Goal: Task Accomplishment & Management: Use online tool/utility

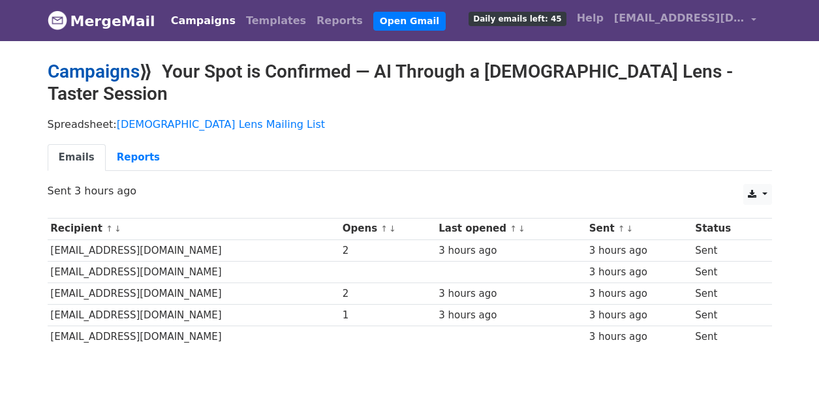
click at [130, 75] on link "Campaigns" at bounding box center [94, 72] width 92 height 22
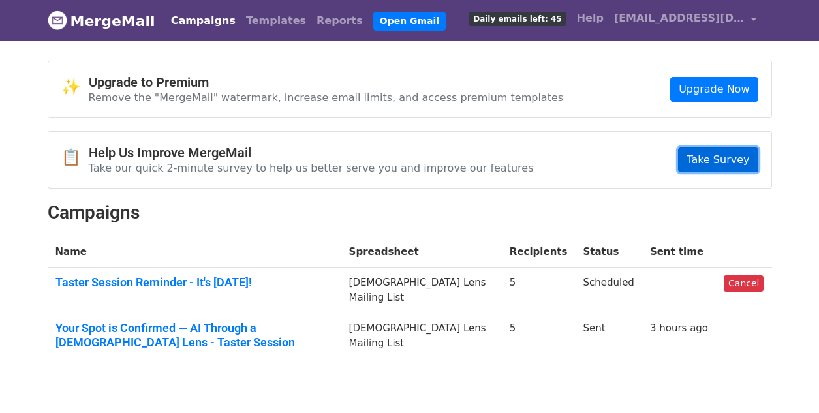
click at [703, 164] on link "Take Survey" at bounding box center [718, 159] width 80 height 25
click at [247, 20] on link "Templates" at bounding box center [276, 21] width 70 height 26
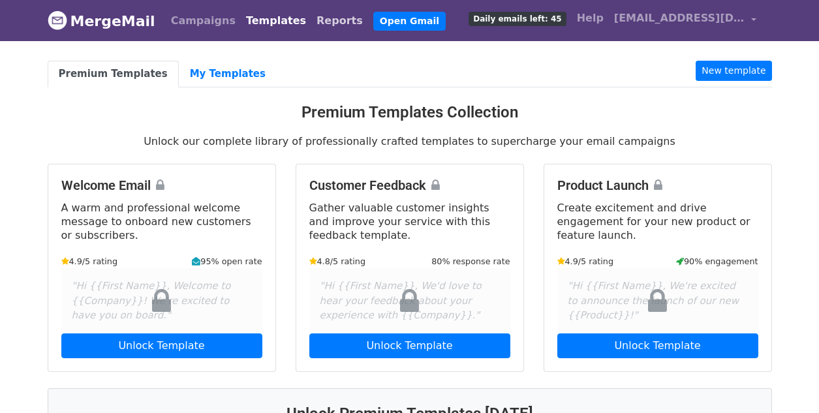
click at [311, 24] on link "Reports" at bounding box center [339, 21] width 57 height 26
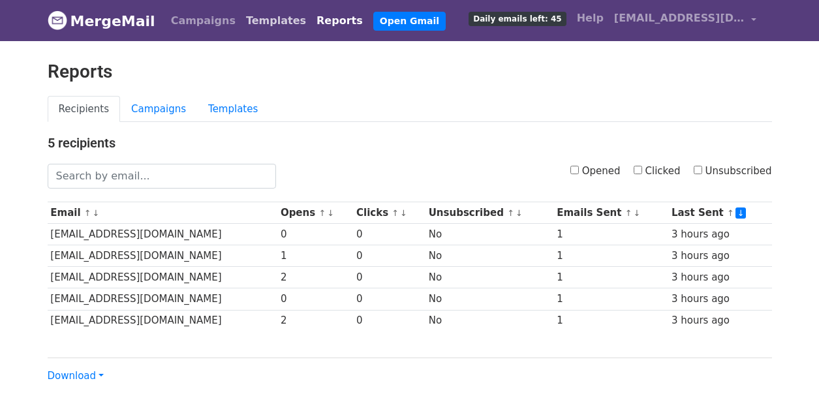
click at [248, 22] on link "Templates" at bounding box center [276, 21] width 70 height 26
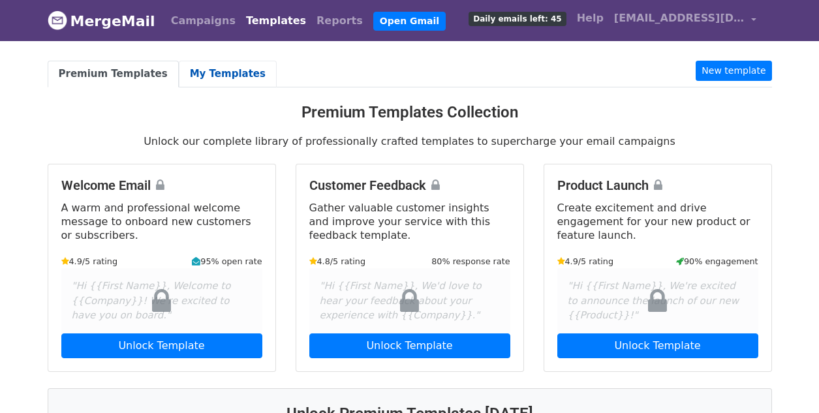
click at [204, 82] on link "My Templates" at bounding box center [228, 74] width 98 height 27
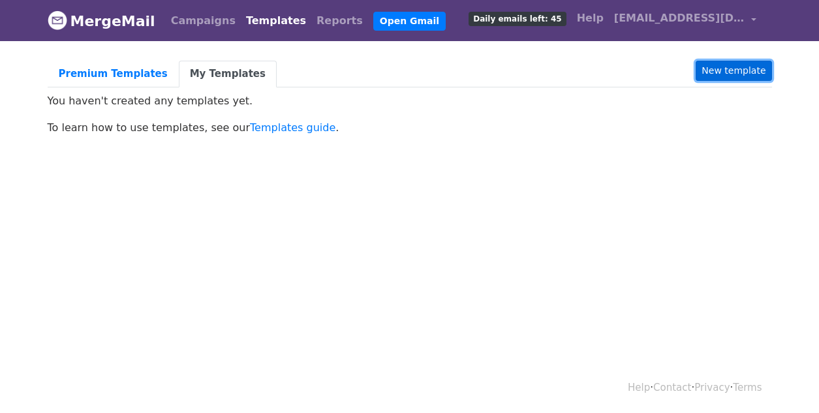
click at [716, 69] on link "New template" at bounding box center [734, 71] width 76 height 20
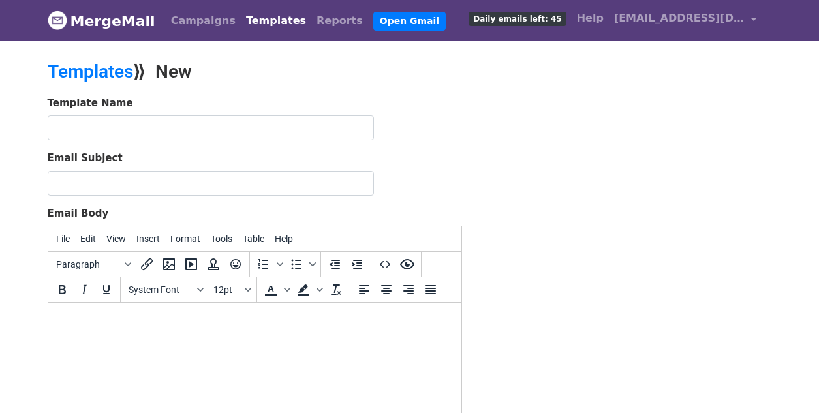
click at [75, 329] on html at bounding box center [254, 320] width 413 height 35
paste body
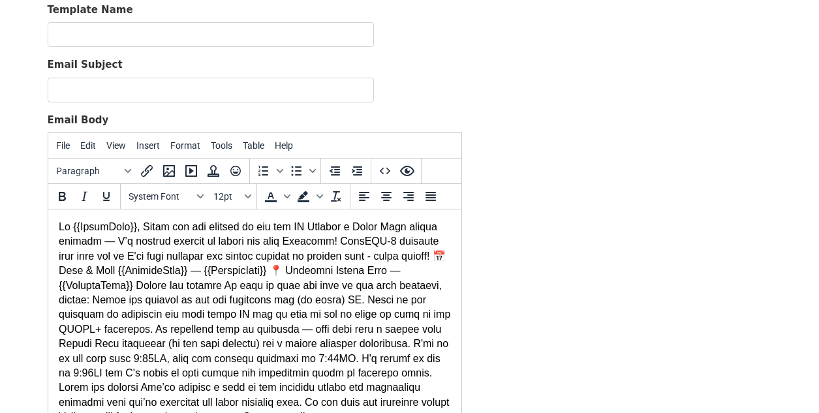
click at [140, 228] on body at bounding box center [254, 322] width 392 height 204
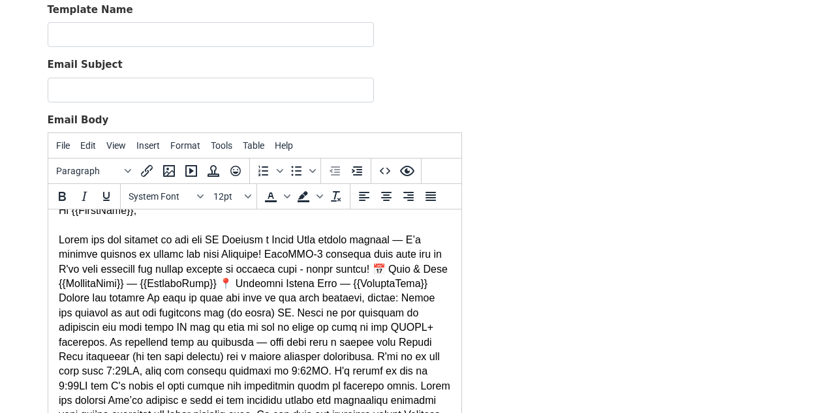
scroll to position [18, 0]
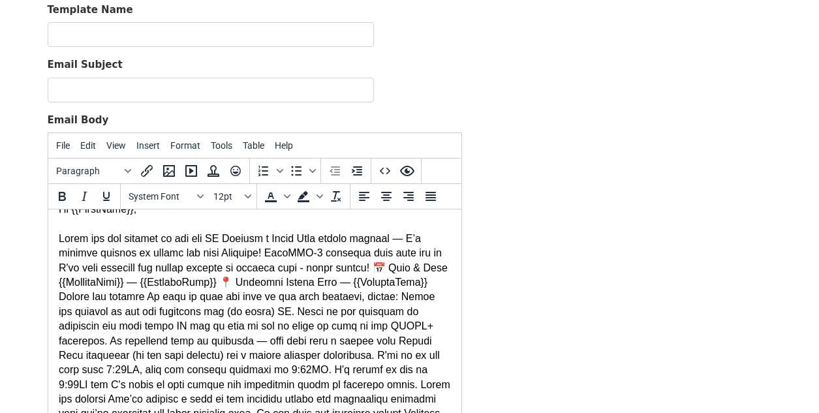
click at [271, 256] on div at bounding box center [254, 326] width 392 height 219
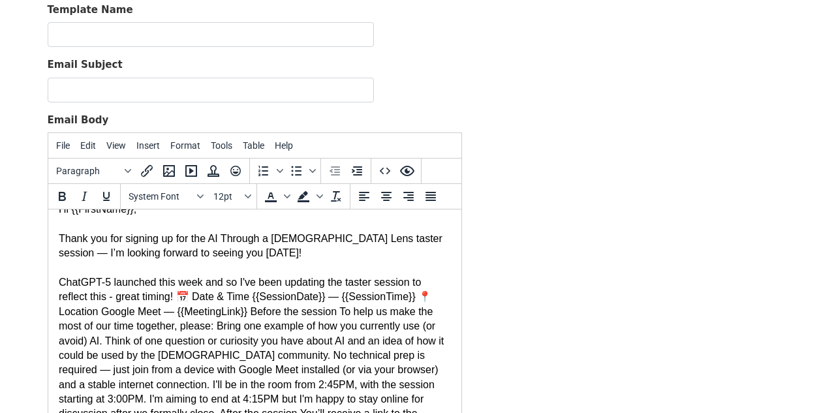
click at [181, 299] on div "Thank you for signing up for the AI Through a Queer Lens taster session — I’m l…" at bounding box center [254, 341] width 392 height 249
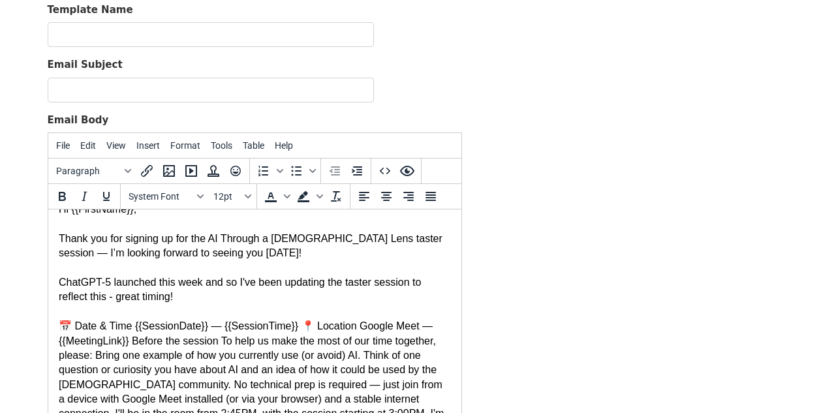
click at [304, 326] on div "Thank you for signing up for the AI Through a Queer Lens taster session — I’m l…" at bounding box center [254, 348] width 392 height 263
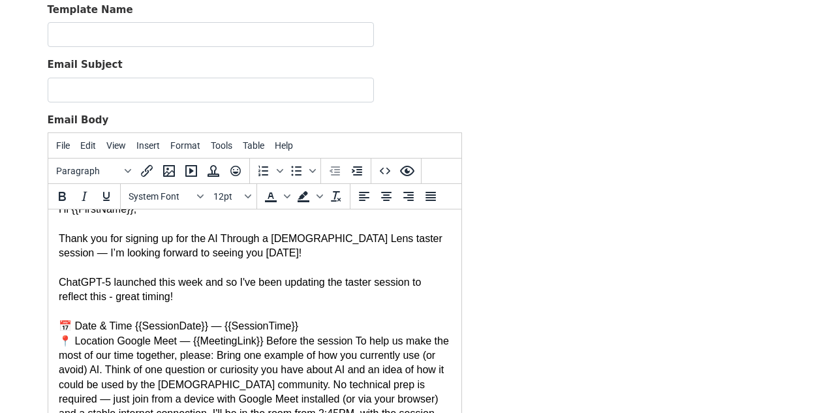
scroll to position [109, 0]
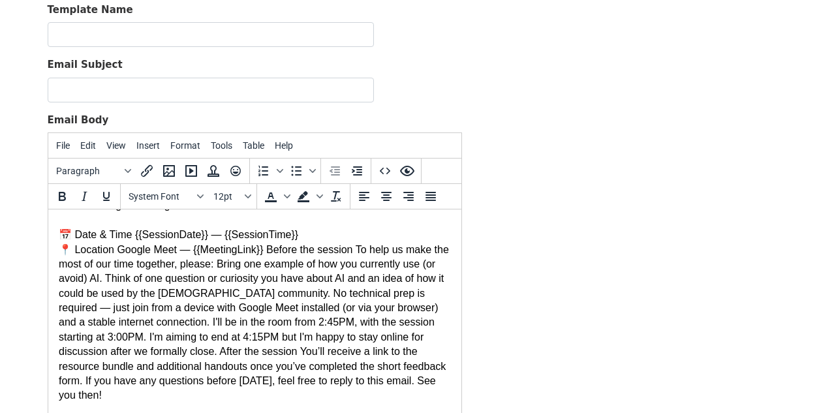
click at [271, 249] on div "Thank you for signing up for the AI Through a Queer Lens taster session — I’m l…" at bounding box center [254, 263] width 392 height 277
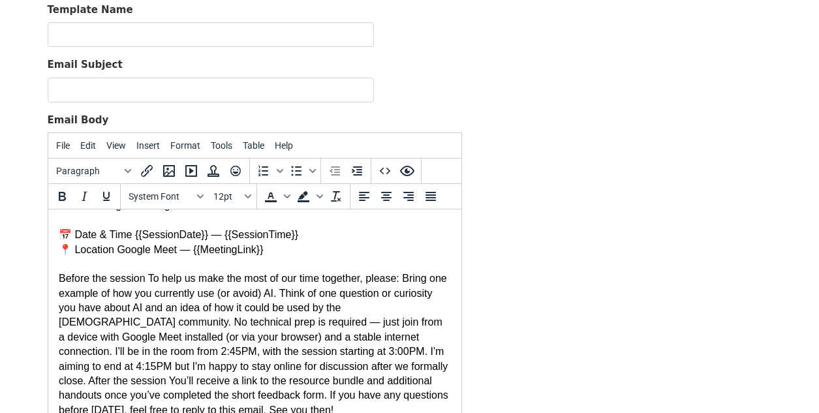
click at [150, 277] on div "Thank you for signing up for the AI Through a Queer Lens taster session — I’m l…" at bounding box center [254, 271] width 392 height 292
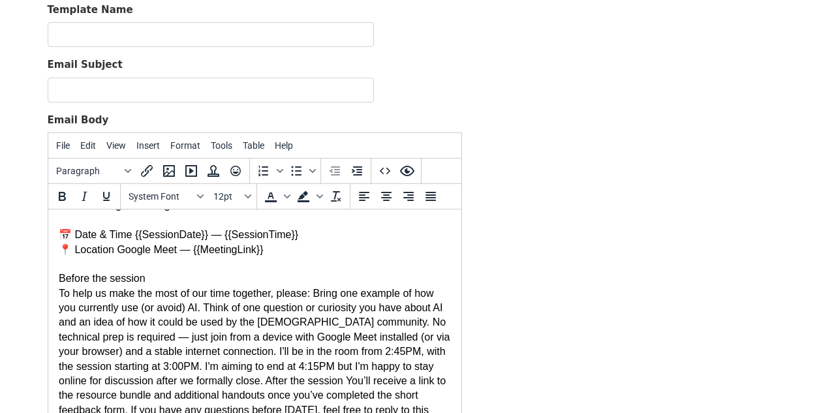
click at [321, 294] on div "Thank you for signing up for the AI Through a Queer Lens taster session — I’m l…" at bounding box center [254, 278] width 392 height 307
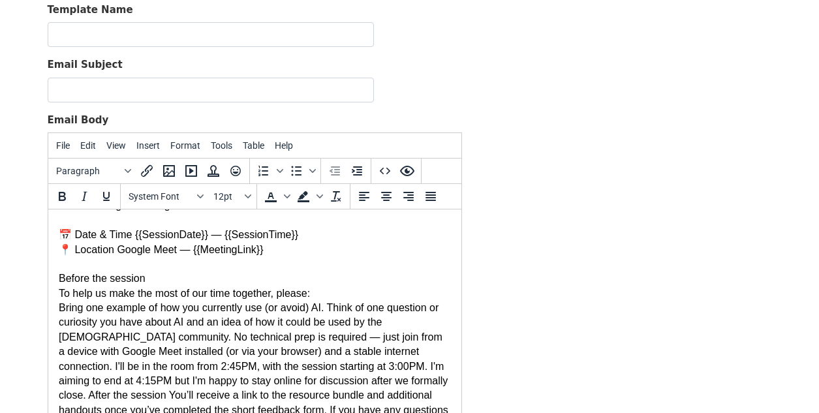
click at [331, 307] on div "Thank you for signing up for the AI Through a Queer Lens taster session — I’m l…" at bounding box center [254, 278] width 392 height 307
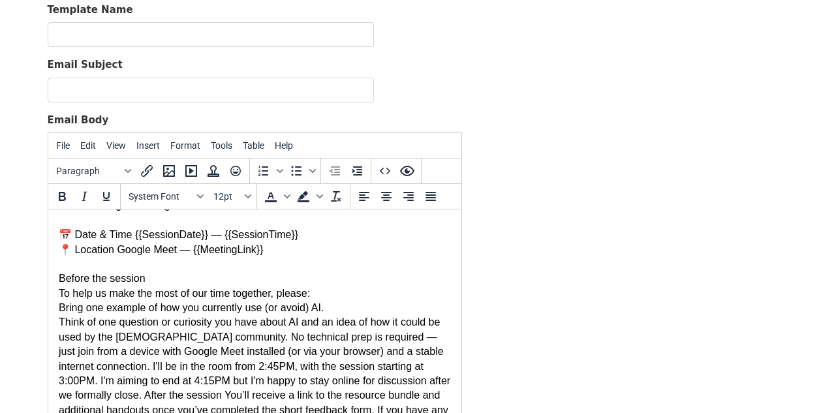
click at [324, 322] on div "Thank you for signing up for the AI Through a Queer Lens taster session — I’m l…" at bounding box center [254, 278] width 392 height 307
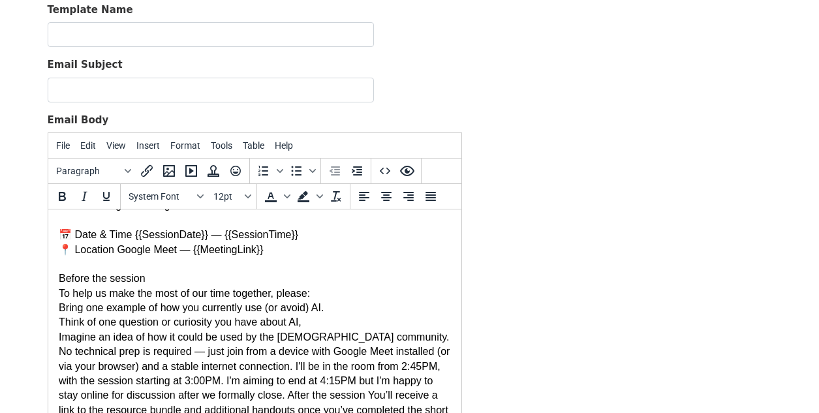
click at [344, 307] on div "Thank you for signing up for the AI Through a Queer Lens taster session — I’m l…" at bounding box center [254, 286] width 392 height 322
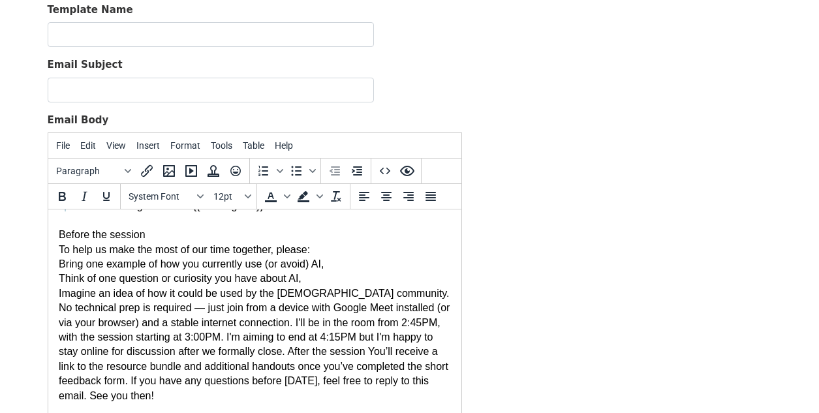
click at [380, 292] on div "Thank you for signing up for the AI Through a Queer Lens taster session — I’m l…" at bounding box center [254, 243] width 392 height 322
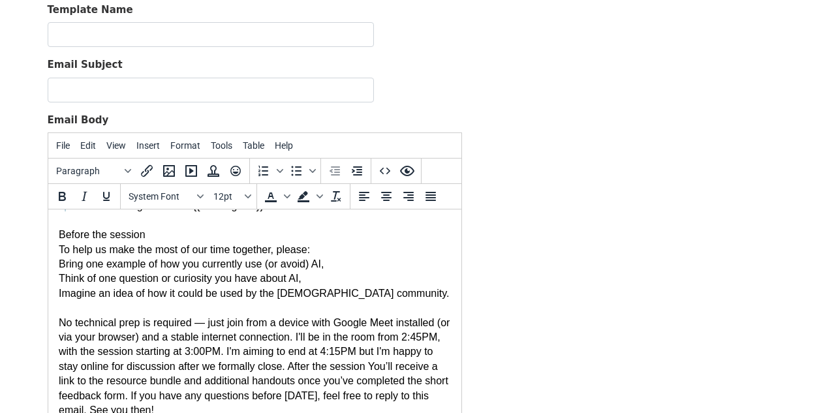
scroll to position [167, 0]
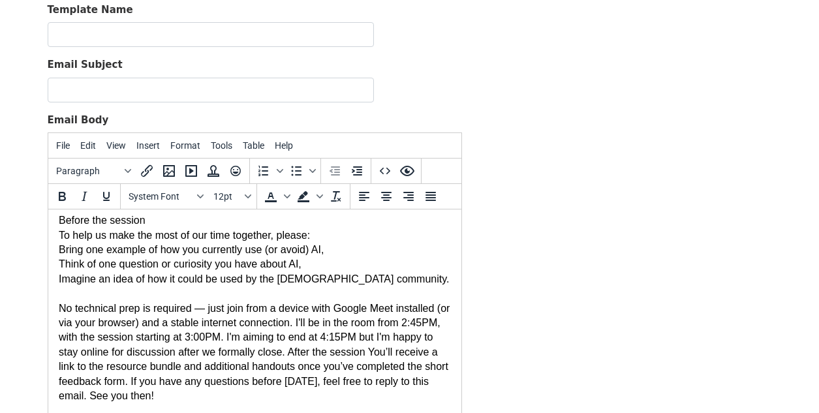
click at [318, 320] on div "Thank you for signing up for the AI Through a Queer Lens taster session — I’m l…" at bounding box center [254, 235] width 392 height 336
click at [317, 321] on div "Thank you for signing up for the AI Through a Queer Lens taster session — I’m l…" at bounding box center [254, 235] width 392 height 336
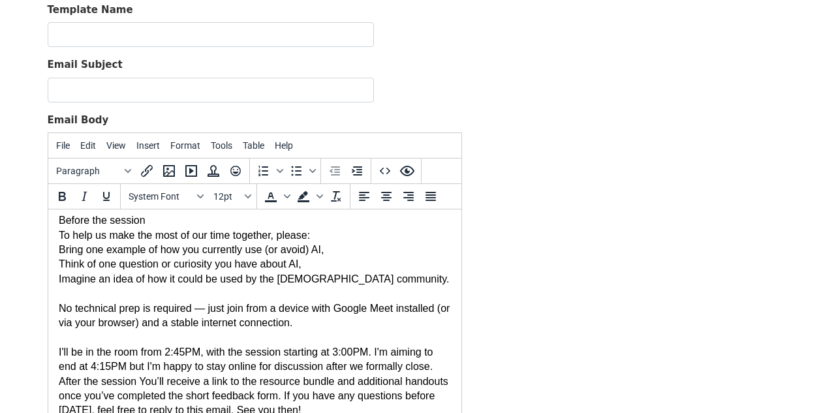
scroll to position [182, 0]
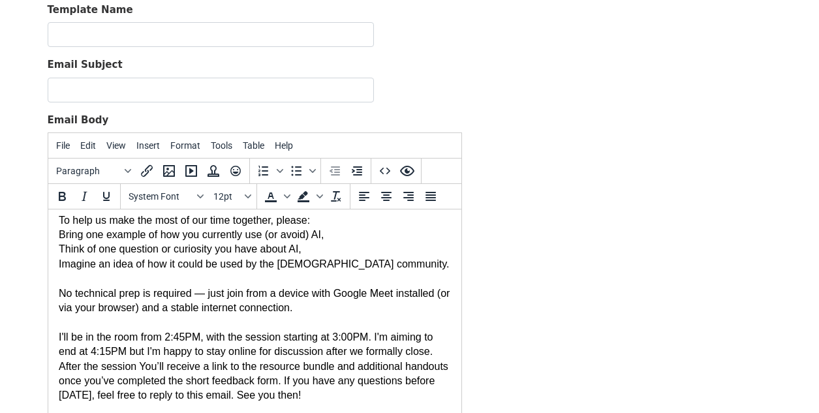
click at [60, 369] on div "Thank you for signing up for the AI Through a Queer Lens taster session — I’m l…" at bounding box center [254, 227] width 392 height 350
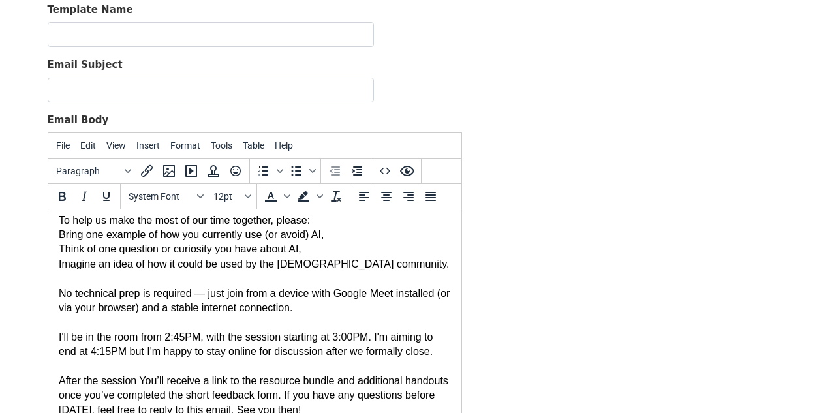
scroll to position [196, 0]
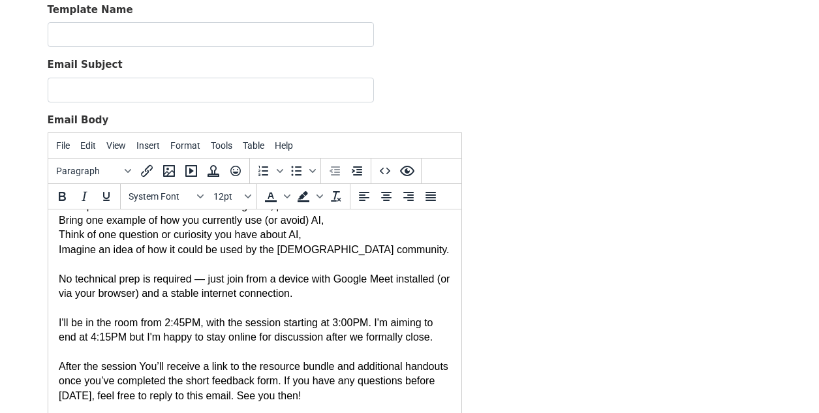
click at [142, 369] on div "Thank you for signing up for the AI Through a Queer Lens taster session — I’m l…" at bounding box center [254, 220] width 392 height 365
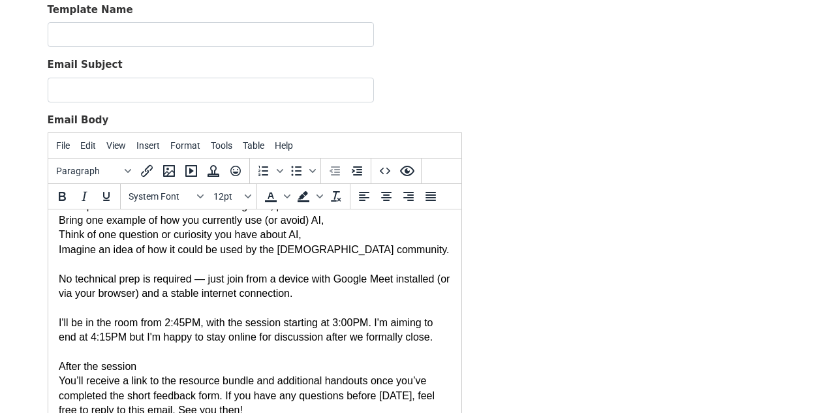
drag, startPoint x: 129, startPoint y: 369, endPoint x: 55, endPoint y: 367, distance: 74.4
click at [55, 367] on html "Hi {{FirstName}}, Thank you for signing up for the AI Through a Queer Lens tast…" at bounding box center [254, 221] width 413 height 416
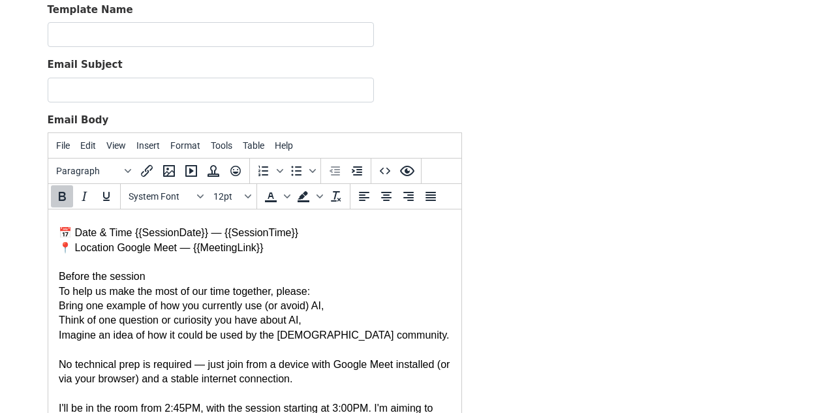
scroll to position [107, 0]
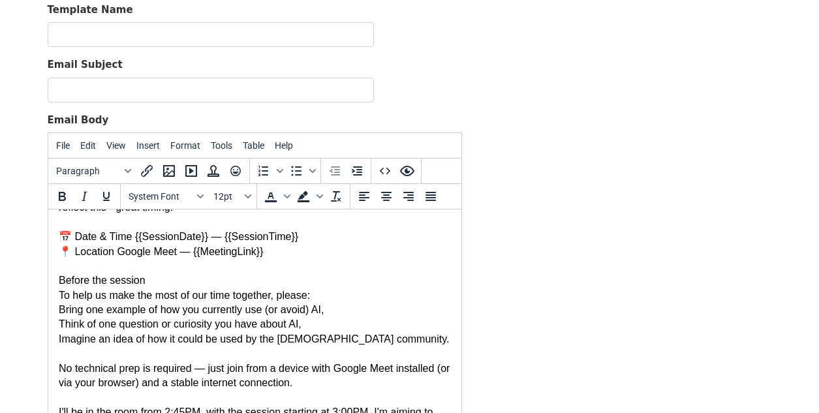
drag, startPoint x: 136, startPoint y: 281, endPoint x: 57, endPoint y: 279, distance: 79.0
click at [58, 279] on div "Thank you for signing up for the AI Through a Queer Lens taster session — I’m l…" at bounding box center [254, 317] width 392 height 380
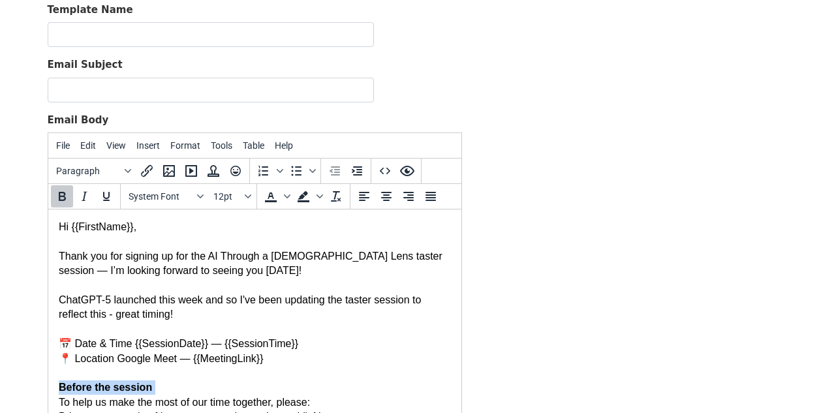
scroll to position [10, 0]
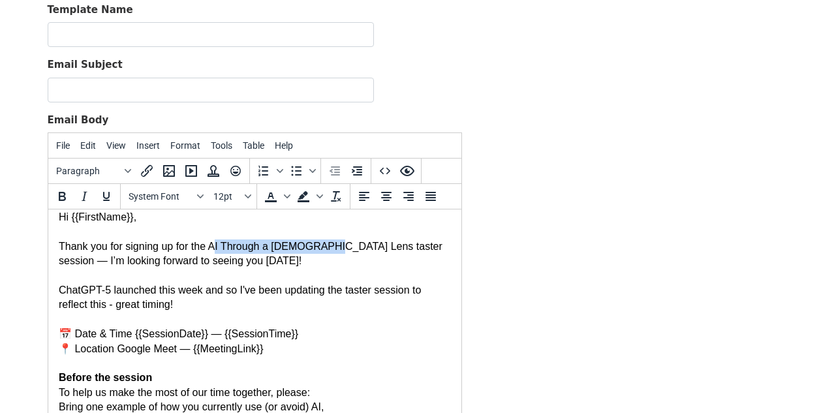
drag, startPoint x: 331, startPoint y: 245, endPoint x: 215, endPoint y: 241, distance: 115.6
click at [215, 241] on div "Thank you for signing up for the AI Through a Queer Lens taster session — I’m l…" at bounding box center [254, 414] width 392 height 380
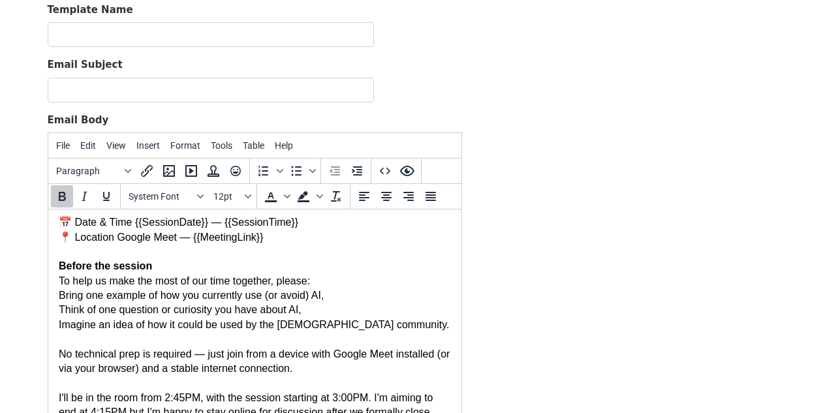
scroll to position [122, 0]
click at [131, 225] on div "Thank you for signing up for the AI Through a Queer Lens taster session — I’m l…" at bounding box center [254, 302] width 392 height 380
click at [114, 237] on div "Thank you for signing up for the AI Through a Queer Lens taster session — I’m l…" at bounding box center [254, 302] width 392 height 380
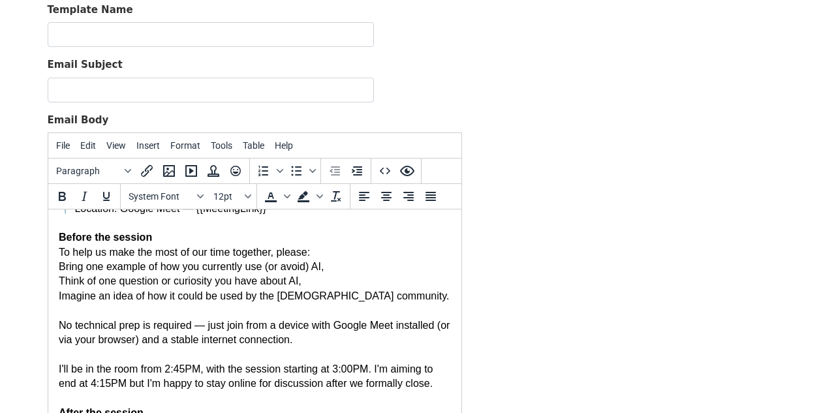
scroll to position [149, 0]
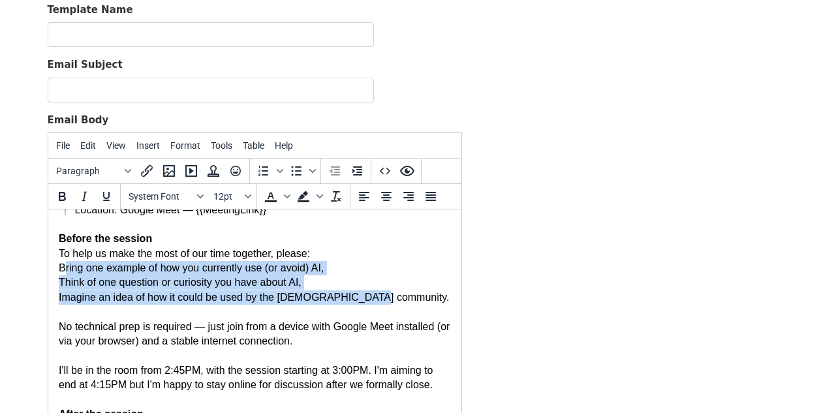
drag, startPoint x: 384, startPoint y: 298, endPoint x: 60, endPoint y: 271, distance: 324.8
click at [60, 271] on div "Thank you for signing up for the AI Through a Queer Lens taster session — I’m l…" at bounding box center [254, 275] width 392 height 380
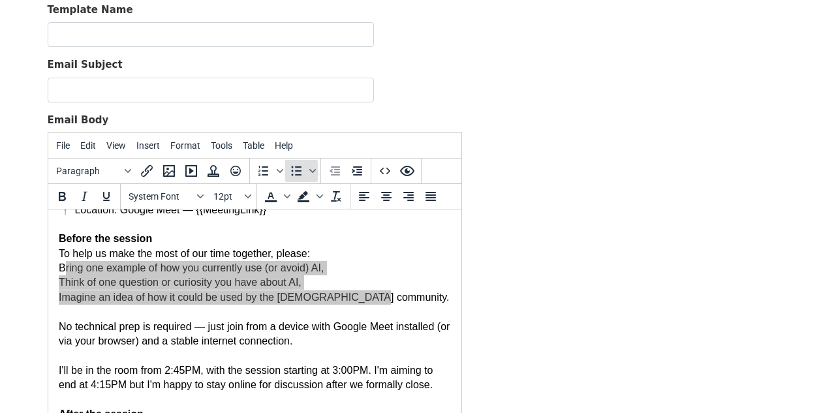
click at [294, 171] on icon "Bullet list" at bounding box center [296, 171] width 16 height 16
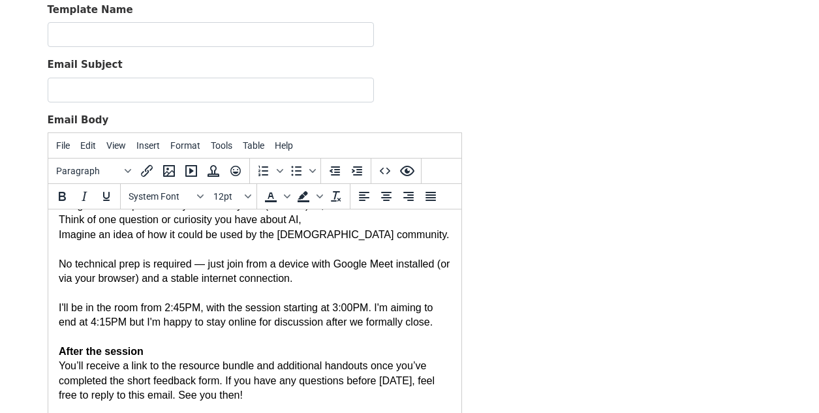
scroll to position [211, 0]
click at [224, 269] on div "Thank you for signing up for the AI Through a Queer Lens taster session — I’m l…" at bounding box center [254, 213] width 392 height 380
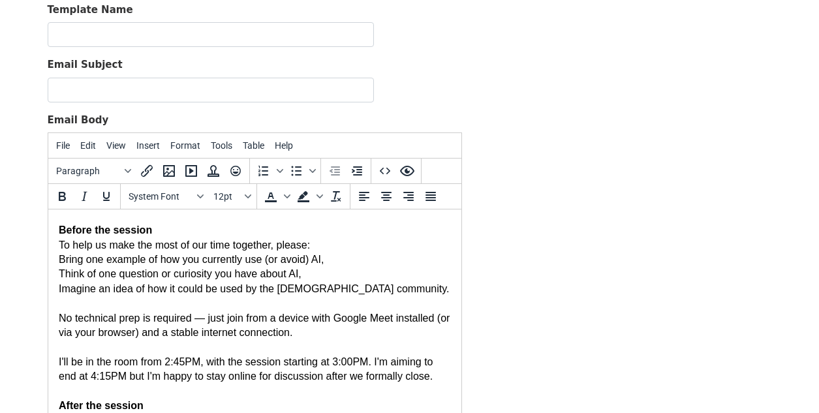
scroll to position [155, 0]
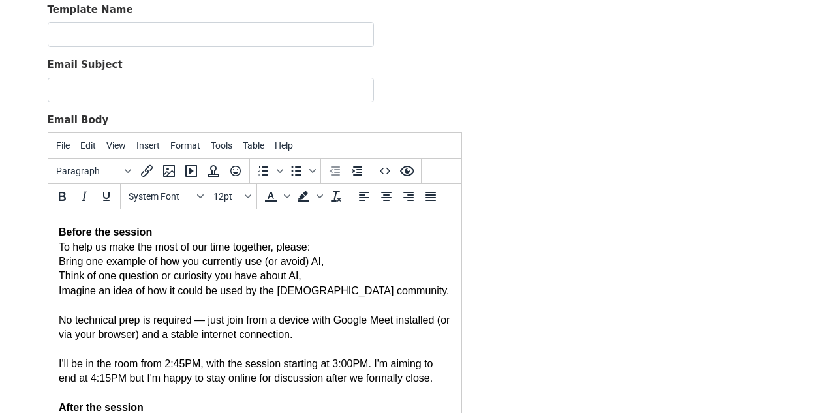
click at [60, 261] on div "Thank you for signing up for the AI Through a Queer Lens taster session — I’m l…" at bounding box center [254, 269] width 392 height 380
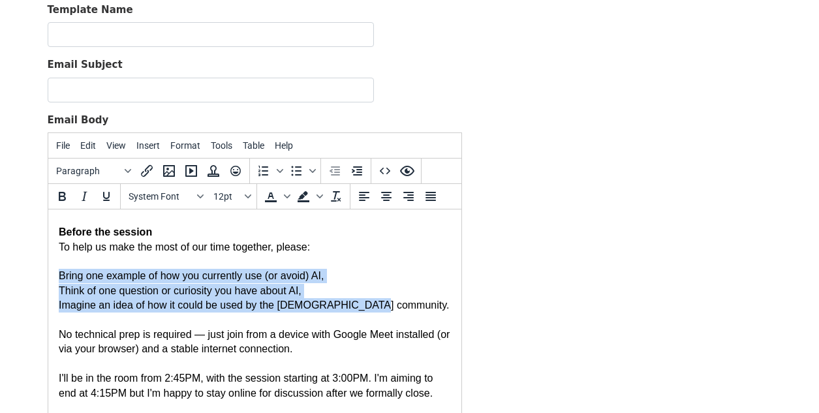
drag, startPoint x: 378, startPoint y: 306, endPoint x: 57, endPoint y: 281, distance: 322.7
click at [57, 281] on html "Hi {{FirstName}}, Thank you for signing up for the AI Through a Queer Lens tast…" at bounding box center [254, 269] width 413 height 430
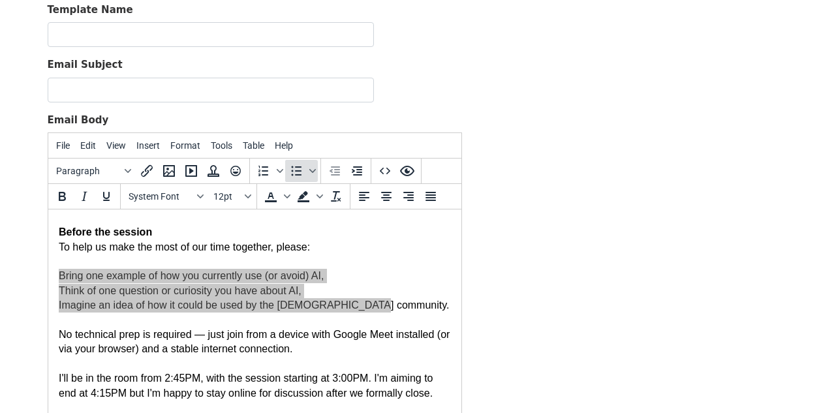
click at [294, 173] on icon "Bullet list" at bounding box center [296, 171] width 16 height 16
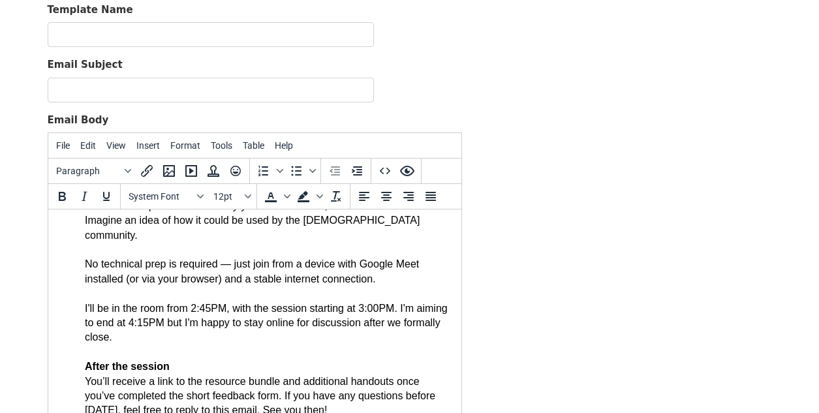
scroll to position [226, 0]
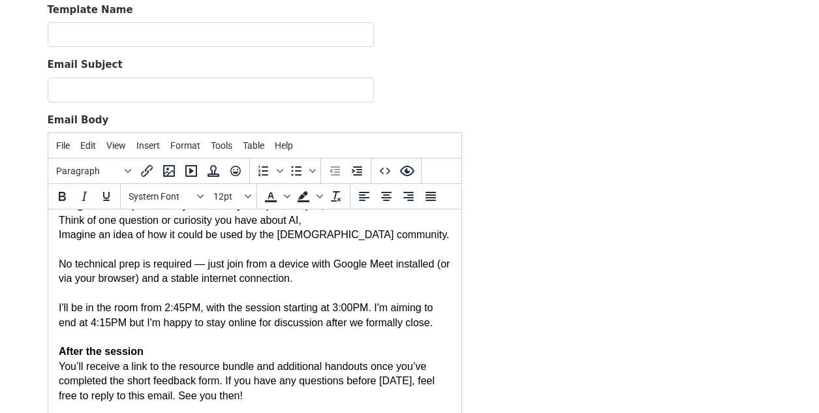
click at [107, 261] on div "Thank you for signing up for the AI Through a Queer Lens taster session — I’m l…" at bounding box center [254, 205] width 392 height 395
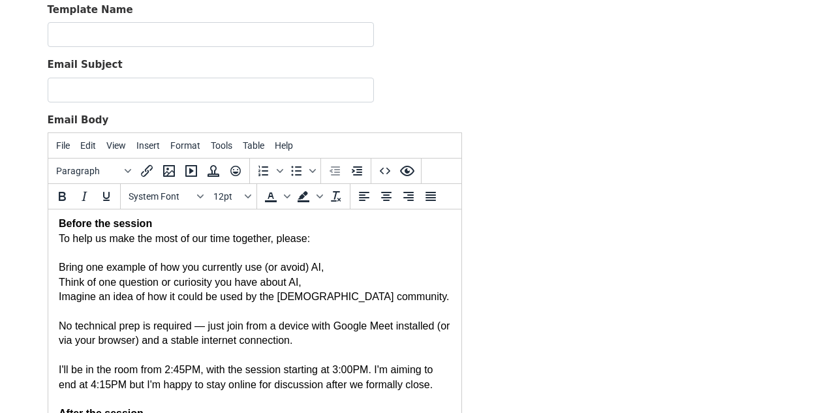
scroll to position [154, 0]
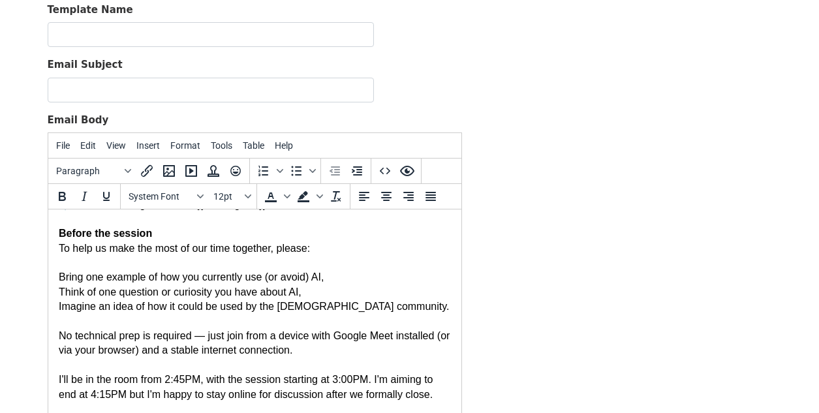
click at [61, 275] on div "Thank you for signing up for the AI Through a Queer Lens taster session — I’m l…" at bounding box center [254, 277] width 392 height 395
click at [298, 167] on icon "Bullet list" at bounding box center [296, 171] width 16 height 16
click at [126, 168] on icon "Blocks" at bounding box center [128, 171] width 7 height 7
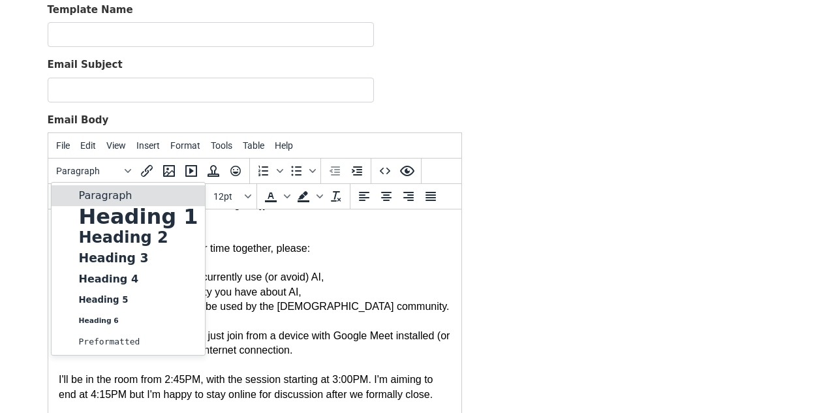
click at [388, 252] on div "Thank you for signing up for the AI Through a Queer Lens taster session — I’m l…" at bounding box center [254, 277] width 392 height 395
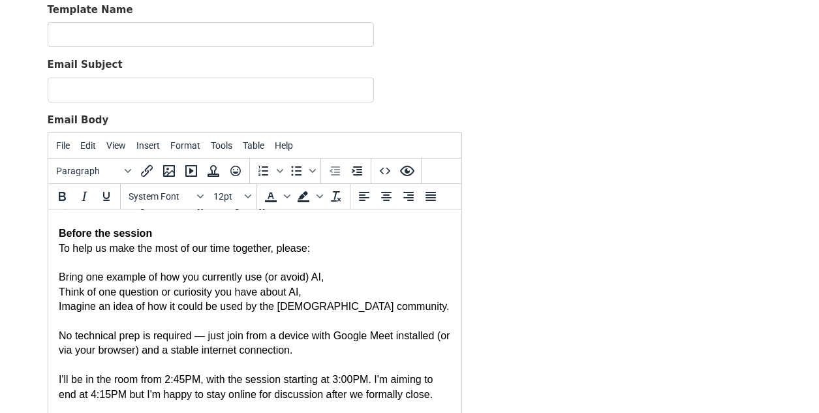
click at [60, 277] on div "Thank you for signing up for the AI Through a Queer Lens taster session — I’m l…" at bounding box center [254, 277] width 392 height 395
click at [59, 289] on div "Thank you for signing up for the AI Through a Queer Lens taster session — I’m l…" at bounding box center [254, 277] width 392 height 395
click at [58, 303] on div "Thank you for signing up for the AI Through a Queer Lens taster session — I’m l…" at bounding box center [254, 277] width 392 height 395
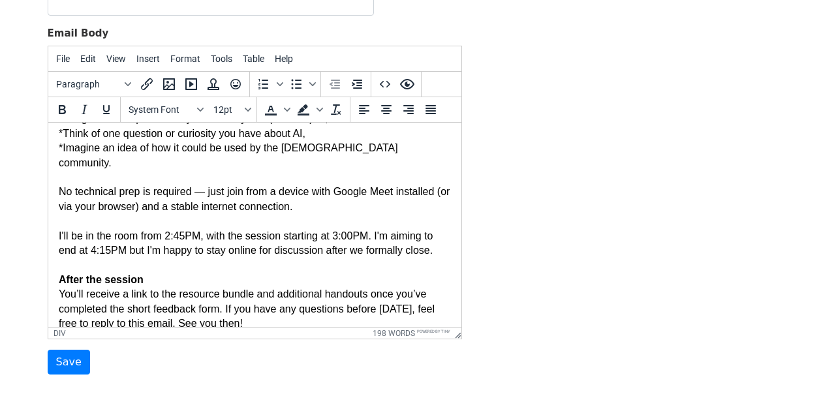
scroll to position [159, 0]
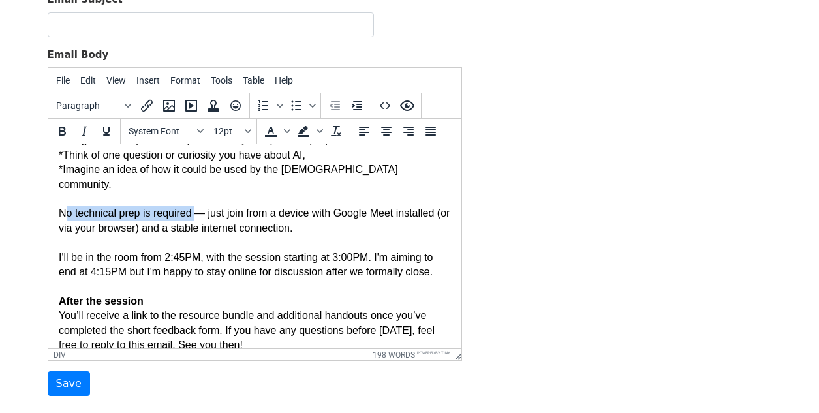
drag, startPoint x: 194, startPoint y: 198, endPoint x: 55, endPoint y: 196, distance: 139.6
click at [55, 196] on html "Hi {{FirstName}}, Thank you for signing up for the AI Through a Queer Lens tast…" at bounding box center [254, 140] width 413 height 444
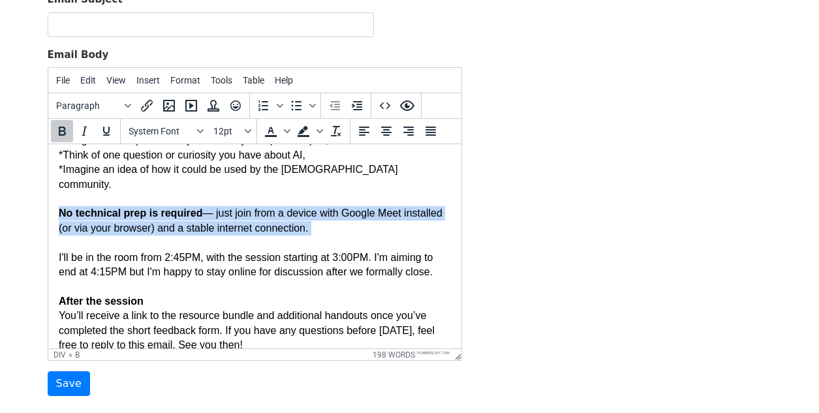
click at [223, 270] on div "Thank you for signing up for the AI Through a Queer Lens taster session — I’m l…" at bounding box center [254, 147] width 392 height 409
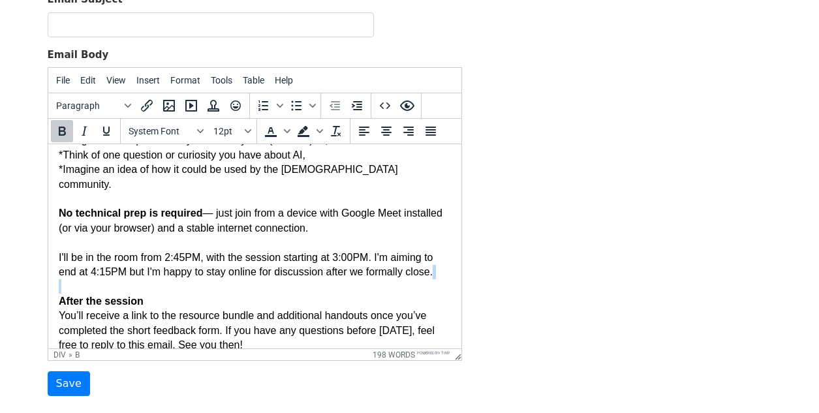
click at [223, 270] on div "Thank you for signing up for the AI Through a Queer Lens taster session — I’m l…" at bounding box center [254, 147] width 392 height 409
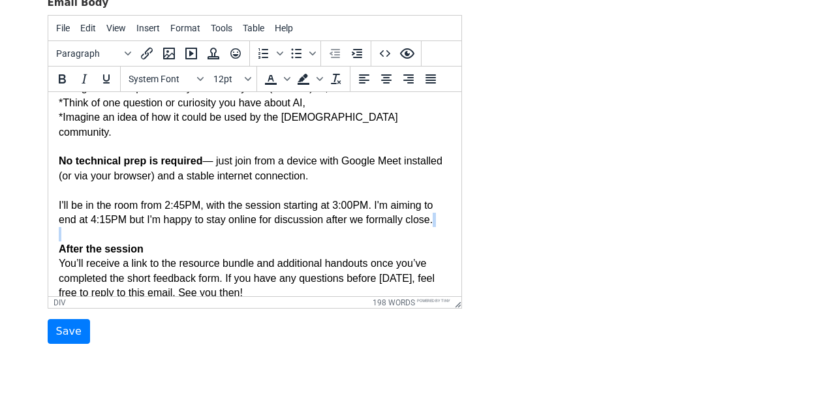
scroll to position [238, 0]
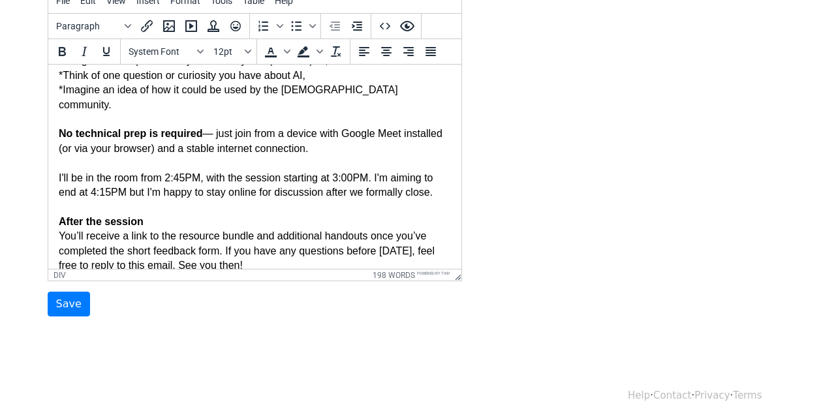
click at [270, 242] on div "Thank you for signing up for the AI Through a Queer Lens taster session — I’m l…" at bounding box center [254, 68] width 392 height 409
click at [232, 235] on div "Thank you for signing up for the AI Through a Queer Lens taster session — I’m l…" at bounding box center [254, 68] width 392 height 409
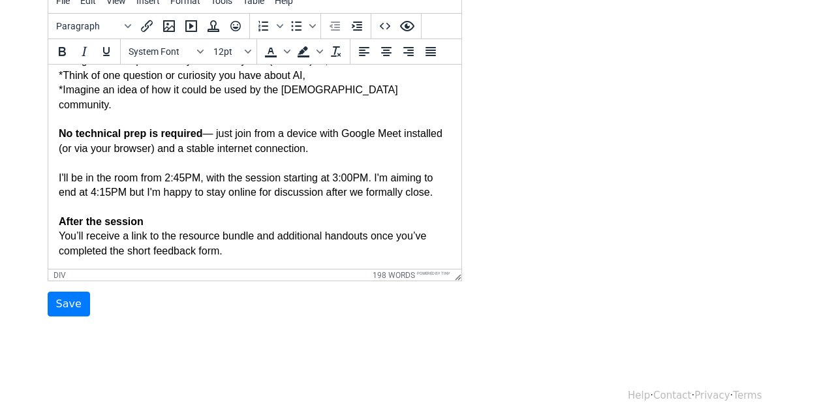
scroll to position [255, 0]
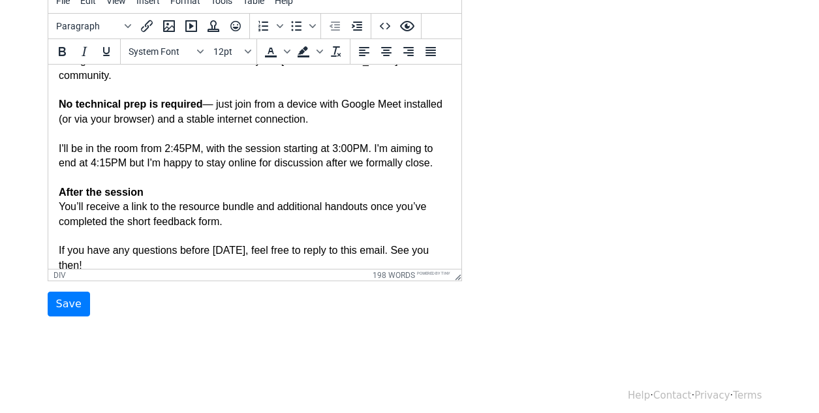
click at [405, 232] on div "Thank you for signing up for the AI Through a Queer Lens taster session — I’m l…" at bounding box center [254, 53] width 392 height 438
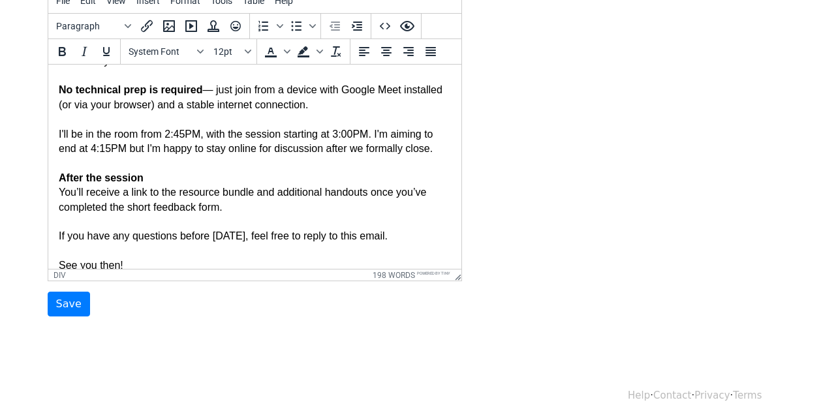
click at [142, 254] on div "Thank you for signing up for the AI Through a Queer Lens taster session — I’m l…" at bounding box center [254, 46] width 392 height 453
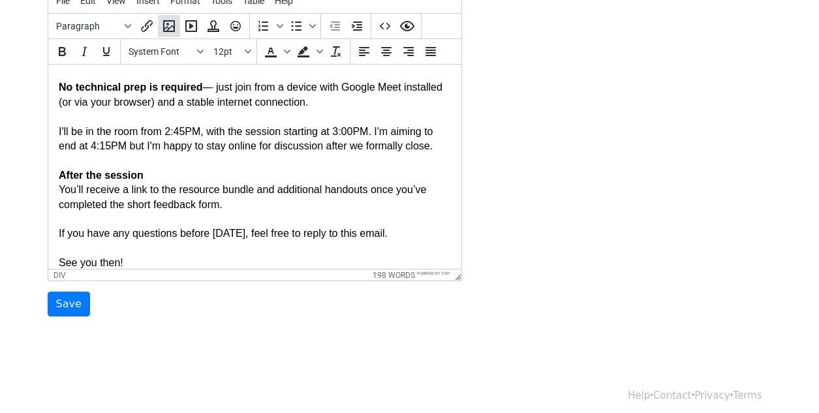
click at [173, 30] on icon "Insert/edit image" at bounding box center [169, 26] width 12 height 12
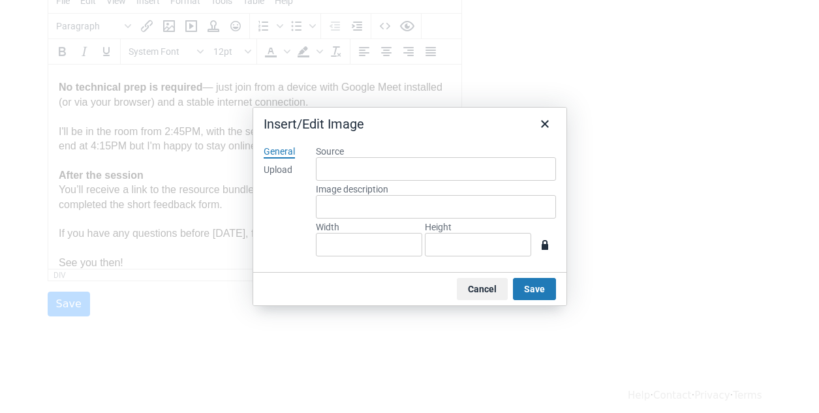
click at [279, 168] on div "Upload" at bounding box center [278, 170] width 29 height 13
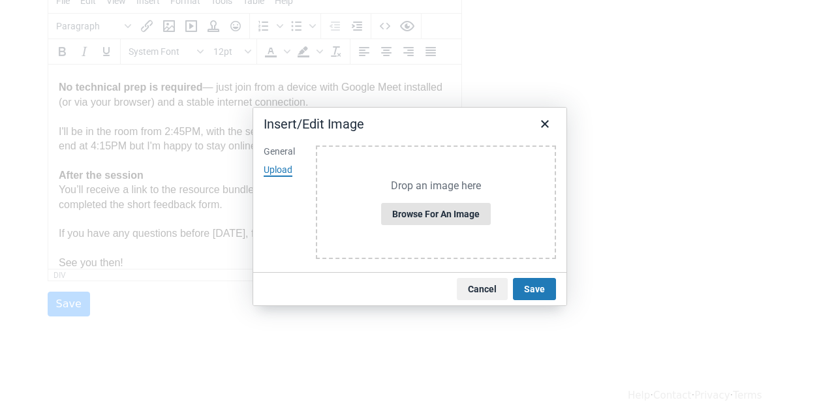
click at [405, 209] on button "Browse for an image" at bounding box center [436, 214] width 110 height 22
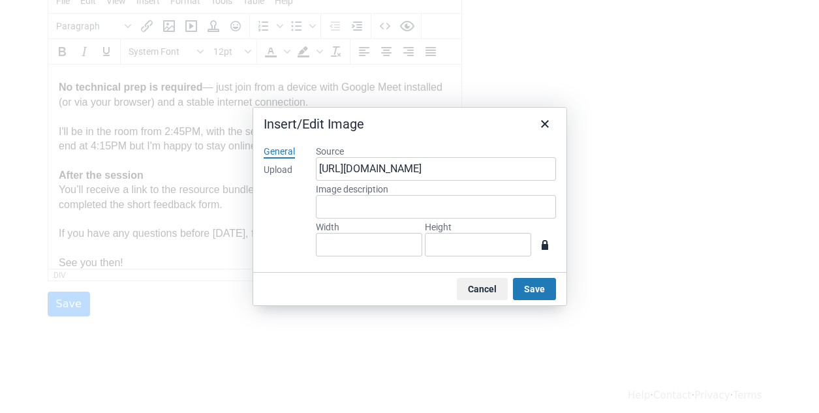
type input "313"
type input "76"
click at [539, 288] on button "Save" at bounding box center [534, 289] width 43 height 22
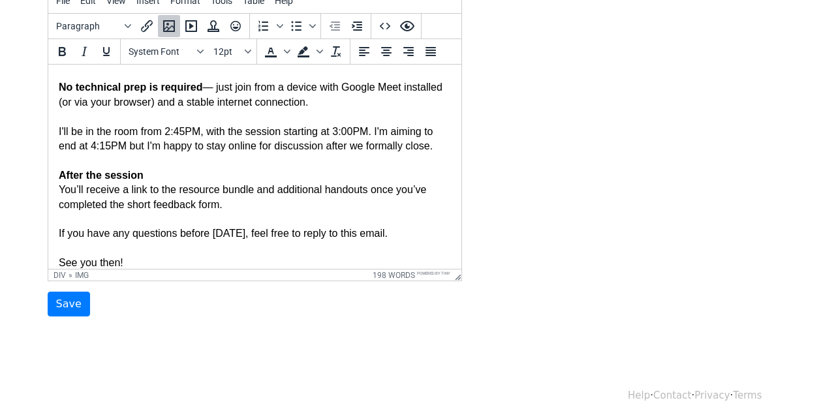
scroll to position [311, 0]
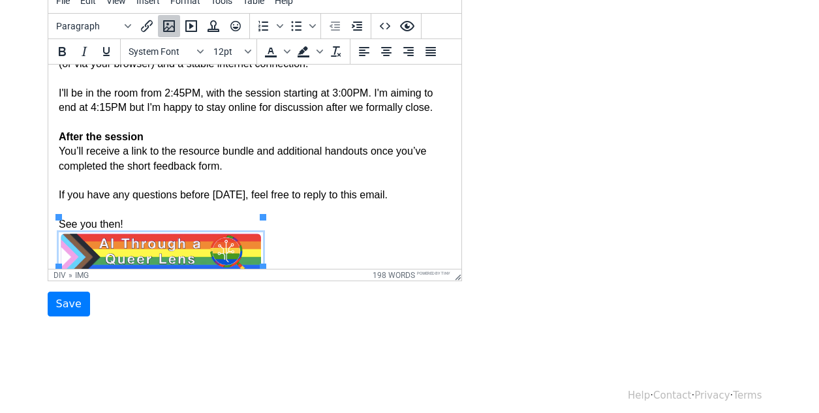
click at [128, 210] on div "Thank you for signing up for the AI Through a Queer Lens taster session — I’m l…" at bounding box center [254, 32] width 392 height 507
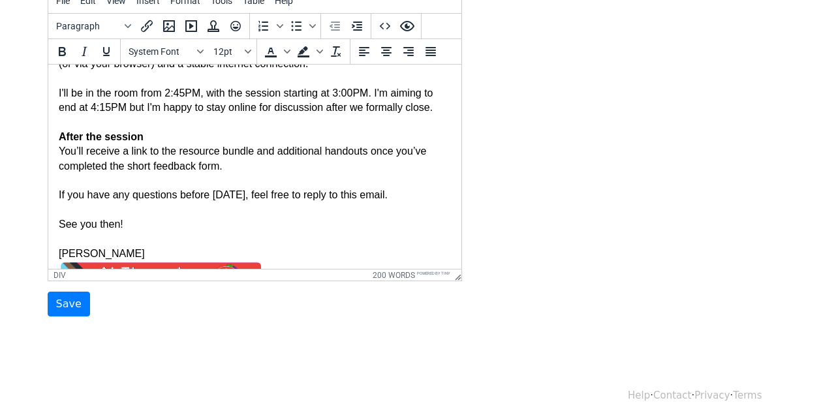
scroll to position [352, 0]
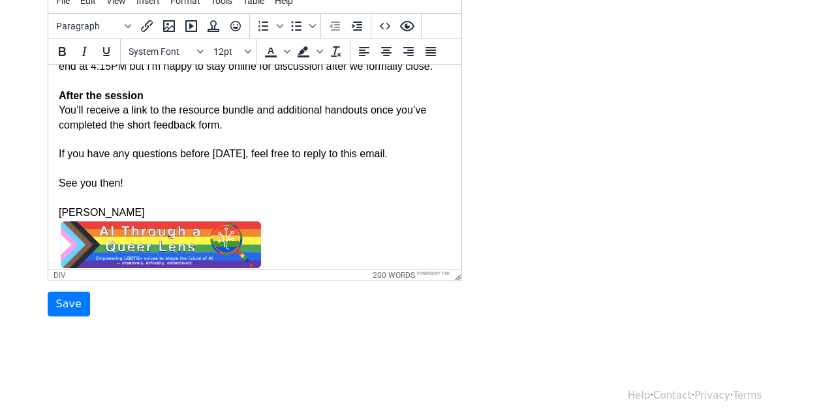
click at [268, 241] on div "Thank you for signing up for the AI Through a Queer Lens taster session — I’m l…" at bounding box center [254, 6] width 392 height 536
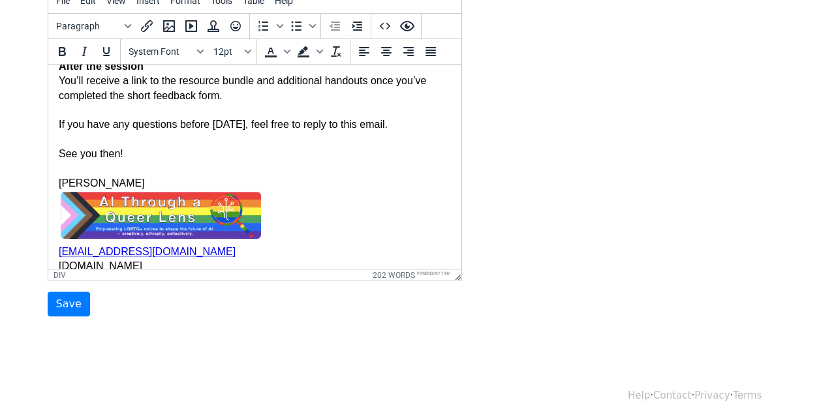
scroll to position [384, 0]
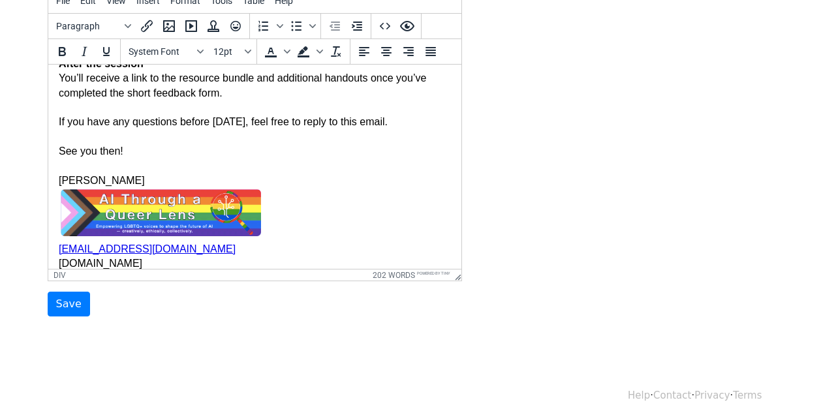
drag, startPoint x: 156, startPoint y: 248, endPoint x: 59, endPoint y: 251, distance: 97.3
click at [148, 27] on icon "Insert/edit link" at bounding box center [147, 26] width 16 height 16
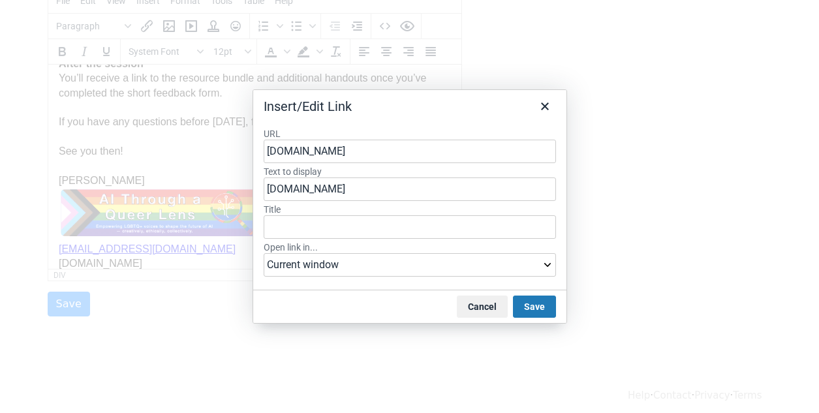
type input "aiqueerlens.carrd.co"
click at [534, 264] on select "Current window New window" at bounding box center [410, 264] width 292 height 23
select select "_blank"
click at [545, 303] on button "Save" at bounding box center [534, 307] width 43 height 22
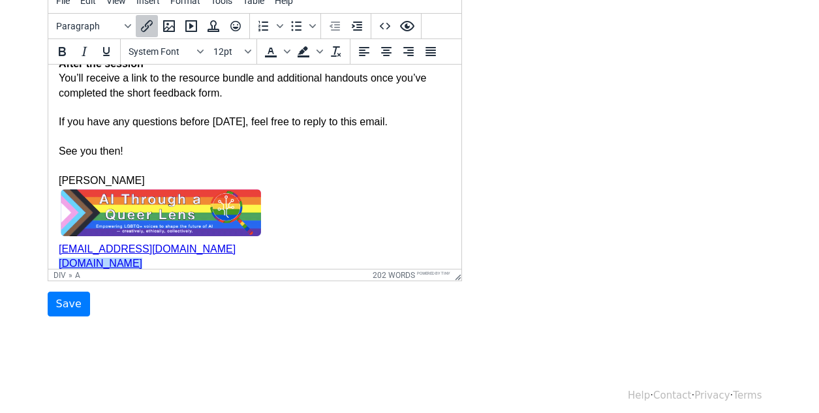
drag, startPoint x: 212, startPoint y: 234, endPoint x: 58, endPoint y: 229, distance: 154.1
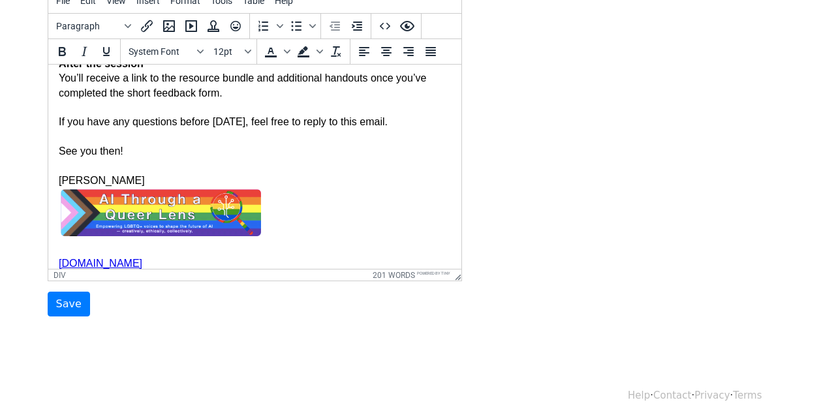
scroll to position [381, 0]
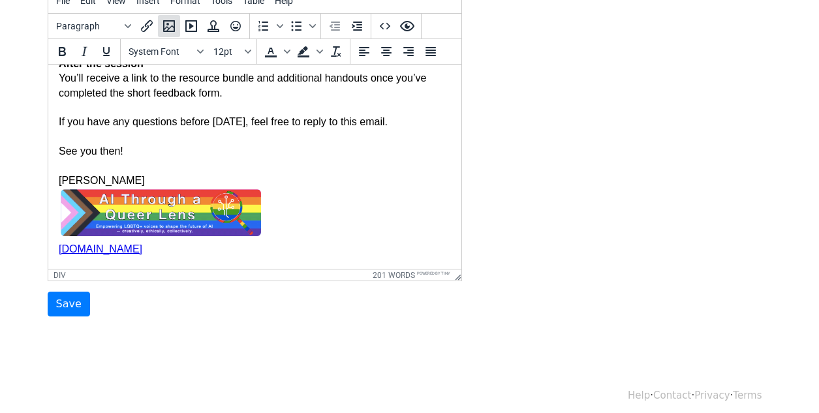
click at [172, 26] on icon "Insert/edit image" at bounding box center [169, 26] width 16 height 16
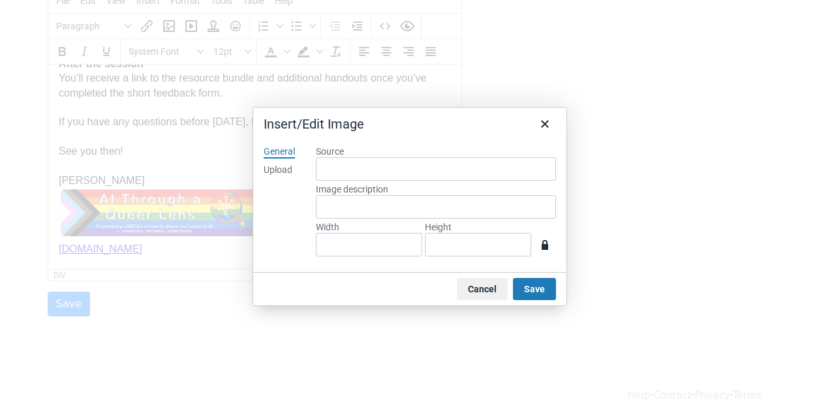
click at [281, 172] on div "Upload" at bounding box center [278, 170] width 29 height 13
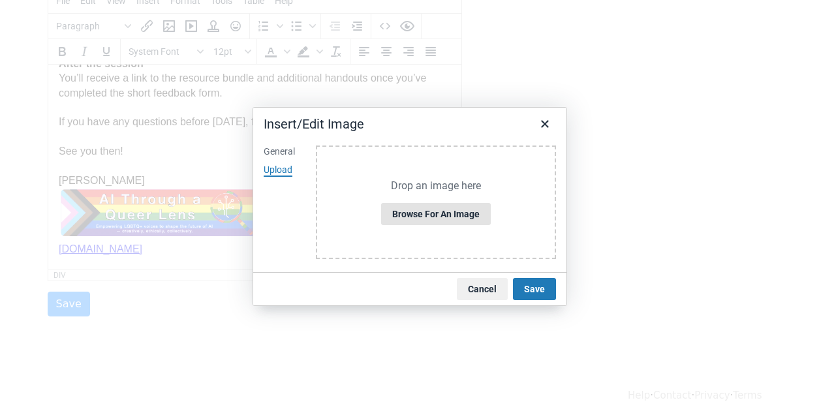
click at [399, 211] on button "Browse for an image" at bounding box center [436, 214] width 110 height 22
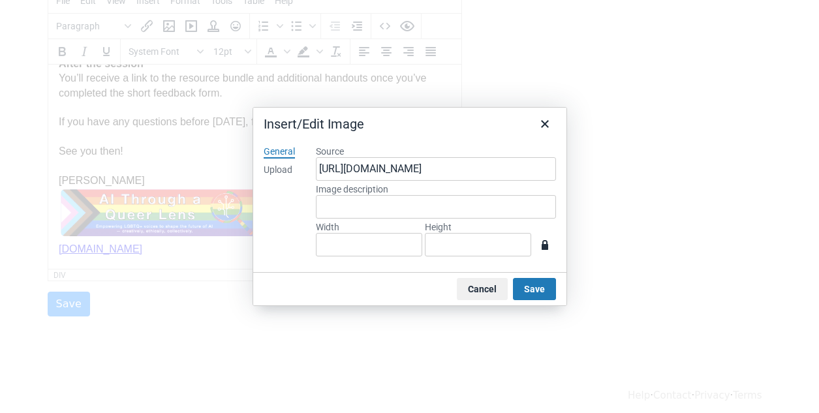
type input "36"
type input "35"
click at [539, 290] on button "Save" at bounding box center [534, 289] width 43 height 22
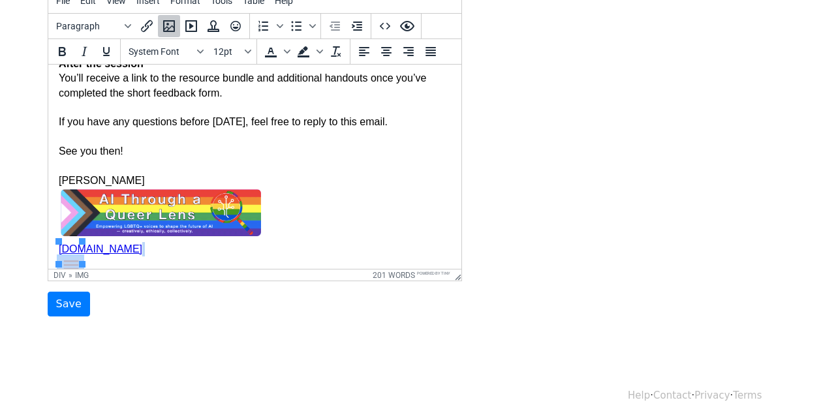
click at [163, 257] on div "Thank you for signing up for the AI Through a Queer Lens taster session — I’m l…" at bounding box center [254, 2] width 392 height 592
click at [155, 262] on div "Thank you for signing up for the AI Through a Queer Lens taster session — I’m l…" at bounding box center [254, 2] width 392 height 592
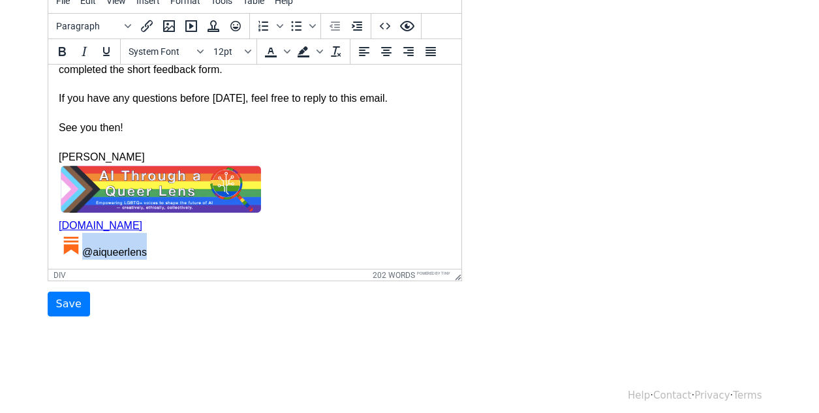
drag, startPoint x: 149, startPoint y: 262, endPoint x: 84, endPoint y: 241, distance: 68.1
click at [146, 28] on icon "Insert/edit link" at bounding box center [147, 26] width 12 height 12
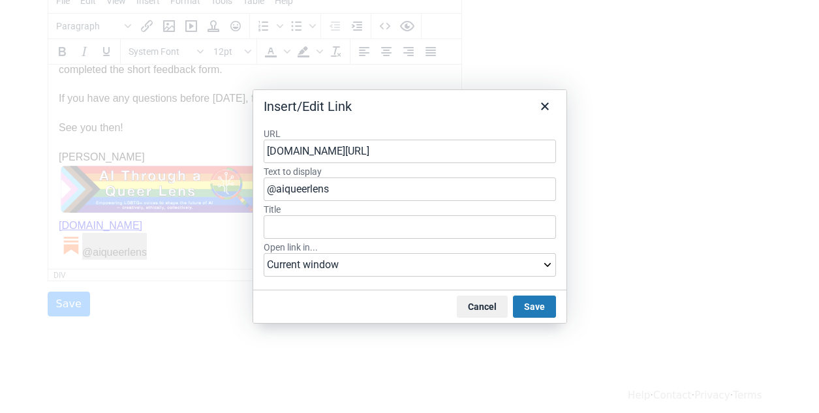
type input "substack.com/@aiqueerlens"
click at [513, 264] on select "Current window New window" at bounding box center [410, 264] width 292 height 23
select select "_blank"
click at [519, 306] on button "Save" at bounding box center [534, 307] width 43 height 22
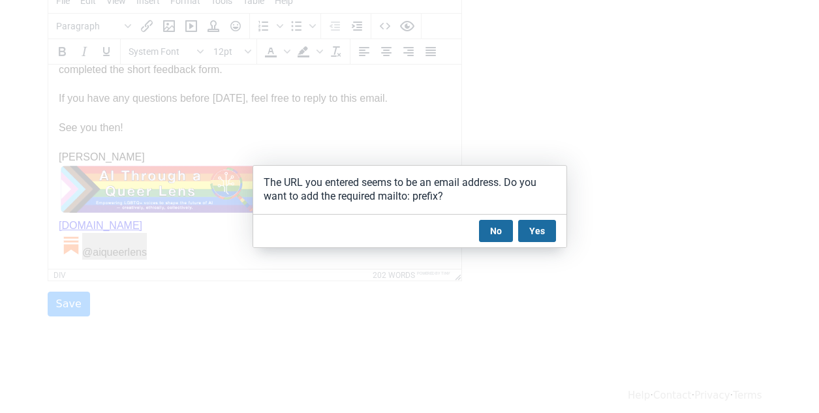
click at [502, 231] on button "No" at bounding box center [496, 231] width 34 height 22
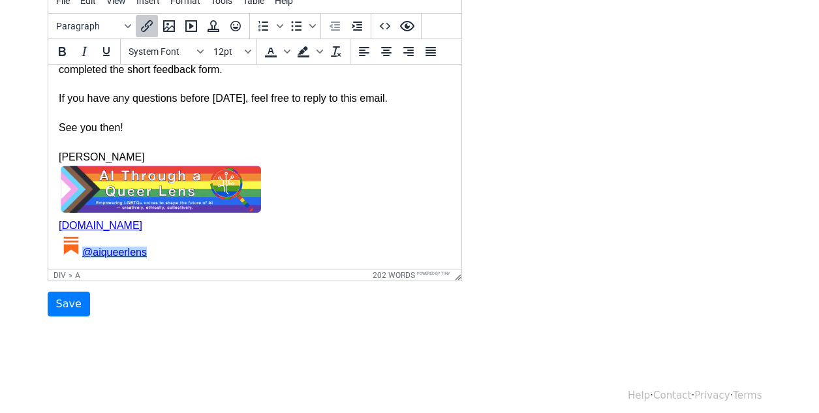
drag, startPoint x: 148, startPoint y: 234, endPoint x: 80, endPoint y: 234, distance: 67.9
click at [149, 27] on icon "Insert/edit link" at bounding box center [147, 26] width 16 height 16
select select "_blank"
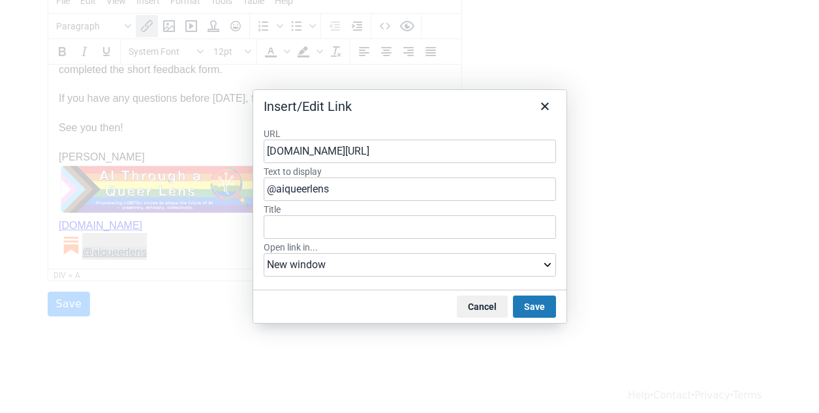
drag, startPoint x: 403, startPoint y: 151, endPoint x: 260, endPoint y: 155, distance: 142.9
click at [260, 155] on div "URL substack.com/@aiqueerlens Text to display @aiqueerlens Title Open link in..…" at bounding box center [409, 203] width 313 height 173
type input "https://aiqueerlens.substack.com/"
click at [531, 304] on button "Save" at bounding box center [534, 307] width 43 height 22
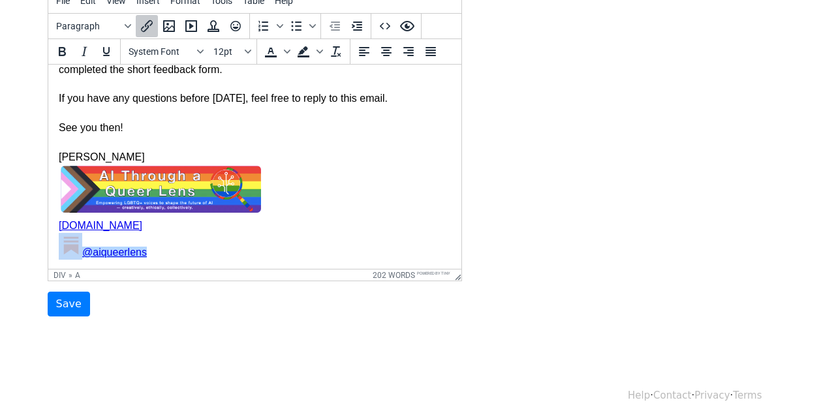
click at [145, 173] on img at bounding box center [160, 189] width 204 height 50
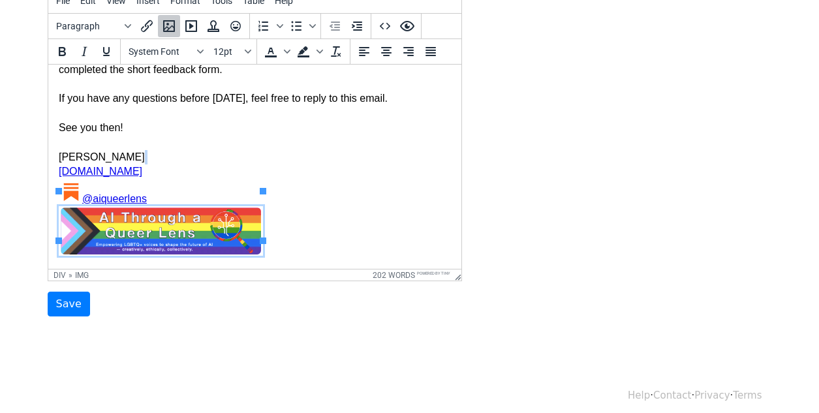
scroll to position [393, 0]
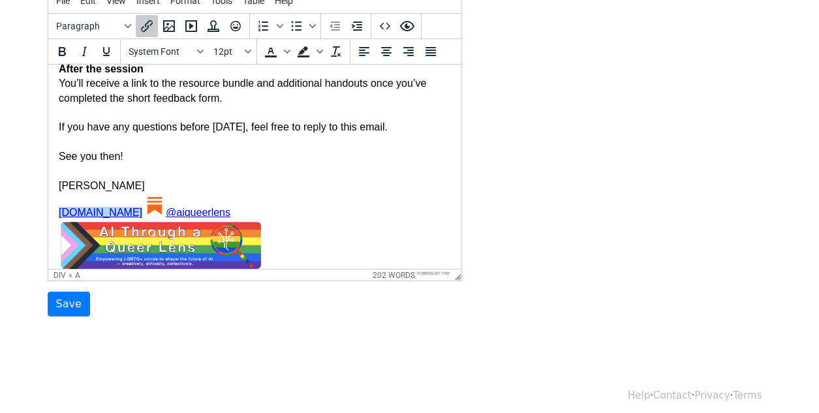
click at [160, 196] on img at bounding box center [153, 204] width 23 height 23
click at [179, 207] on link "@aiqueerlens" at bounding box center [197, 212] width 65 height 11
click at [181, 207] on link "@aiqueerlens﻿" at bounding box center [200, 212] width 65 height 11
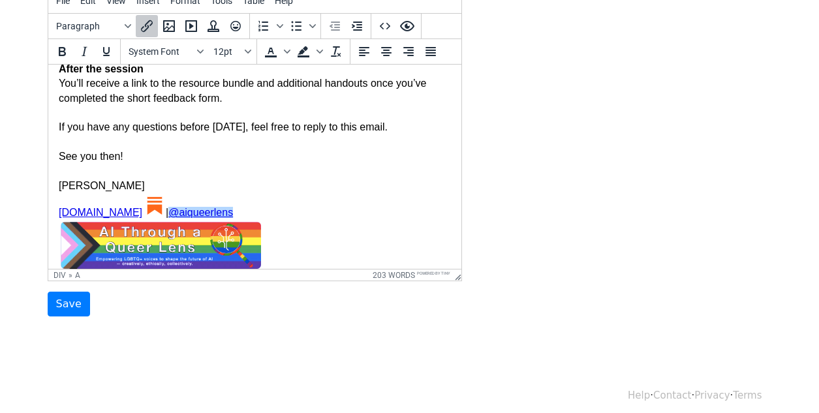
click at [165, 193] on img at bounding box center [153, 204] width 23 height 23
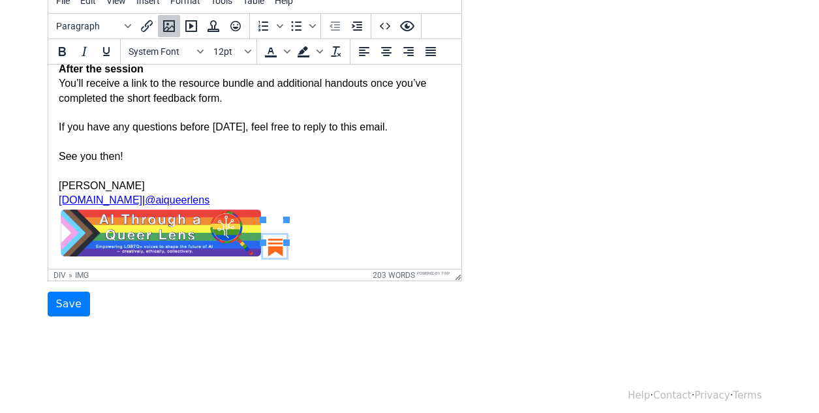
scroll to position [367, 0]
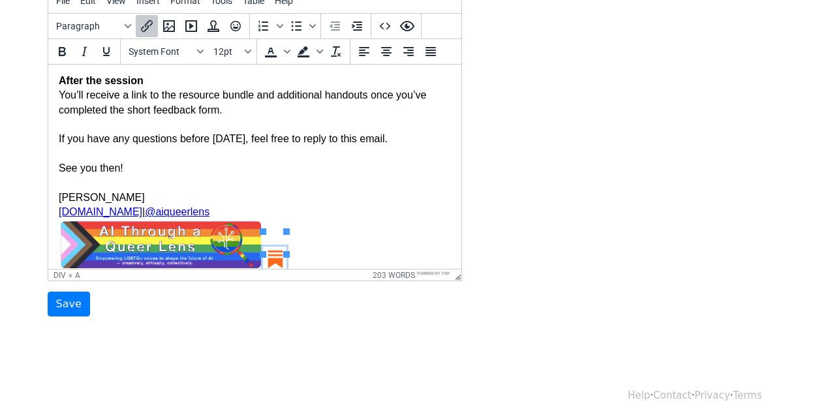
click at [161, 206] on link "@aiqueerlens" at bounding box center [176, 211] width 65 height 11
drag, startPoint x: 222, startPoint y: 197, endPoint x: 162, endPoint y: 196, distance: 60.0
click at [162, 206] on link "@aiqueerlens﻿" at bounding box center [176, 211] width 65 height 11
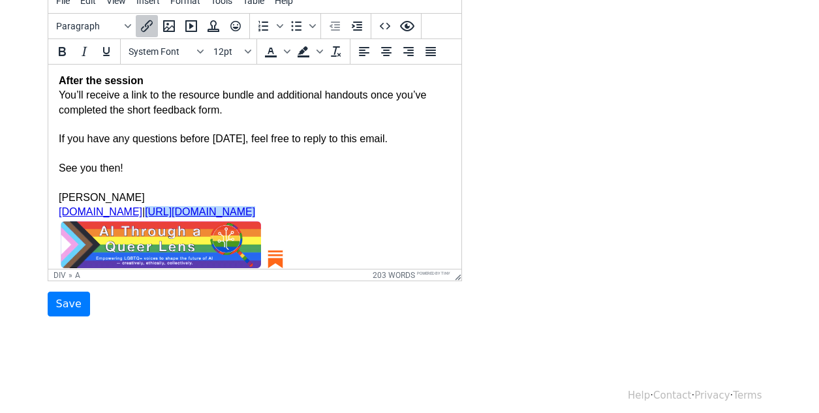
click at [194, 206] on link "https://aiqueerlens.substack.com/" at bounding box center [199, 211] width 110 height 11
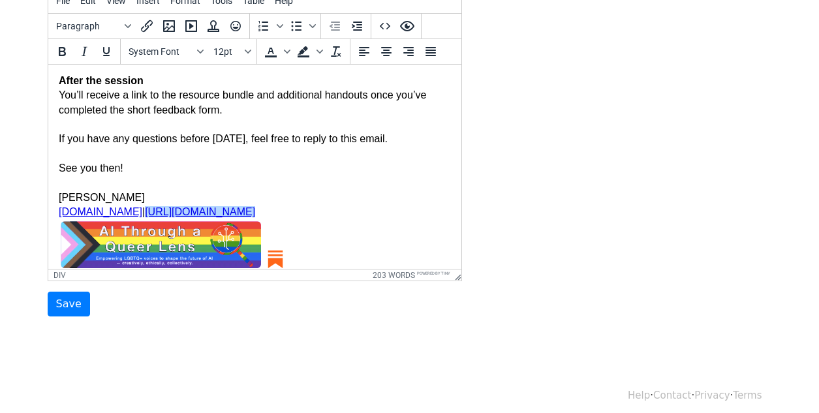
drag, startPoint x: 316, startPoint y: 200, endPoint x: 160, endPoint y: 197, distance: 156.0
click at [147, 18] on icon "Insert/edit link" at bounding box center [147, 26] width 16 height 16
select select "_blank"
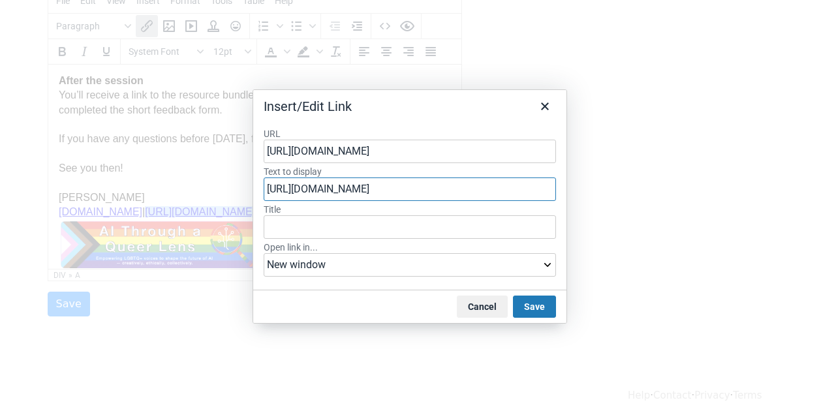
click at [303, 191] on input "https://aiqueerlens.substack.com/" at bounding box center [410, 188] width 292 height 23
click at [402, 193] on input "aiqueerlens.substack.com/" at bounding box center [410, 188] width 292 height 23
type input "aiqueerlens.substack.com"
click at [536, 306] on button "Save" at bounding box center [534, 307] width 43 height 22
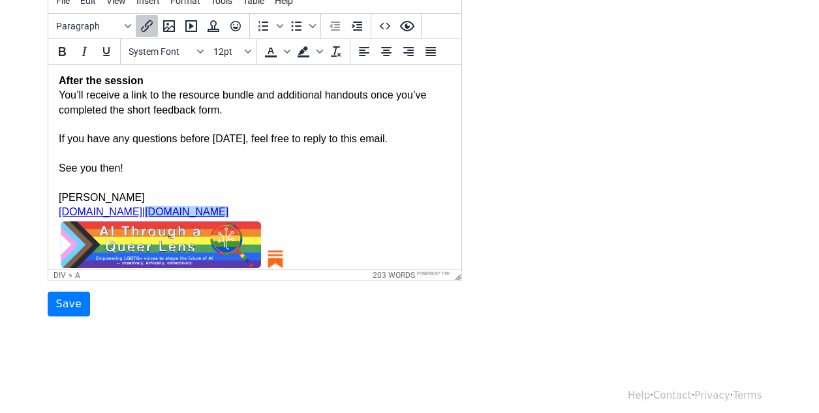
drag, startPoint x: 284, startPoint y: 199, endPoint x: 161, endPoint y: 198, distance: 123.3
click at [148, 20] on icon "Insert/edit link" at bounding box center [147, 26] width 12 height 12
select select "_blank"
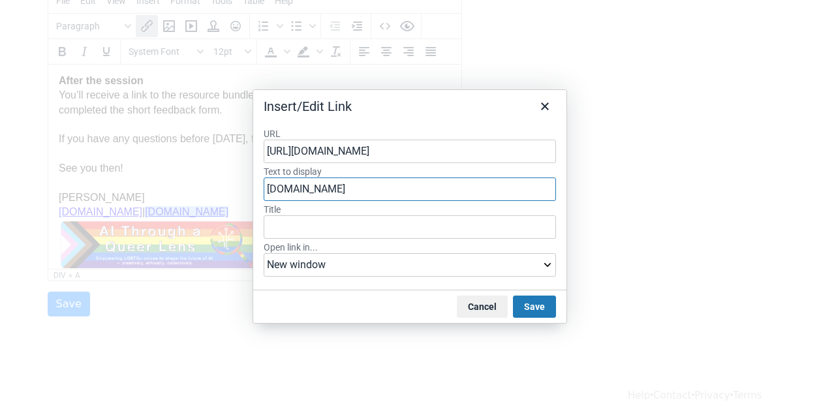
drag, startPoint x: 405, startPoint y: 191, endPoint x: 264, endPoint y: 190, distance: 141.6
click at [264, 190] on input "aiqueerlens.substack.com" at bounding box center [410, 188] width 292 height 23
type input "Substack"
click at [529, 304] on button "Save" at bounding box center [534, 307] width 43 height 22
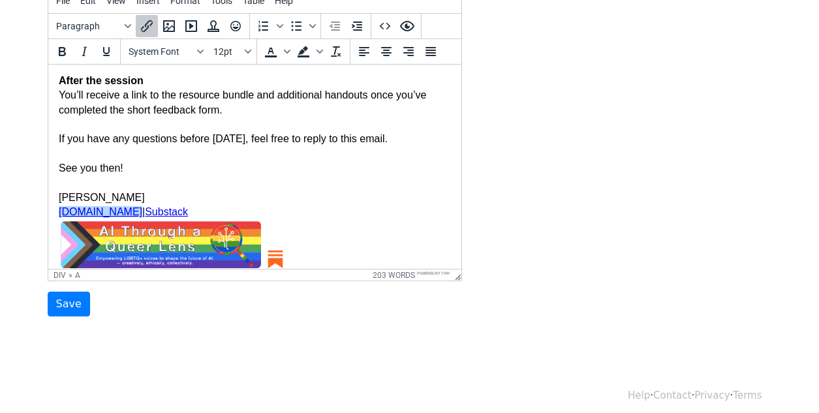
click at [151, 30] on icon "Insert/edit link" at bounding box center [147, 26] width 16 height 16
select select "_blank"
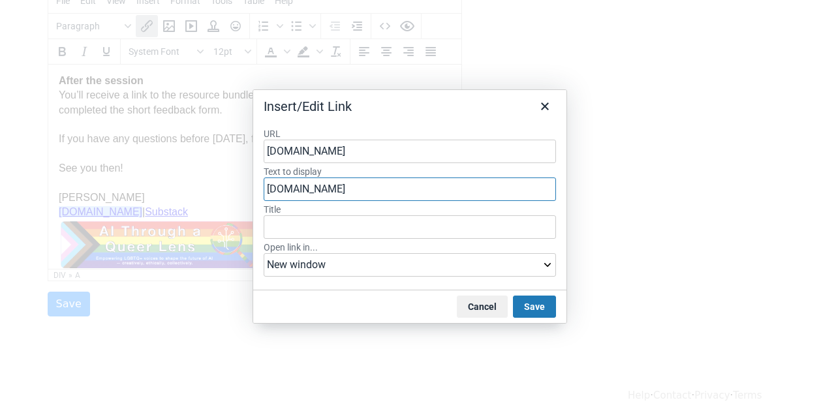
click at [382, 190] on input "aiqueerlens.carrd.co" at bounding box center [410, 188] width 292 height 23
drag, startPoint x: 382, startPoint y: 190, endPoint x: 265, endPoint y: 187, distance: 117.5
click at [265, 187] on input "aiqueerlens.carrd.co" at bounding box center [410, 188] width 292 height 23
type input "Website"
click at [545, 303] on button "Save" at bounding box center [534, 307] width 43 height 22
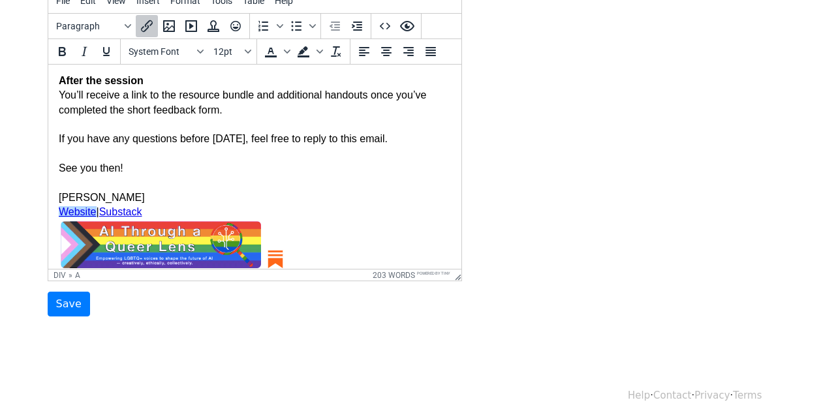
click at [279, 247] on img at bounding box center [273, 258] width 23 height 23
click at [231, 221] on img at bounding box center [160, 245] width 204 height 50
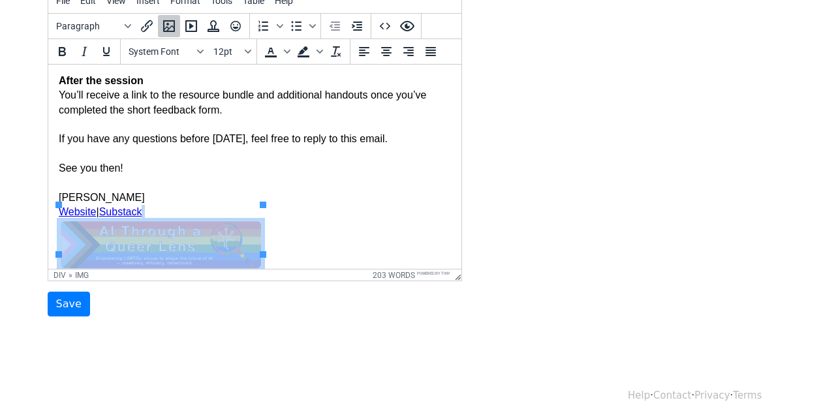
click at [210, 234] on img at bounding box center [160, 245] width 204 height 50
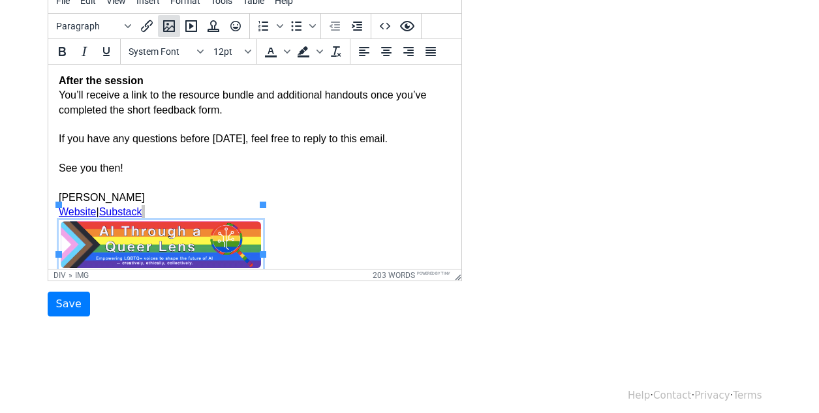
click at [168, 24] on icon "Insert/edit image" at bounding box center [169, 26] width 16 height 16
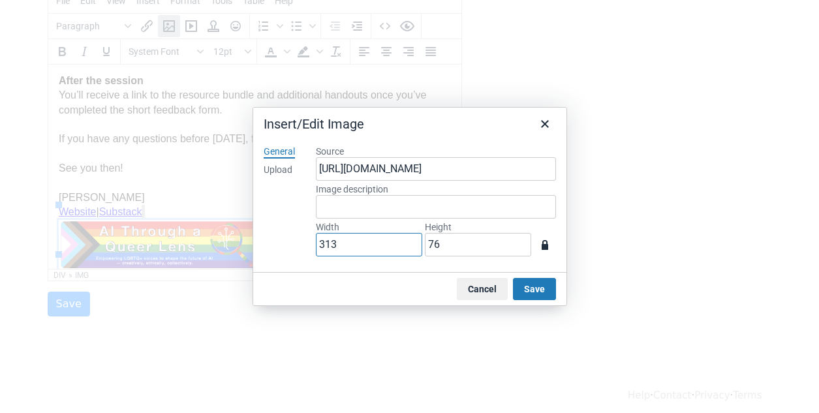
click at [344, 243] on input "313" at bounding box center [369, 244] width 106 height 23
type input "31"
type input "8"
type input "3"
type input "1"
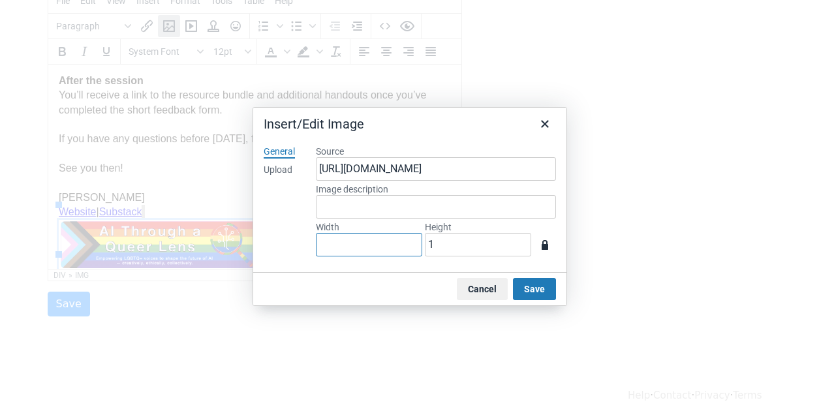
type input "2"
type input "0"
type input "25"
type input "6"
type input "250"
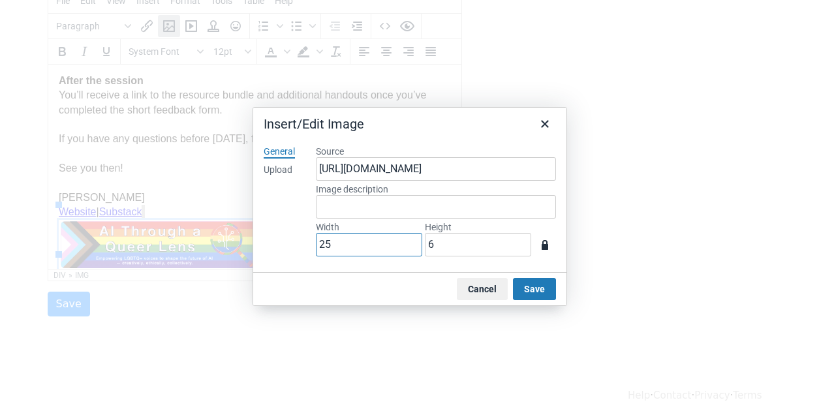
type input "61"
click at [535, 285] on button "Save" at bounding box center [534, 289] width 43 height 22
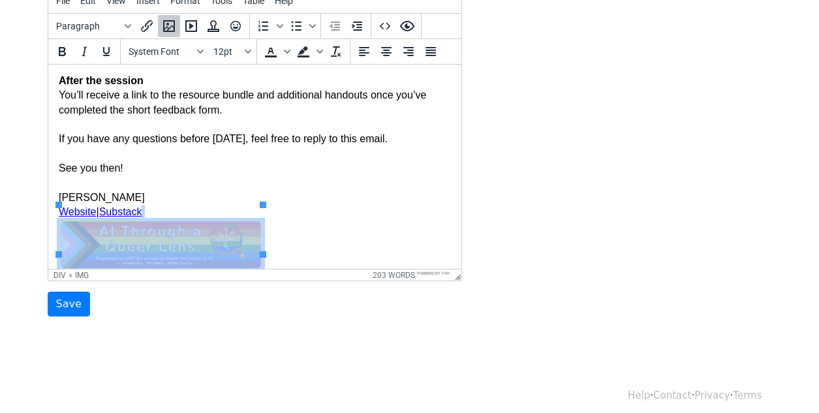
scroll to position [357, 0]
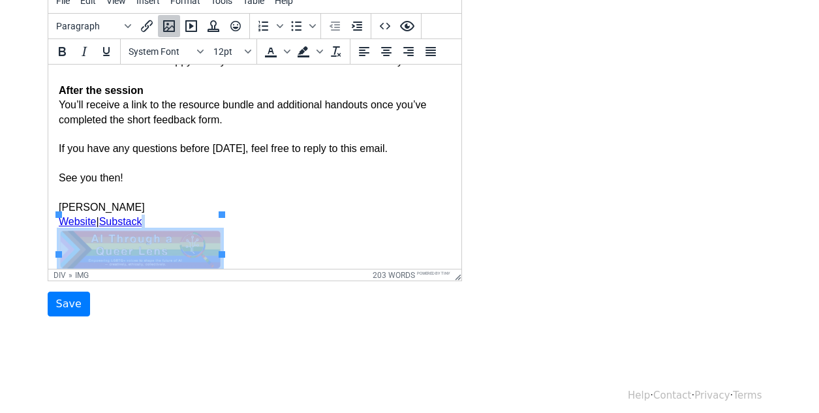
click at [391, 215] on div "Thank you for signing up for the AI Through a Queer Lens taster session — I’m l…" at bounding box center [254, 2] width 392 height 541
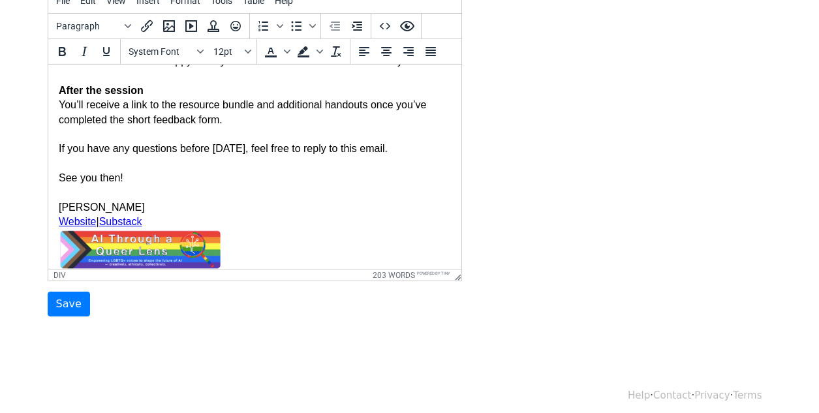
click at [99, 211] on div "Thank you for signing up for the AI Through a Queer Lens taster session — I’m l…" at bounding box center [254, 2] width 392 height 541
click at [327, 195] on div "Thank you for signing up for the AI Through a Queer Lens taster session — I’m l…" at bounding box center [254, 2] width 392 height 541
click at [59, 216] on link "﻿Website" at bounding box center [77, 221] width 38 height 11
click at [355, 29] on icon "Increase indent" at bounding box center [357, 26] width 10 height 9
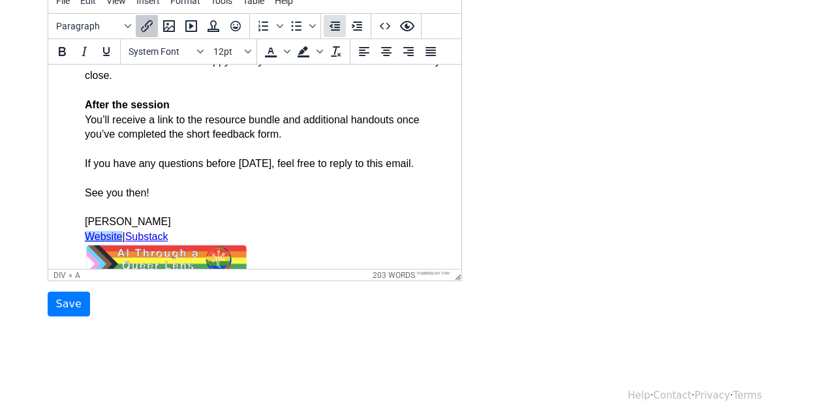
click at [335, 29] on icon "Decrease indent" at bounding box center [334, 26] width 10 height 9
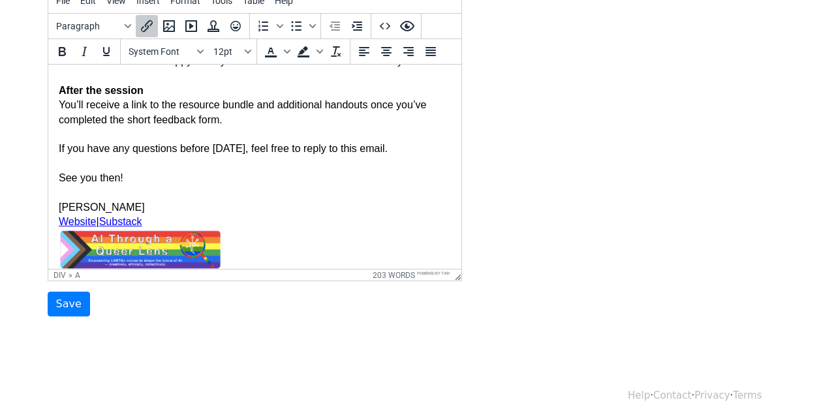
click at [316, 219] on div "Thank you for signing up for the AI Through a Queer Lens taster session — I’m l…" at bounding box center [254, 2] width 392 height 541
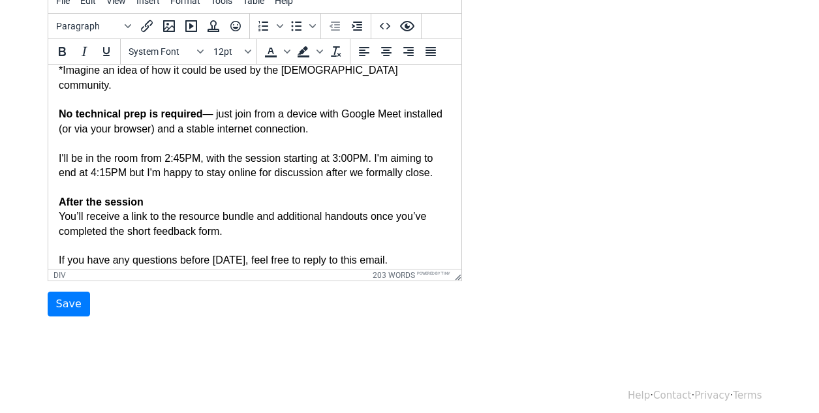
scroll to position [0, 0]
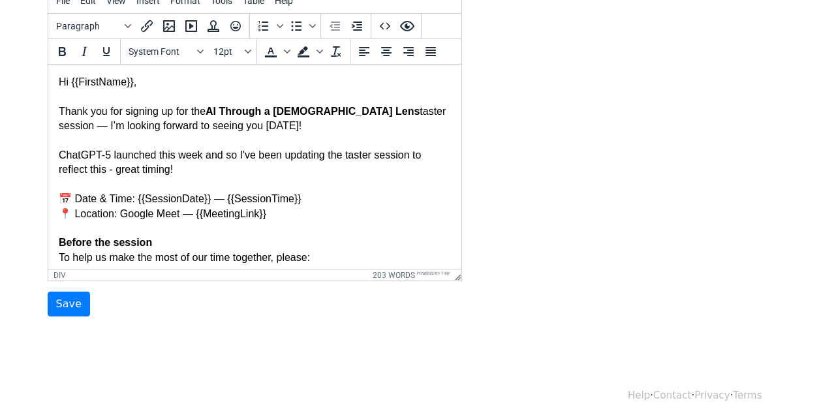
click at [61, 114] on div "Thank you for signing up for the AI Through a Queer Lens taster session — I’m l…" at bounding box center [254, 359] width 392 height 541
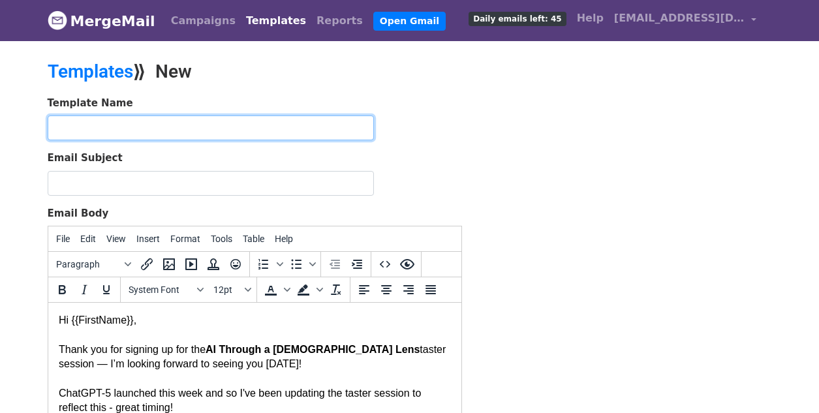
click at [144, 132] on input "text" at bounding box center [211, 127] width 326 height 25
type input "Taster Session - Confirmation of place"
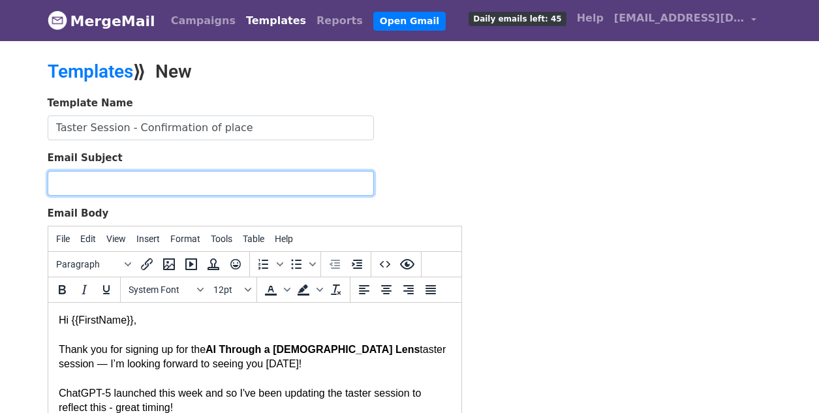
click at [129, 179] on input "Email Subject" at bounding box center [211, 183] width 326 height 25
paste input "Your Spot is Confirmed — AI Through a [DEMOGRAPHIC_DATA] Lens - Taster Session"
type input "Your Spot is Confirmed — AI Through a [DEMOGRAPHIC_DATA] Lens - Taster Session"
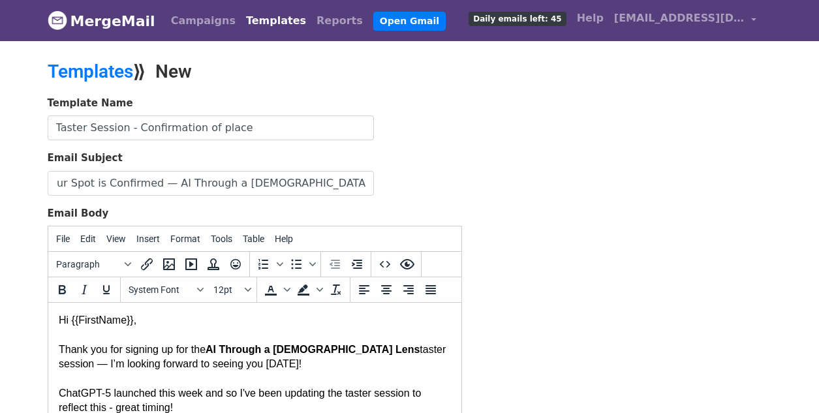
click at [487, 201] on div "Template Name Taster Session - Confirmation of place Email Subject Your Spot is…" at bounding box center [410, 325] width 744 height 459
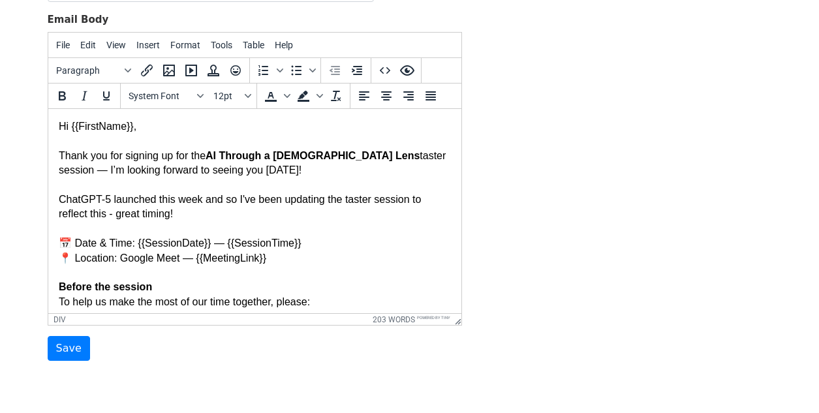
scroll to position [193, 0]
click at [69, 343] on input "Save" at bounding box center [69, 349] width 42 height 25
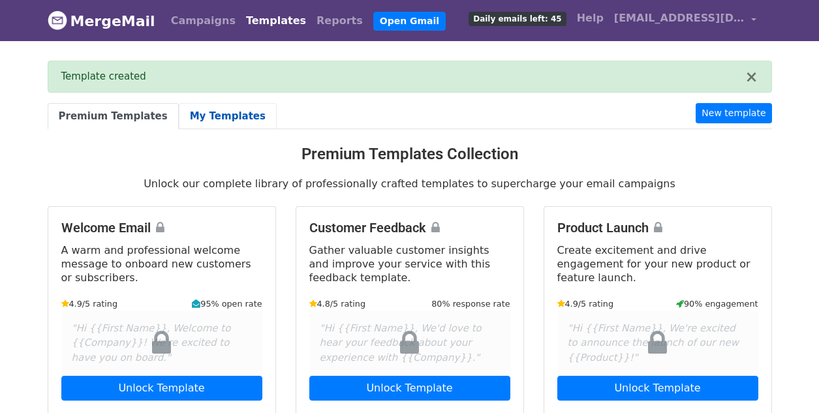
click at [199, 118] on link "My Templates" at bounding box center [228, 116] width 98 height 27
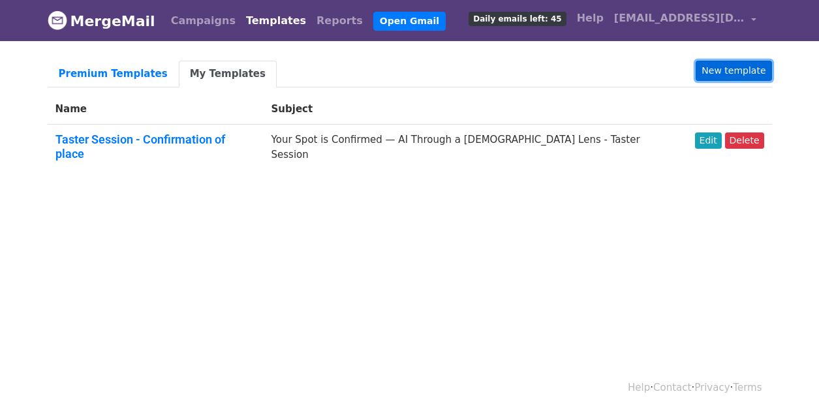
click at [727, 69] on link "New template" at bounding box center [734, 71] width 76 height 20
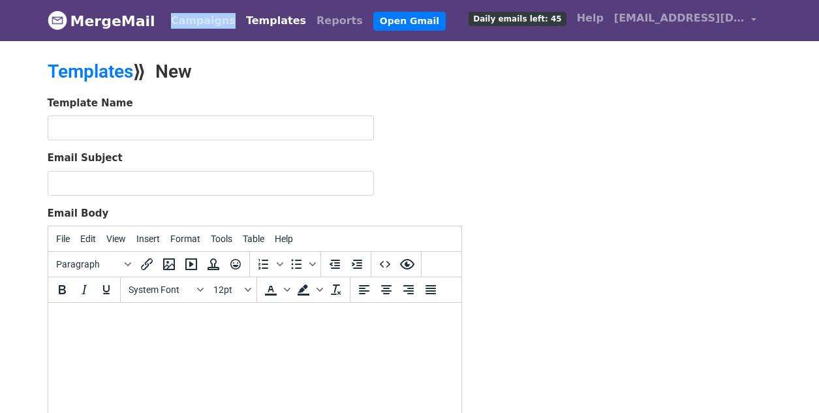
click at [85, 331] on html at bounding box center [254, 320] width 413 height 35
paste body
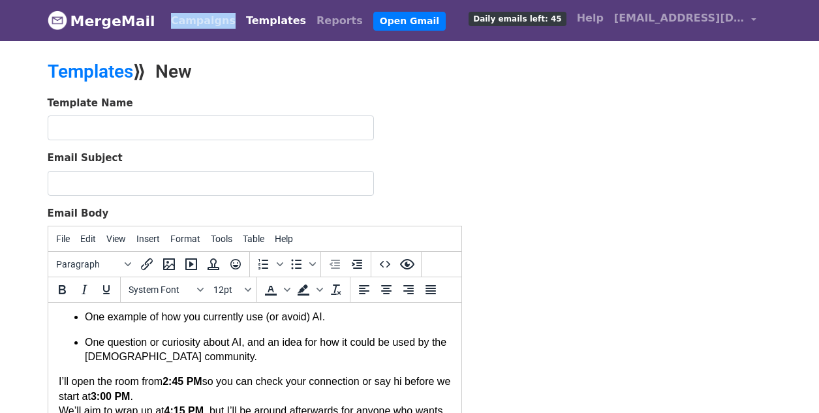
scroll to position [93, 0]
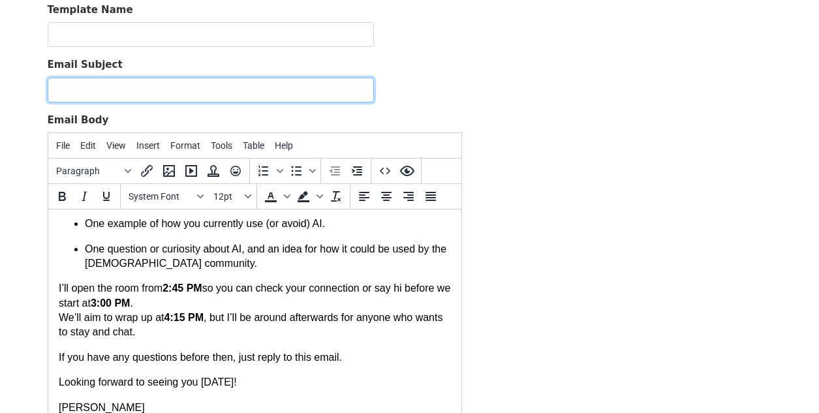
click at [102, 86] on input "Email Subject" at bounding box center [211, 90] width 326 height 25
paste input "Reminder — AI Through a Queer Lens is Tomorrow!"
type input "Reminder — AI Through a Queer Lens is Tomorrow!"
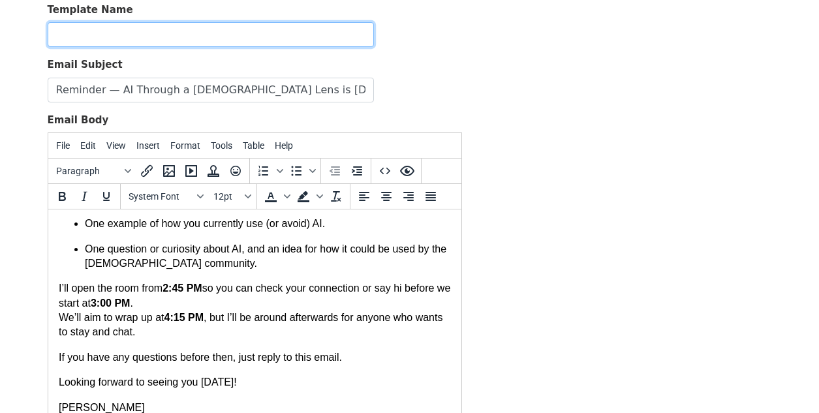
click at [100, 29] on input "text" at bounding box center [211, 34] width 326 height 25
type input "R"
type input "Taster Session - 24hr reminder"
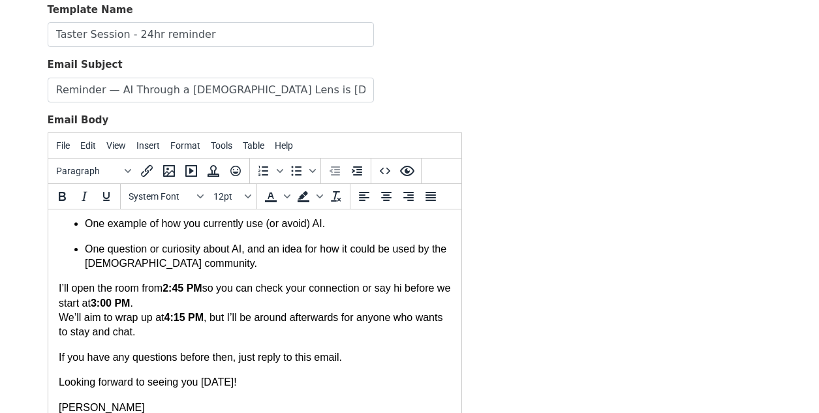
click at [420, 61] on div "Email Subject Reminder — AI Through a Queer Lens is Tomorrow!" at bounding box center [255, 79] width 414 height 45
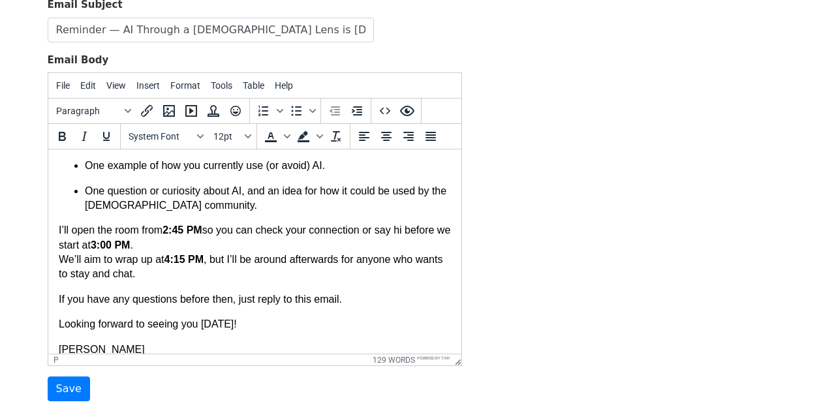
scroll to position [184, 0]
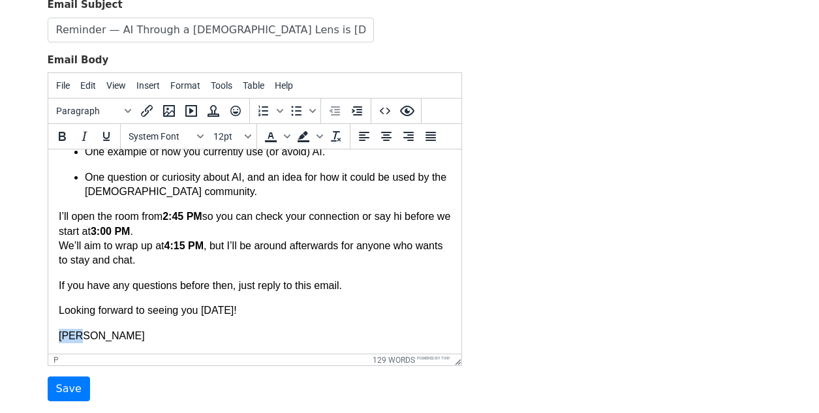
drag, startPoint x: 58, startPoint y: 335, endPoint x: 99, endPoint y: 335, distance: 41.1
click at [99, 335] on p "Alan" at bounding box center [254, 336] width 392 height 14
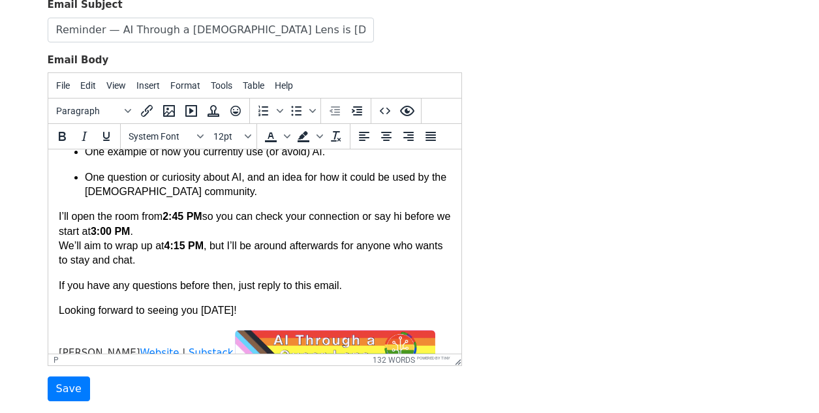
scroll to position [219, 0]
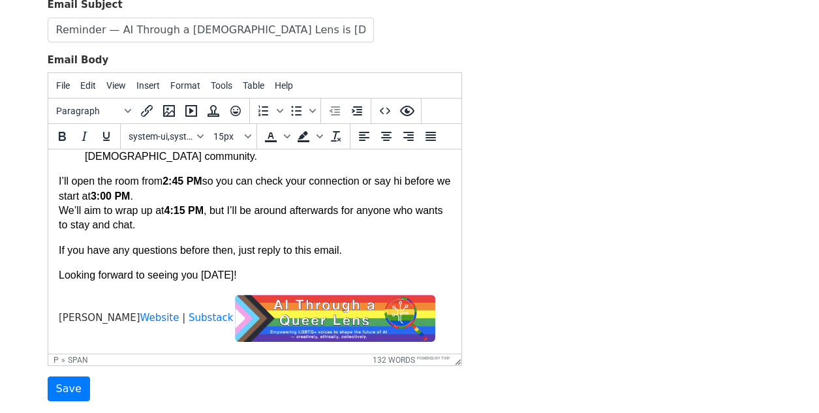
click at [140, 316] on link "Website" at bounding box center [159, 318] width 39 height 12
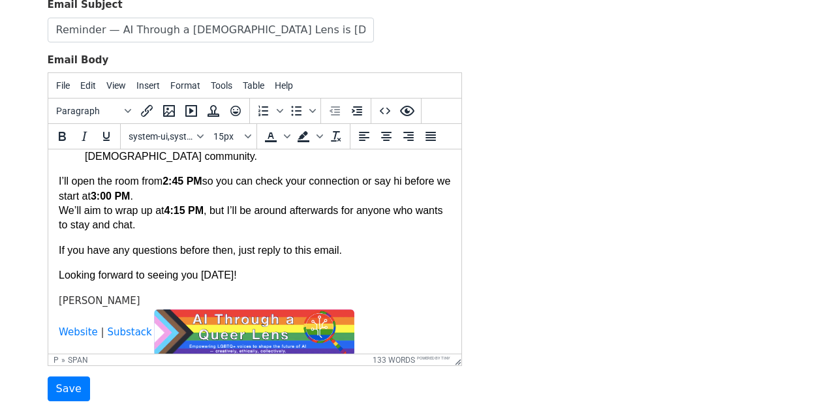
click at [151, 330] on img at bounding box center [253, 333] width 204 height 50
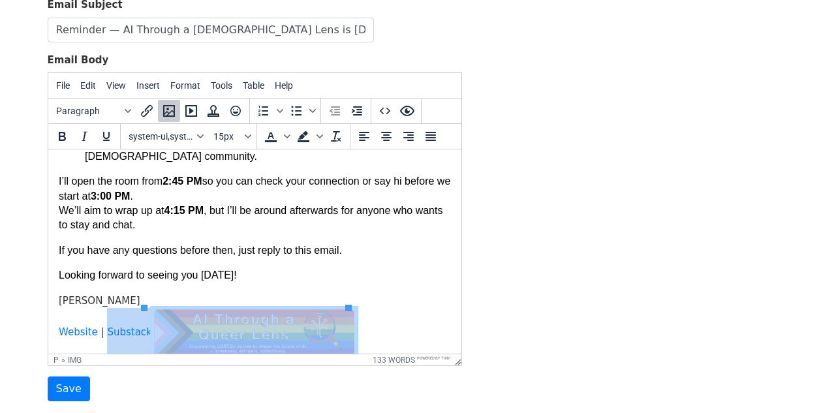
click at [142, 332] on link "Substack" at bounding box center [128, 332] width 44 height 12
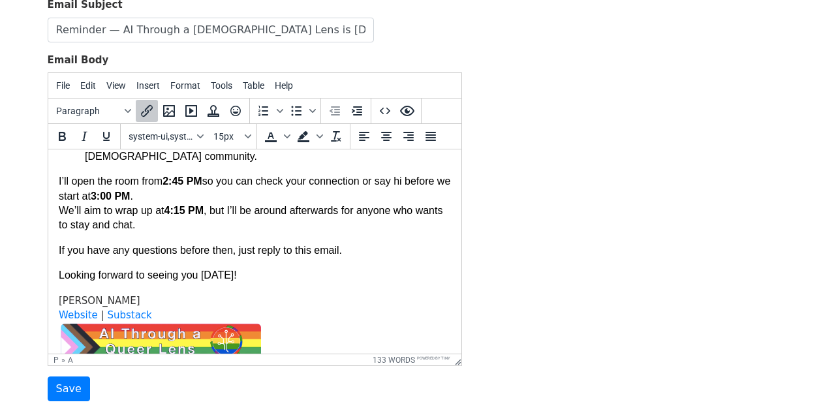
scroll to position [248, 0]
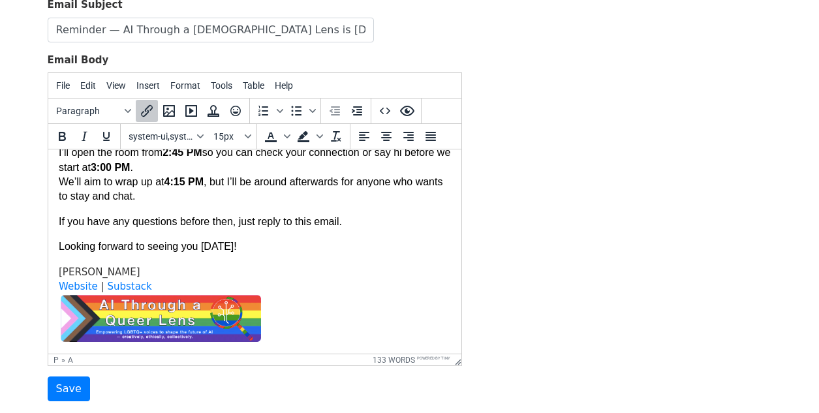
click at [350, 282] on p "Alan H Website | Substack﻿" at bounding box center [254, 304] width 392 height 79
click at [99, 288] on span "|" at bounding box center [102, 287] width 10 height 12
click at [98, 286] on span "|" at bounding box center [100, 287] width 7 height 12
copy span "|"
click at [146, 284] on p "Alan H Website | Substack |﻿" at bounding box center [254, 304] width 392 height 79
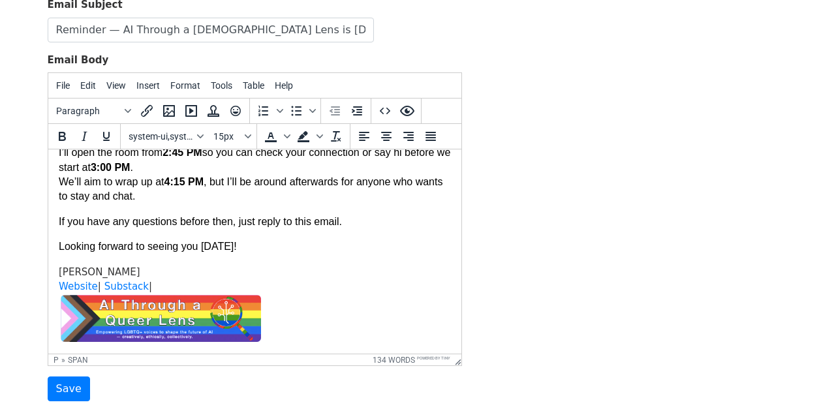
click at [181, 288] on p "Alan H Website | Substack |" at bounding box center [254, 304] width 392 height 79
drag, startPoint x: 178, startPoint y: 285, endPoint x: 151, endPoint y: 285, distance: 27.4
click at [151, 285] on p "Alan H Website | Substack | Email" at bounding box center [254, 304] width 392 height 79
click at [145, 113] on icon "Insert/edit link" at bounding box center [147, 111] width 12 height 12
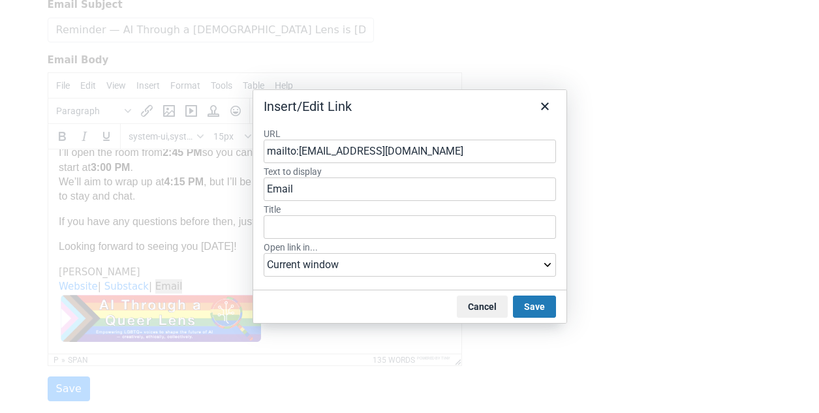
type input "mailto:throughaqueerlens@gmail.com"
click at [504, 261] on select "Current window New window" at bounding box center [410, 264] width 292 height 23
select select "_blank"
click at [542, 309] on button "Save" at bounding box center [534, 307] width 43 height 22
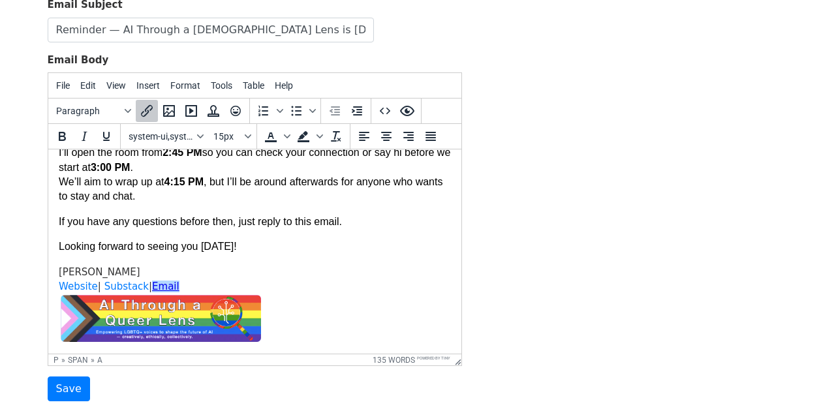
click at [560, 287] on div "Template Name Taster Session - 24hr reminder Email Subject Reminder — AI Throug…" at bounding box center [410, 172] width 744 height 459
click at [409, 290] on p "Alan H Website | Substack | Email" at bounding box center [254, 304] width 392 height 79
click at [286, 261] on body "Hi {{FirstName}}, Just a quick reminder that your AI Through a Queer Lens taste…" at bounding box center [254, 127] width 392 height 431
drag, startPoint x: 143, startPoint y: 286, endPoint x: 103, endPoint y: 284, distance: 39.8
click at [104, 284] on link "Substack" at bounding box center [126, 287] width 44 height 12
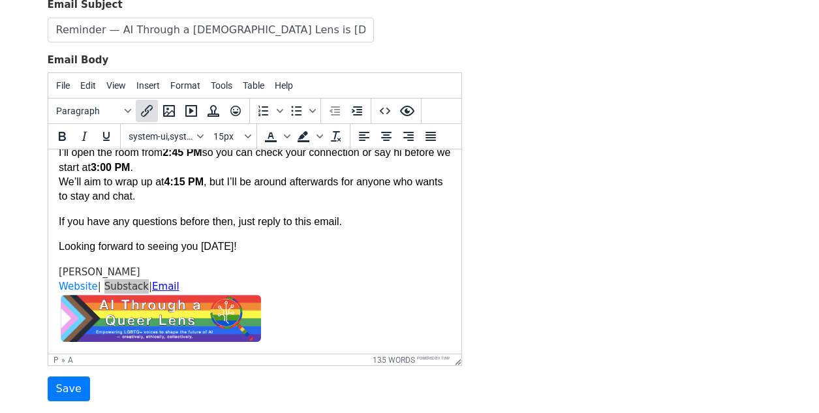
click at [151, 112] on icon "Insert/edit link" at bounding box center [147, 111] width 16 height 16
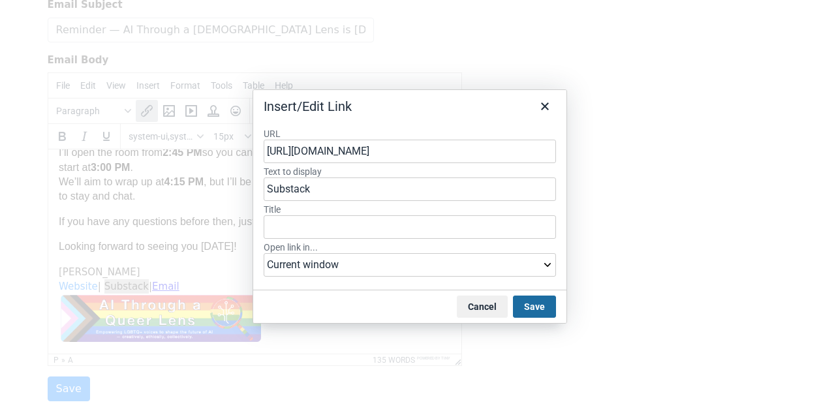
click at [532, 305] on button "Save" at bounding box center [534, 307] width 43 height 22
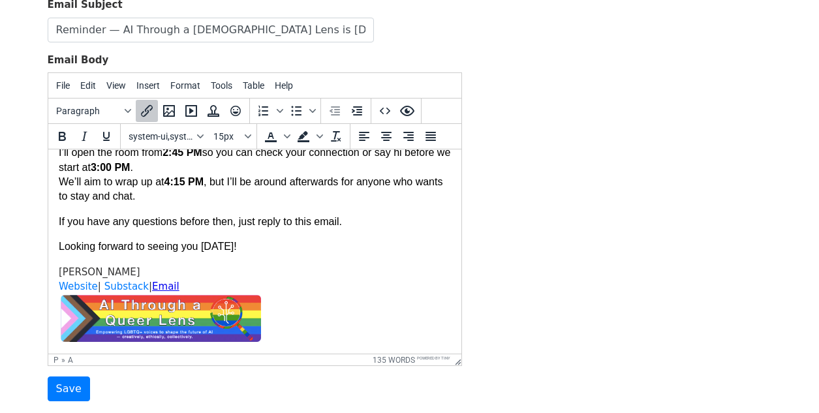
click at [235, 276] on p "Alan H Website | Substack | Email" at bounding box center [254, 304] width 392 height 79
drag, startPoint x: 94, startPoint y: 285, endPoint x: 54, endPoint y: 283, distance: 39.8
click at [54, 283] on html "Hi {{FirstName}}, Just a quick reminder that your AI Through a Queer Lens taste…" at bounding box center [254, 127] width 413 height 452
click at [147, 114] on icon "Insert/edit link" at bounding box center [147, 110] width 16 height 16
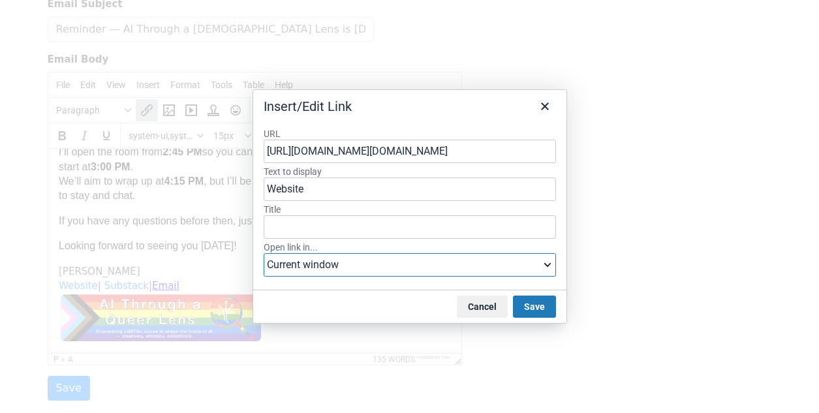
click at [532, 262] on select "Current window New window" at bounding box center [410, 264] width 292 height 23
select select "_blank"
click at [553, 307] on button "Save" at bounding box center [534, 307] width 43 height 22
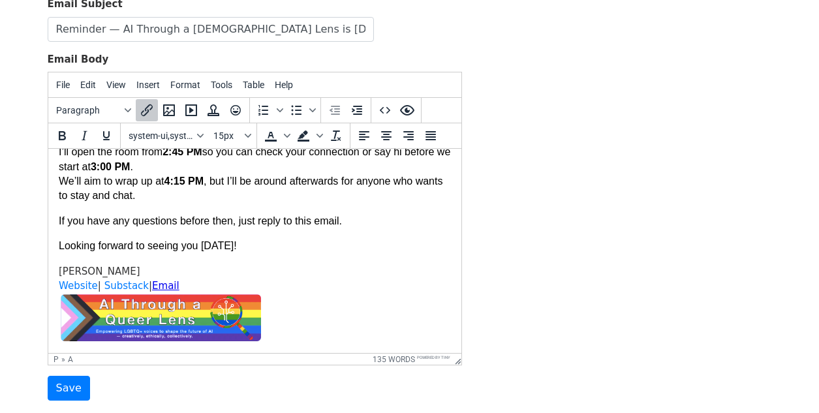
click at [221, 254] on body "Hi {{FirstName}}, Just a quick reminder that your AI Through a Queer Lens taste…" at bounding box center [254, 126] width 392 height 431
drag, startPoint x: 144, startPoint y: 283, endPoint x: 102, endPoint y: 282, distance: 41.8
click at [104, 282] on link "Substack" at bounding box center [126, 286] width 44 height 12
click at [147, 111] on icon "Insert/edit link" at bounding box center [147, 110] width 12 height 12
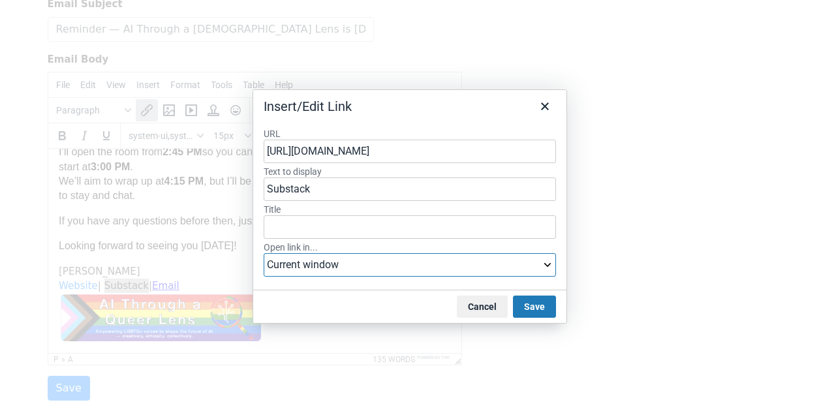
click at [331, 263] on select "Current window New window" at bounding box center [410, 264] width 292 height 23
select select "_blank"
click at [540, 301] on button "Save" at bounding box center [534, 307] width 43 height 22
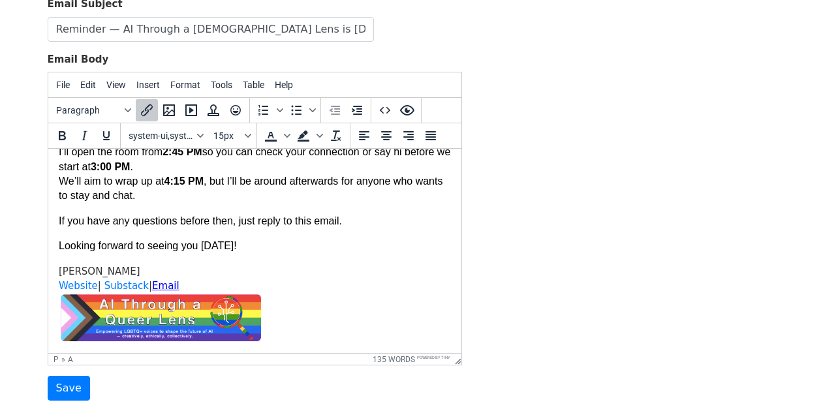
click at [299, 232] on body "Hi {{FirstName}}, Just a quick reminder that your AI Through a Queer Lens taste…" at bounding box center [254, 126] width 392 height 431
drag, startPoint x: 188, startPoint y: 284, endPoint x: 59, endPoint y: 284, distance: 128.5
click at [59, 284] on p "Alan H Website | Substack | Email﻿" at bounding box center [254, 303] width 392 height 79
click at [286, 132] on icon "Text color" at bounding box center [287, 135] width 7 height 7
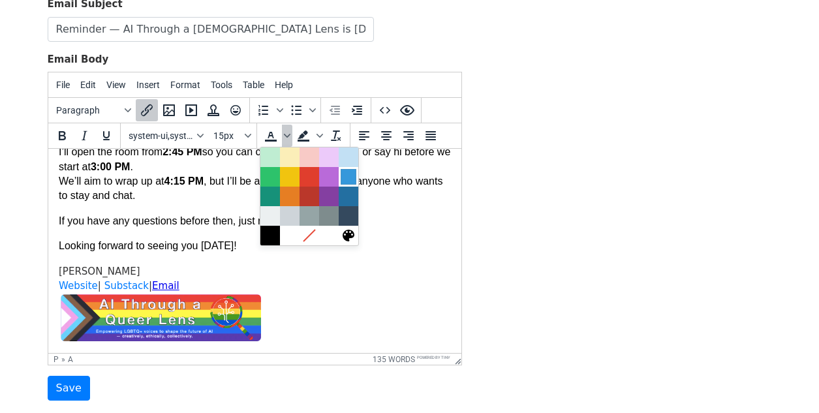
click at [352, 176] on div at bounding box center [349, 177] width 16 height 16
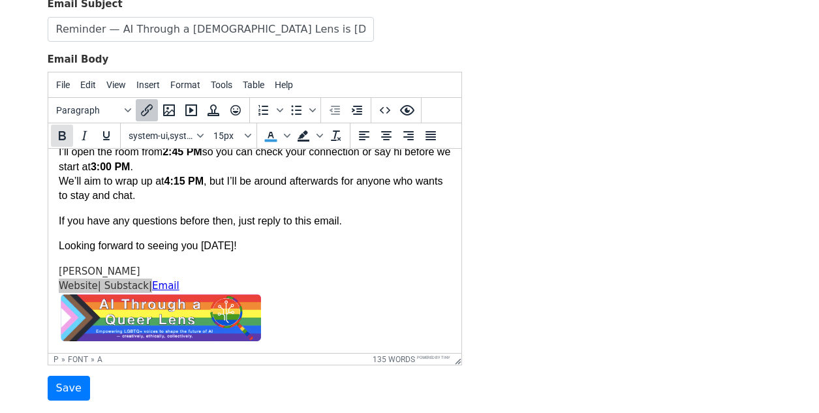
click at [65, 132] on icon "Bold" at bounding box center [62, 135] width 7 height 9
click at [331, 262] on body "Hi {{FirstName}}, Just a quick reminder that your AI Through a Queer Lens taste…" at bounding box center [254, 126] width 392 height 431
drag, startPoint x: 149, startPoint y: 285, endPoint x: 107, endPoint y: 284, distance: 42.4
click at [110, 284] on link "Substack" at bounding box center [135, 286] width 50 height 12
click at [106, 133] on icon "Underline" at bounding box center [107, 136] width 16 height 16
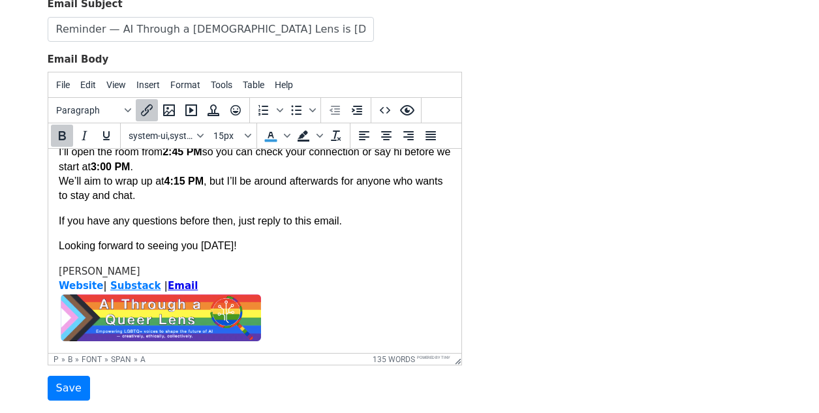
click at [228, 292] on p "Alan H Website | Substack | Email" at bounding box center [254, 303] width 392 height 79
drag, startPoint x: 91, startPoint y: 286, endPoint x: 57, endPoint y: 286, distance: 34.6
click at [57, 286] on html "Hi {{FirstName}}, Just a quick reminder that your AI Through a Queer Lens taste…" at bounding box center [254, 127] width 413 height 452
click at [106, 134] on icon "Underline" at bounding box center [107, 136] width 16 height 16
click at [296, 311] on p "Alan H Website | Substack | Email" at bounding box center [254, 303] width 392 height 79
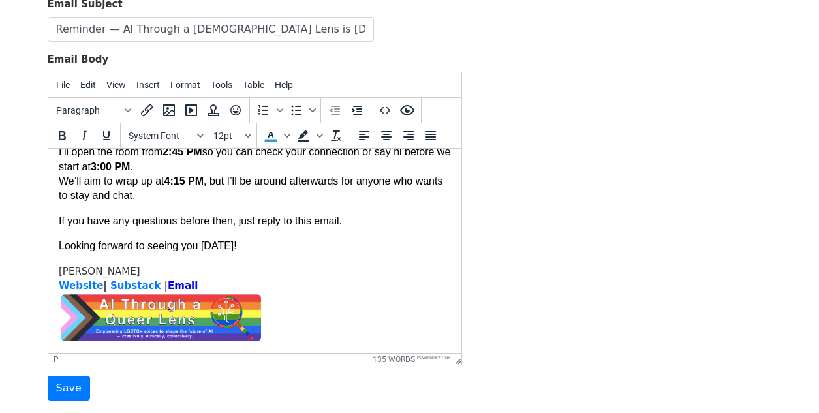
scroll to position [237, 0]
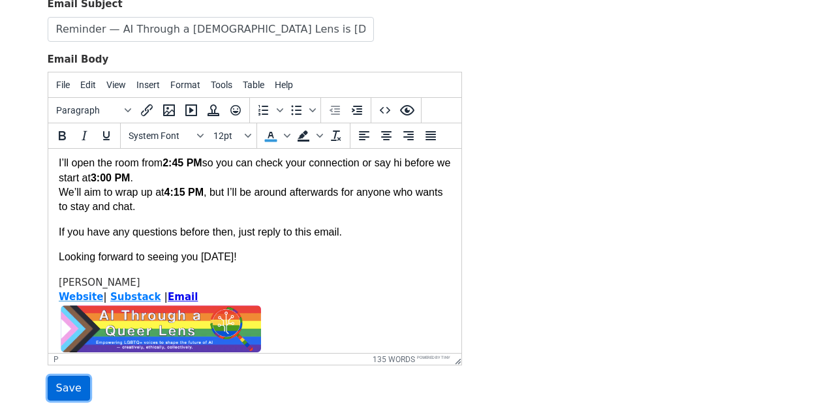
click at [78, 386] on input "Save" at bounding box center [69, 388] width 42 height 25
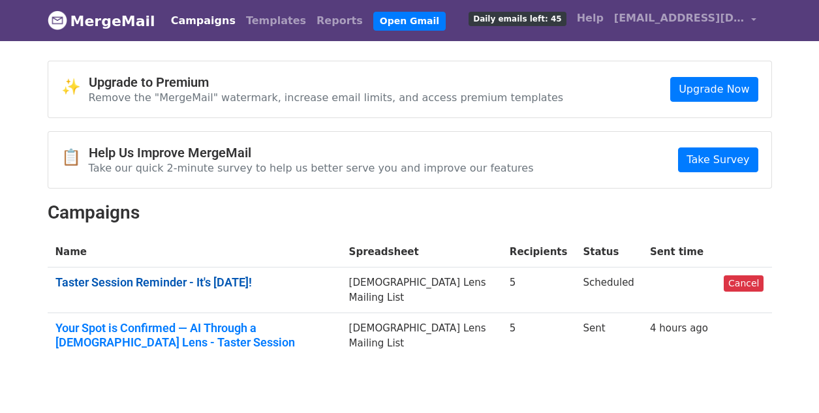
click at [138, 286] on link "Taster Session Reminder - It's Tomorrow!" at bounding box center [194, 282] width 278 height 14
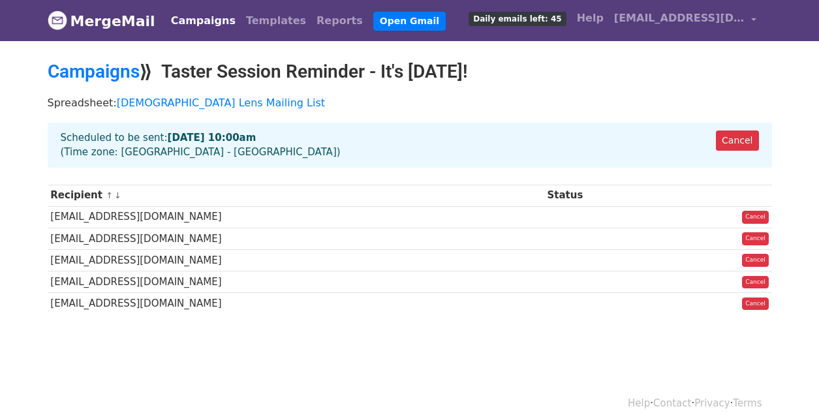
click at [103, 221] on td "[EMAIL_ADDRESS][DOMAIN_NAME]" at bounding box center [296, 217] width 497 height 22
click at [121, 74] on link "Campaigns" at bounding box center [94, 72] width 92 height 22
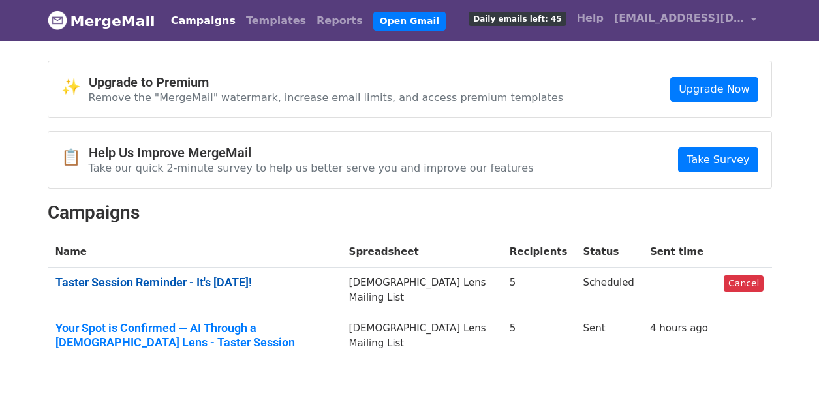
click at [221, 281] on link "Taster Session Reminder - It's [DATE]!" at bounding box center [194, 282] width 278 height 14
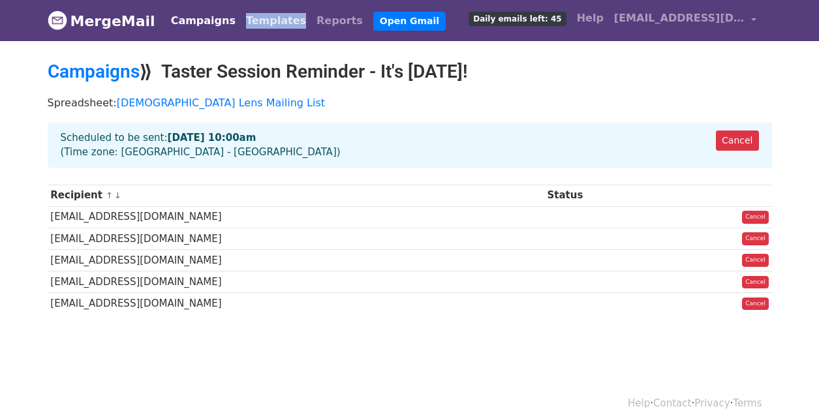
click at [246, 20] on link "Templates" at bounding box center [276, 21] width 70 height 26
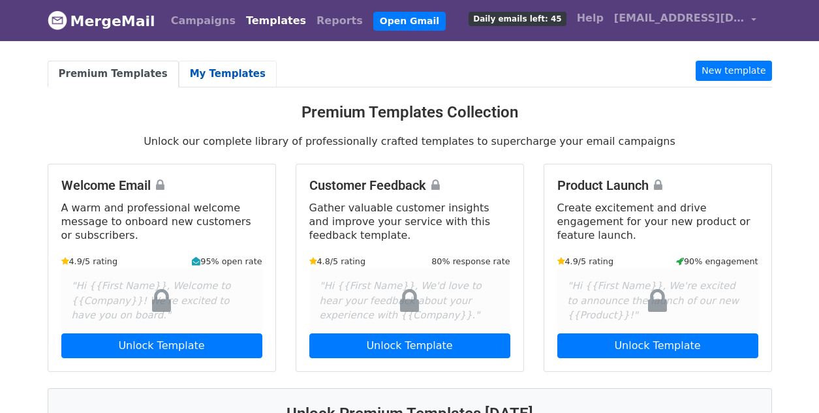
click at [216, 67] on link "My Templates" at bounding box center [228, 74] width 98 height 27
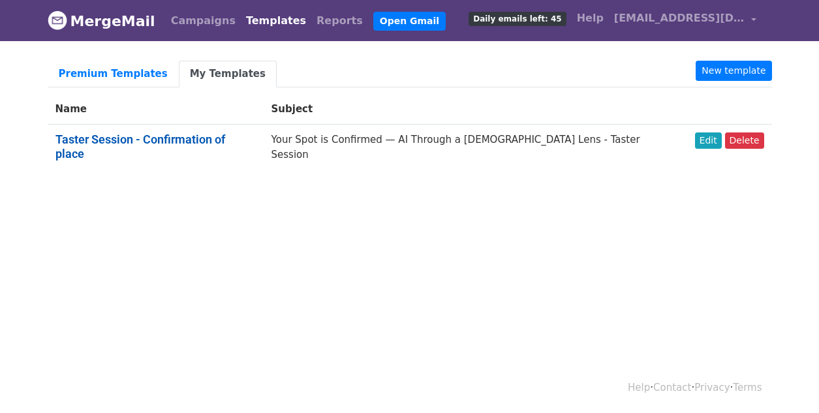
click at [170, 140] on link "Taster Session - Confirmation of place" at bounding box center [140, 146] width 170 height 28
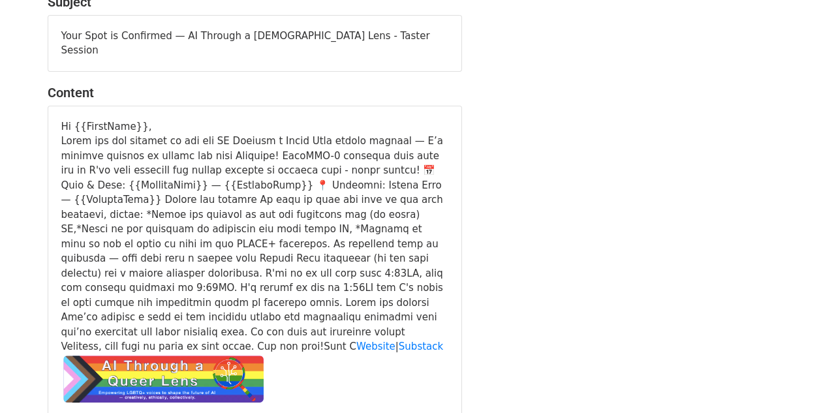
scroll to position [102, 0]
click at [161, 133] on div "Website | Substack" at bounding box center [254, 268] width 387 height 270
click at [61, 133] on div "Website | Substack" at bounding box center [254, 268] width 387 height 270
click at [62, 133] on div "Website | Substack" at bounding box center [254, 268] width 387 height 270
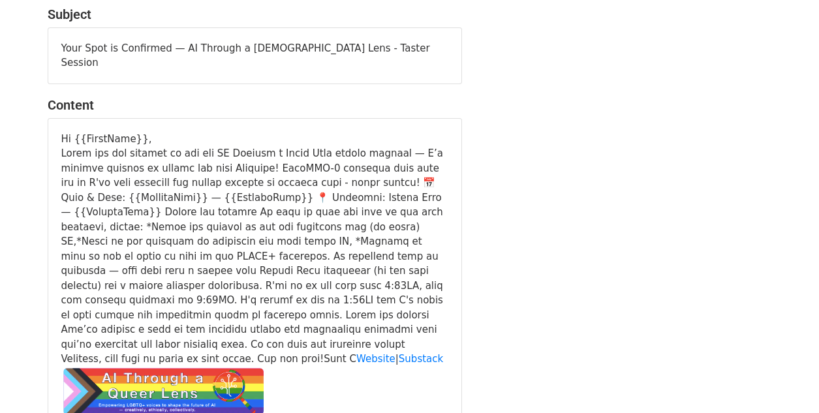
scroll to position [109, 0]
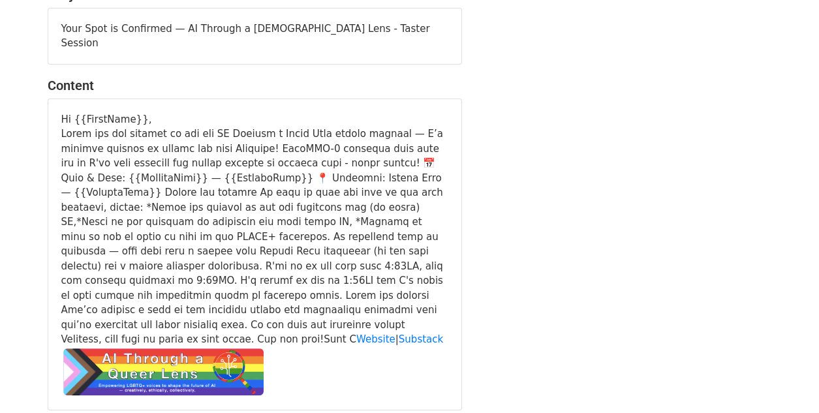
click at [63, 127] on div "Website | Substack" at bounding box center [254, 262] width 387 height 270
click at [98, 127] on div "Website | Substack" at bounding box center [254, 262] width 387 height 270
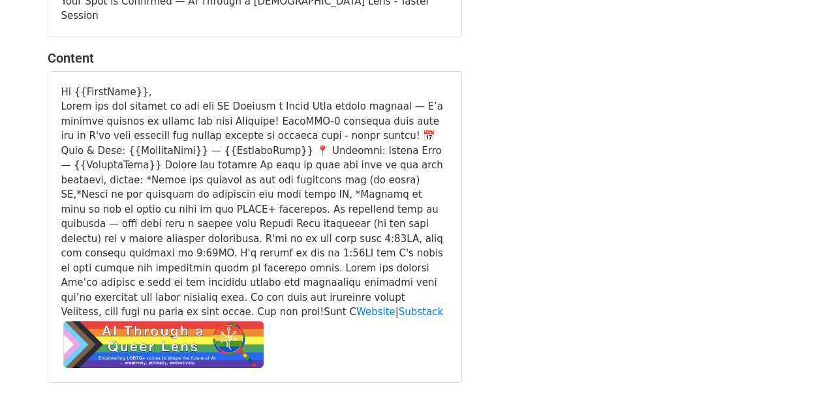
scroll to position [182, 0]
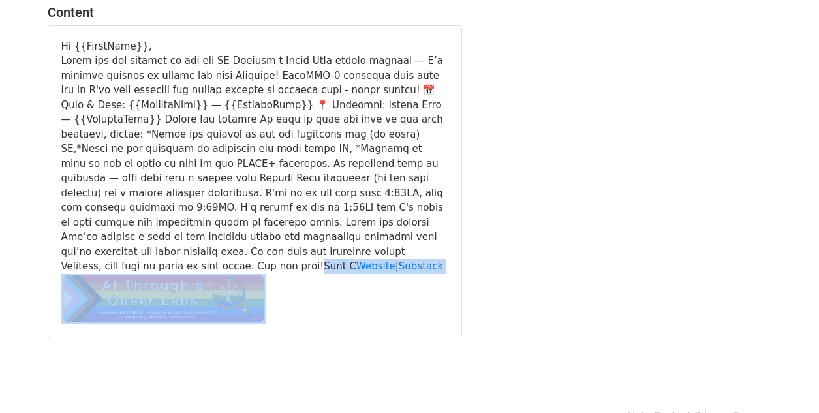
drag, startPoint x: 153, startPoint y: 236, endPoint x: 275, endPoint y: 267, distance: 125.8
click at [275, 267] on div "Website | Substack" at bounding box center [254, 189] width 387 height 270
click at [368, 231] on div "Website | Substack" at bounding box center [254, 189] width 387 height 270
drag, startPoint x: 153, startPoint y: 236, endPoint x: 303, endPoint y: 277, distance: 155.8
click at [303, 277] on div "Website | Substack" at bounding box center [254, 189] width 387 height 270
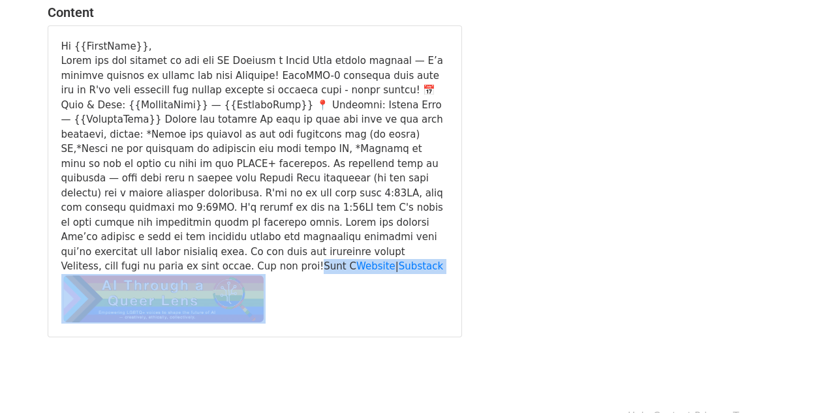
copy div "an H Website | Substack"
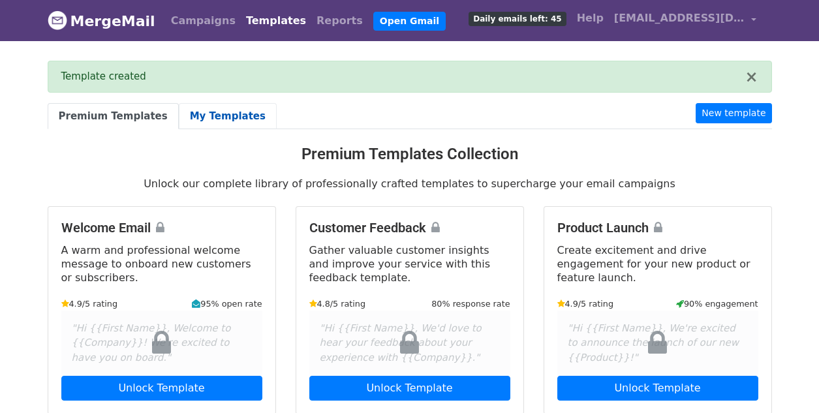
click at [207, 127] on link "My Templates" at bounding box center [228, 116] width 98 height 27
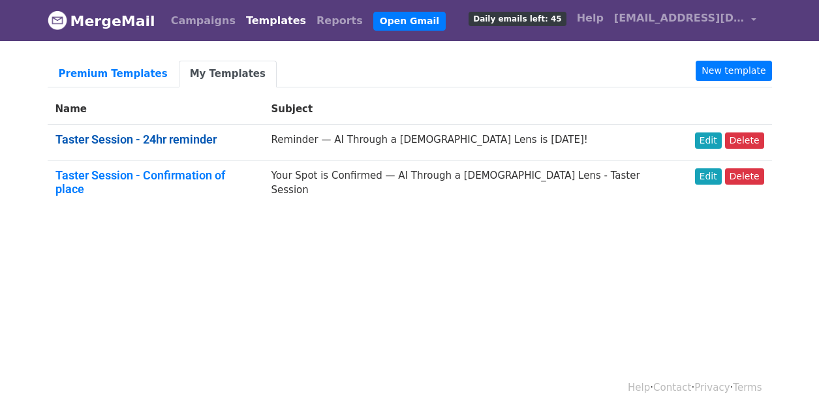
click at [168, 144] on link "Taster Session - 24hr reminder" at bounding box center [135, 139] width 161 height 14
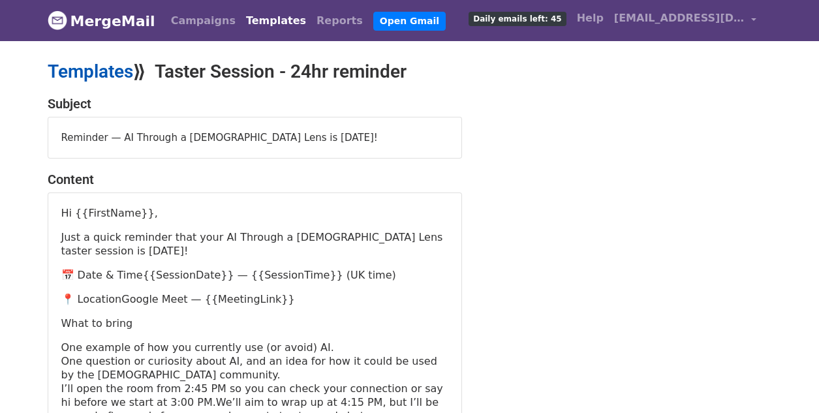
click at [87, 70] on link "Templates" at bounding box center [90, 72] width 85 height 22
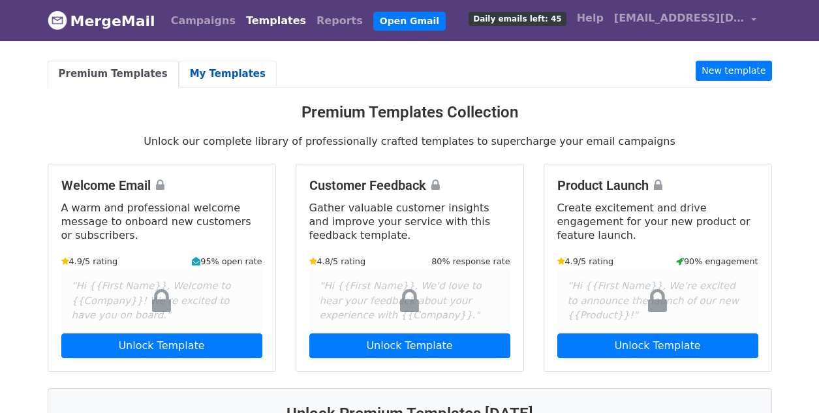
click at [196, 79] on link "My Templates" at bounding box center [228, 74] width 98 height 27
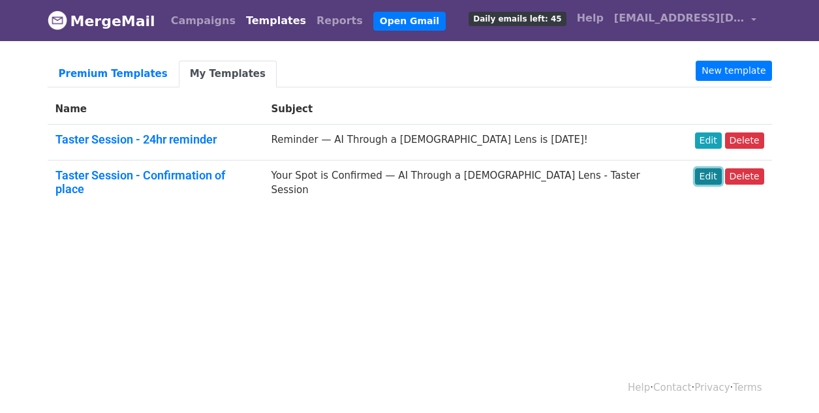
click at [710, 174] on link "Edit" at bounding box center [708, 176] width 27 height 16
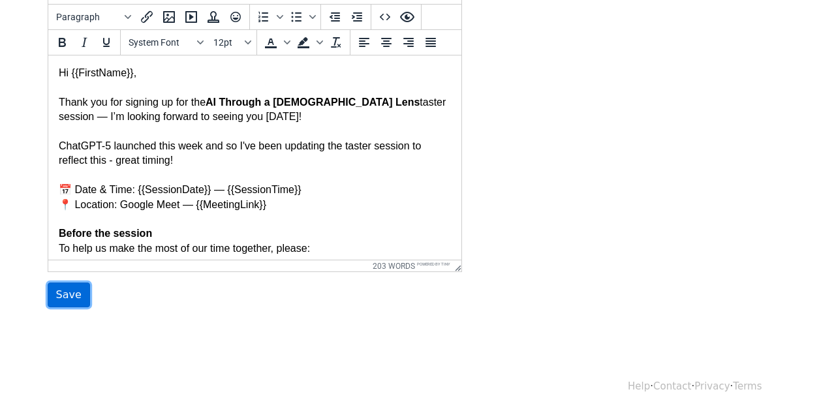
click at [63, 294] on input "Save" at bounding box center [69, 295] width 42 height 25
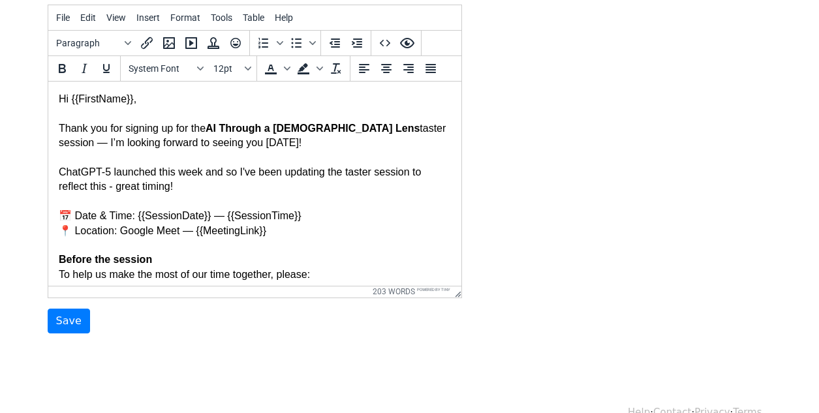
scroll to position [289, 0]
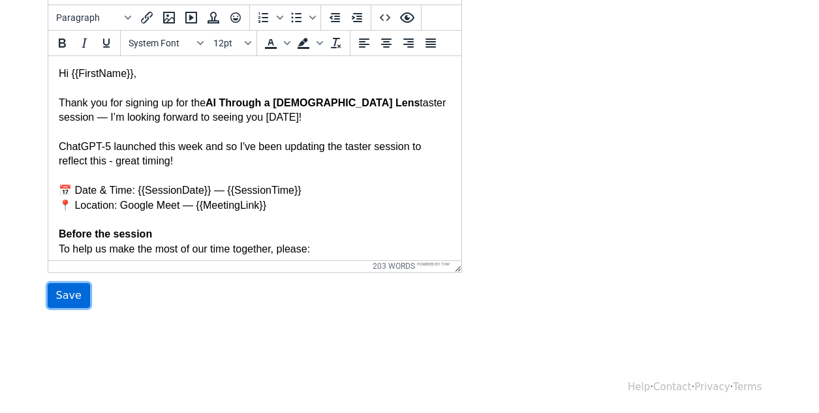
click at [70, 295] on input "Save" at bounding box center [69, 295] width 42 height 25
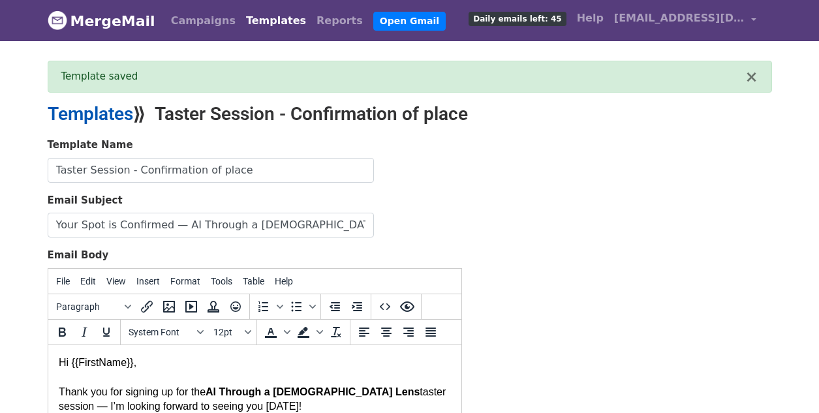
click at [100, 115] on link "Templates" at bounding box center [90, 114] width 85 height 22
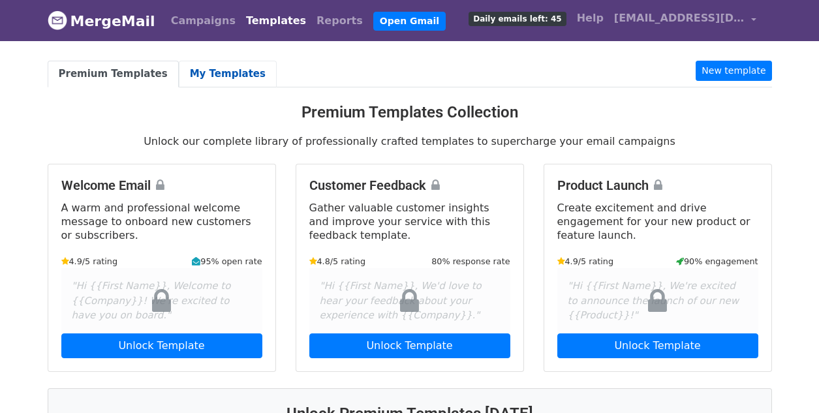
click at [207, 68] on link "My Templates" at bounding box center [228, 74] width 98 height 27
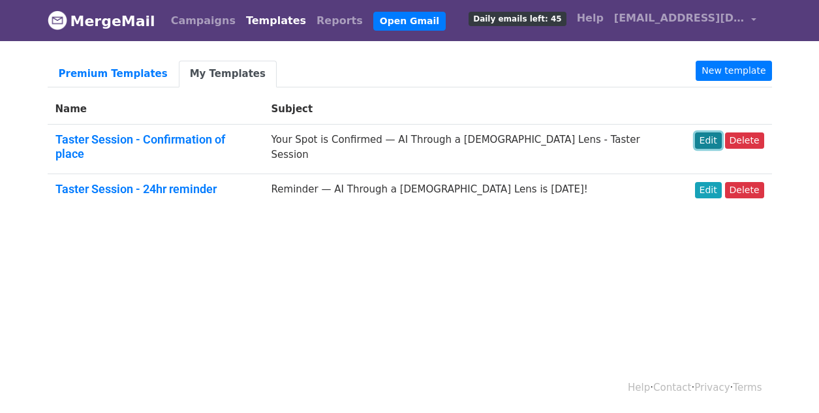
click at [718, 144] on link "Edit" at bounding box center [708, 140] width 27 height 16
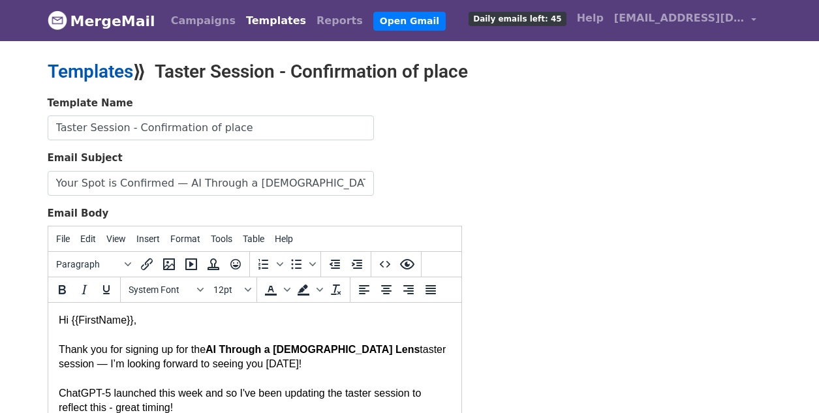
click at [112, 69] on link "Templates" at bounding box center [90, 72] width 85 height 22
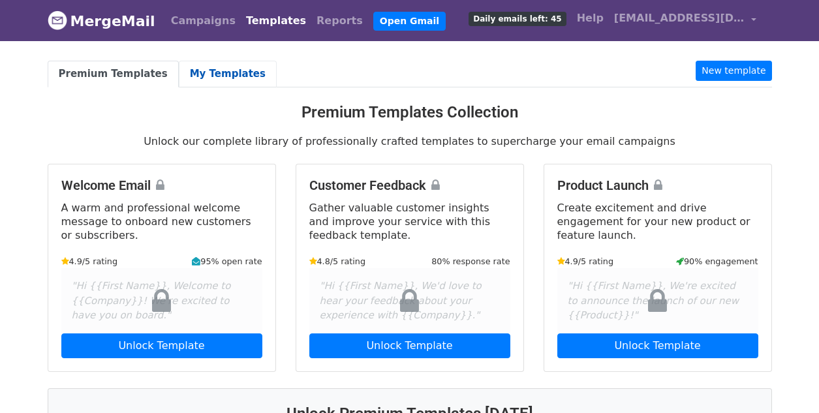
click at [204, 71] on link "My Templates" at bounding box center [228, 74] width 98 height 27
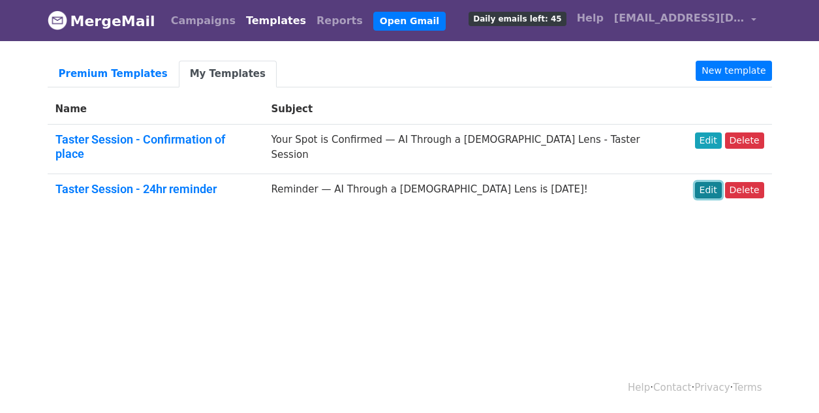
click at [719, 182] on link "Edit" at bounding box center [708, 190] width 27 height 16
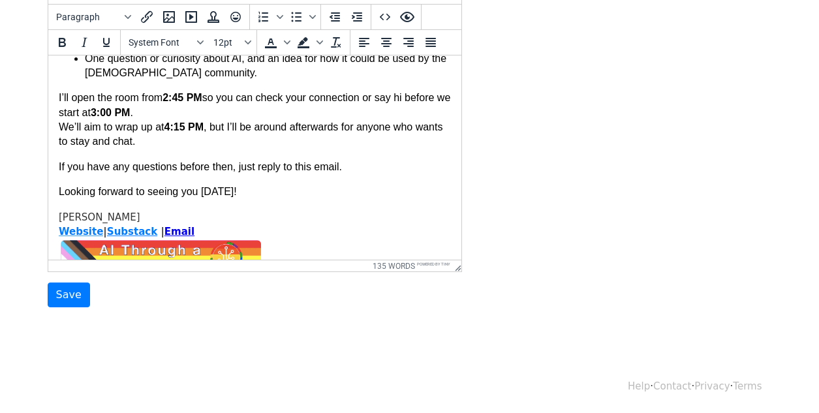
scroll to position [248, 0]
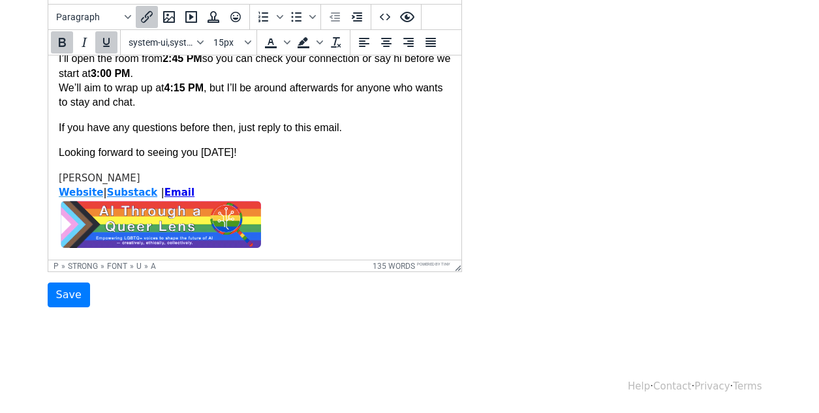
drag, startPoint x: 192, startPoint y: 192, endPoint x: 55, endPoint y: 187, distance: 136.5
click at [55, 187] on html "Hi {{FirstName}}, Just a quick reminder that your AI Through a [DEMOGRAPHIC_DAT…" at bounding box center [254, 34] width 413 height 452
copy font "Website | Substack | Email﻿"
click at [65, 288] on input "Save" at bounding box center [69, 295] width 42 height 25
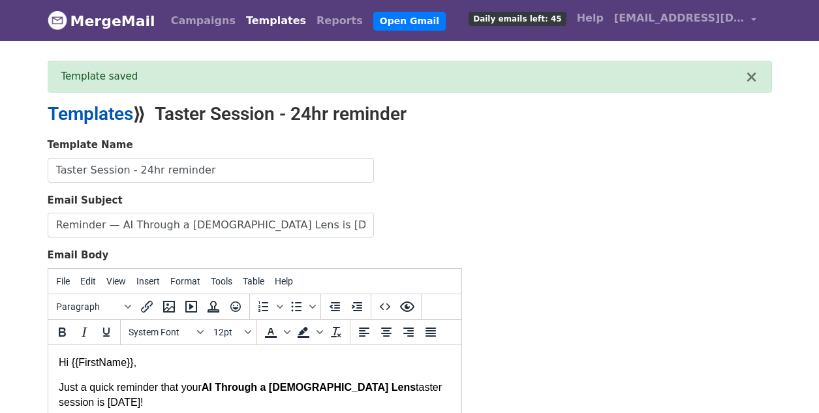
click at [78, 113] on link "Templates" at bounding box center [90, 114] width 85 height 22
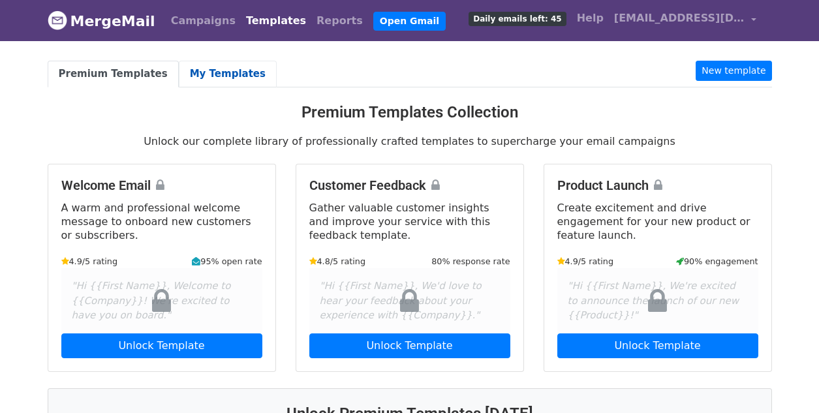
click at [208, 67] on link "My Templates" at bounding box center [228, 74] width 98 height 27
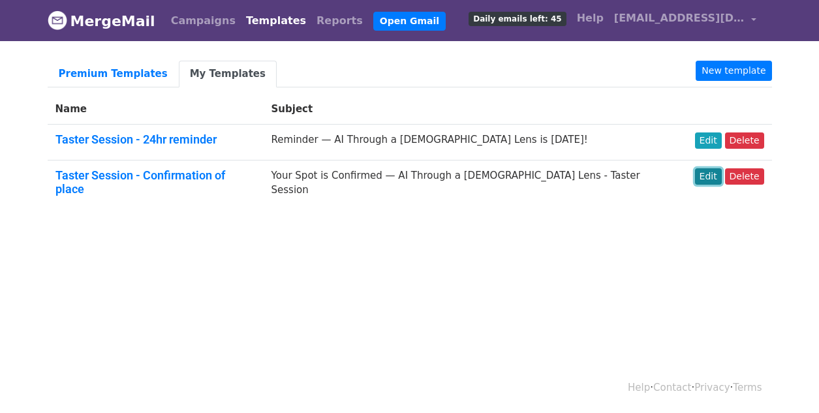
click at [715, 175] on link "Edit" at bounding box center [708, 176] width 27 height 16
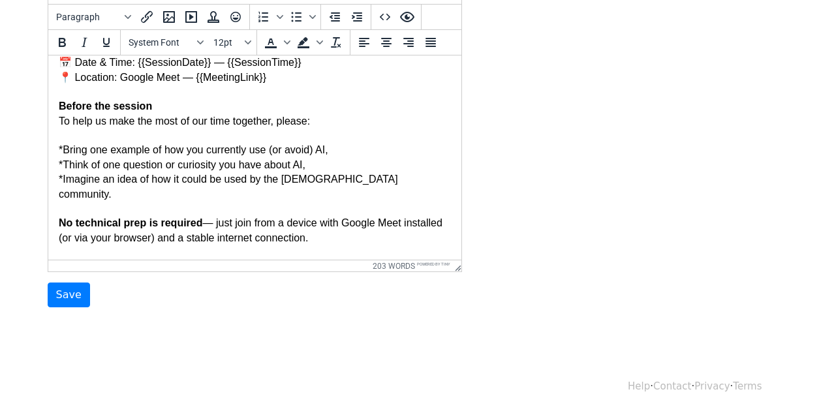
scroll to position [357, 0]
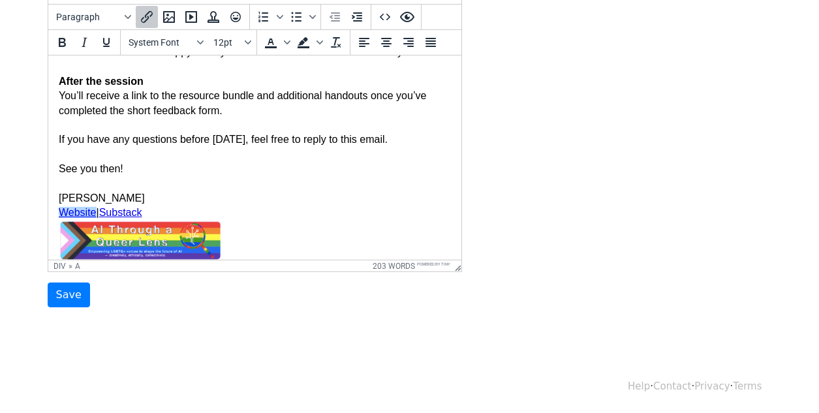
drag, startPoint x: 156, startPoint y: 199, endPoint x: 54, endPoint y: 195, distance: 101.9
paste body
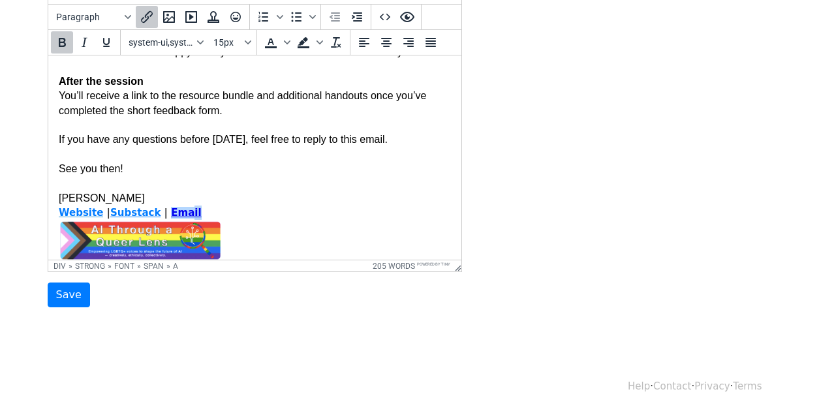
drag, startPoint x: 185, startPoint y: 197, endPoint x: 177, endPoint y: 197, distance: 7.2
drag, startPoint x: 188, startPoint y: 198, endPoint x: 156, endPoint y: 198, distance: 32.0
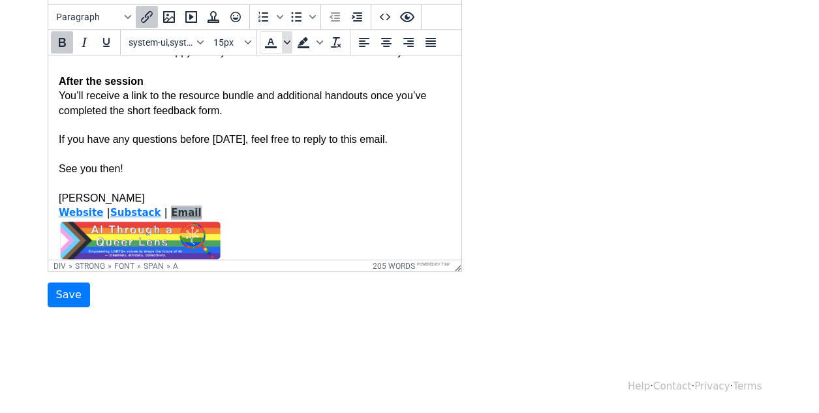
click at [287, 44] on icon "Text color" at bounding box center [287, 42] width 7 height 7
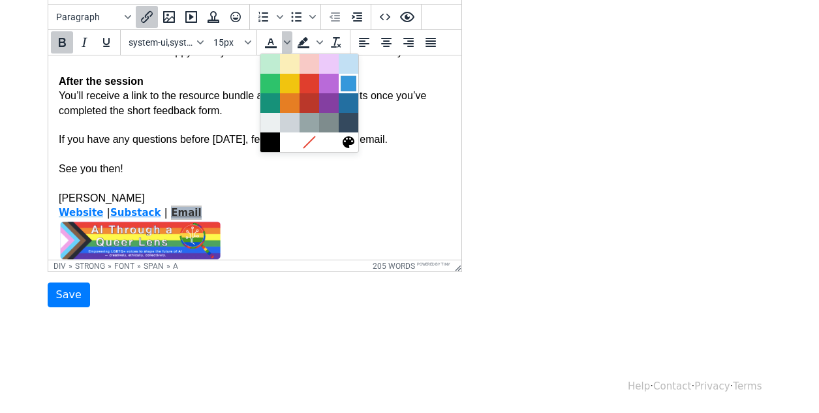
click at [344, 86] on div at bounding box center [349, 84] width 16 height 16
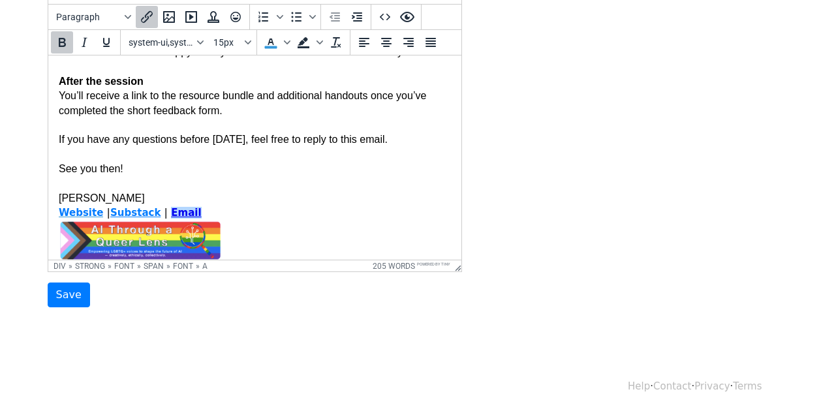
drag, startPoint x: 196, startPoint y: 196, endPoint x: 158, endPoint y: 196, distance: 37.8
click at [314, 44] on span "Background color" at bounding box center [319, 42] width 10 height 22
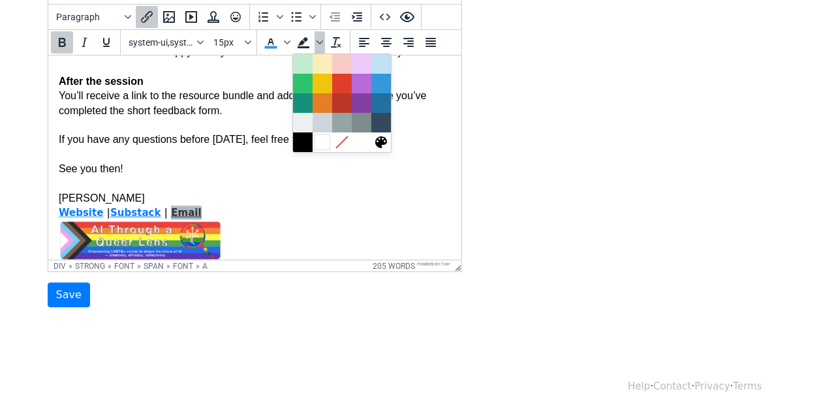
click at [324, 141] on div at bounding box center [322, 142] width 16 height 16
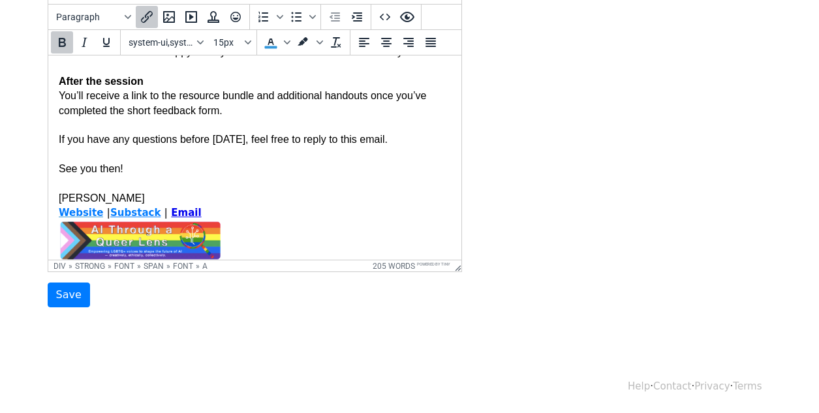
drag, startPoint x: 97, startPoint y: 196, endPoint x: 58, endPoint y: 196, distance: 38.5
click at [58, 207] on font "Website﻿ | Substack | Email﻿" at bounding box center [129, 212] width 143 height 11
click at [290, 45] on span "Text color" at bounding box center [287, 42] width 10 height 22
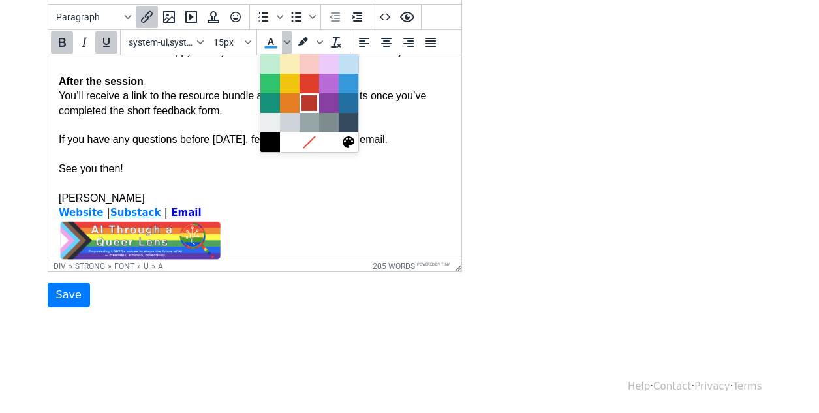
click at [305, 99] on div at bounding box center [309, 103] width 16 height 16
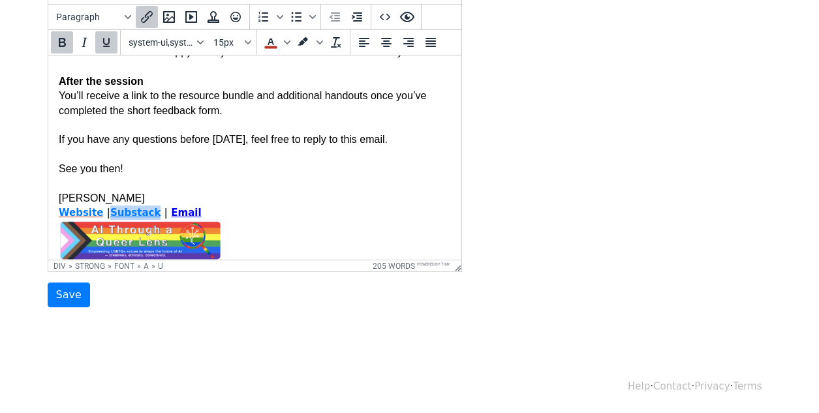
drag, startPoint x: 149, startPoint y: 199, endPoint x: 104, endPoint y: 199, distance: 45.7
click at [110, 207] on link "Substack" at bounding box center [137, 213] width 54 height 12
click at [284, 44] on icon "Text color" at bounding box center [287, 42] width 7 height 7
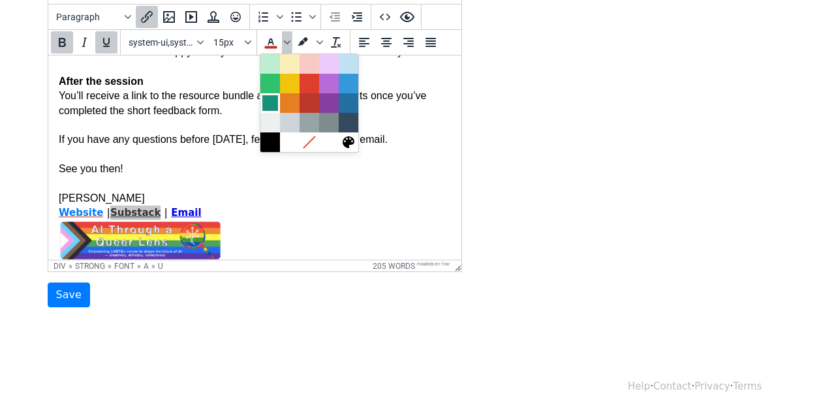
click at [267, 99] on div at bounding box center [270, 103] width 16 height 16
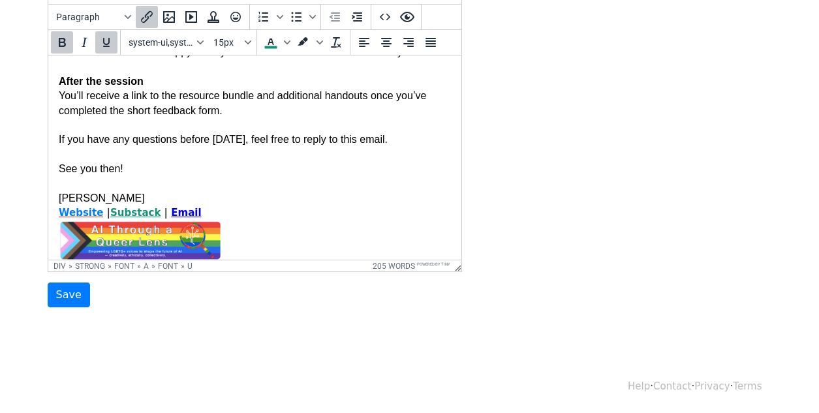
drag, startPoint x: 98, startPoint y: 198, endPoint x: 58, endPoint y: 195, distance: 39.9
click at [58, 207] on font "Website﻿ | Substack | Email﻿" at bounding box center [129, 212] width 143 height 11
click at [274, 44] on icon "Text color" at bounding box center [271, 43] width 16 height 16
click at [287, 43] on icon "Text color" at bounding box center [286, 42] width 7 height 4
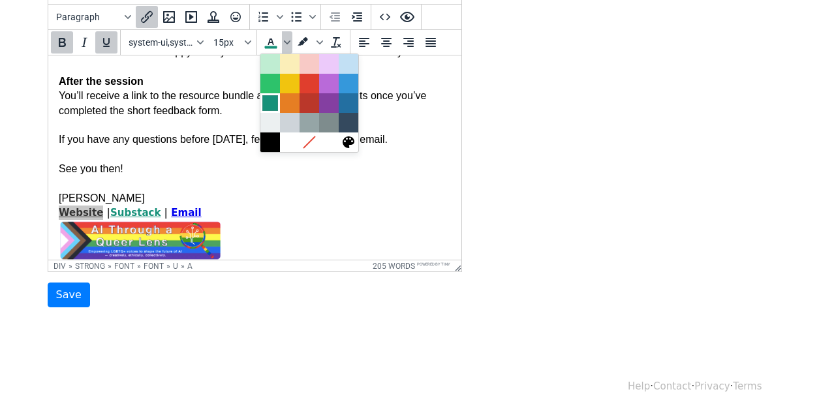
click at [269, 101] on div at bounding box center [270, 103] width 16 height 16
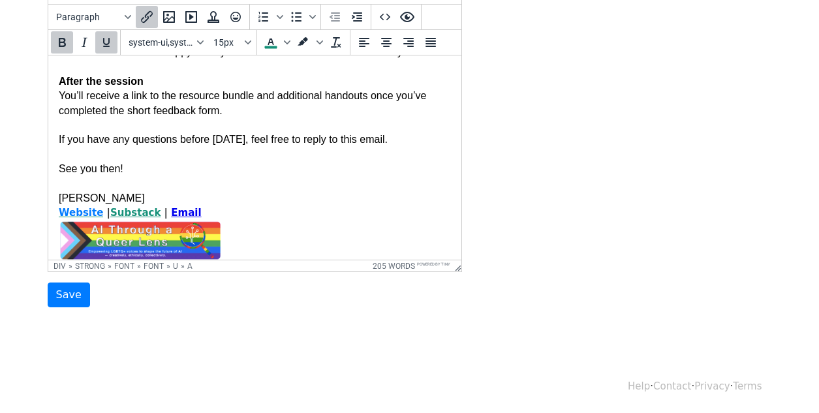
drag, startPoint x: 98, startPoint y: 197, endPoint x: 58, endPoint y: 195, distance: 39.8
click at [58, 207] on font "Website﻿ | Substack | Email﻿" at bounding box center [129, 212] width 143 height 11
click at [285, 44] on span "Text color" at bounding box center [287, 42] width 10 height 22
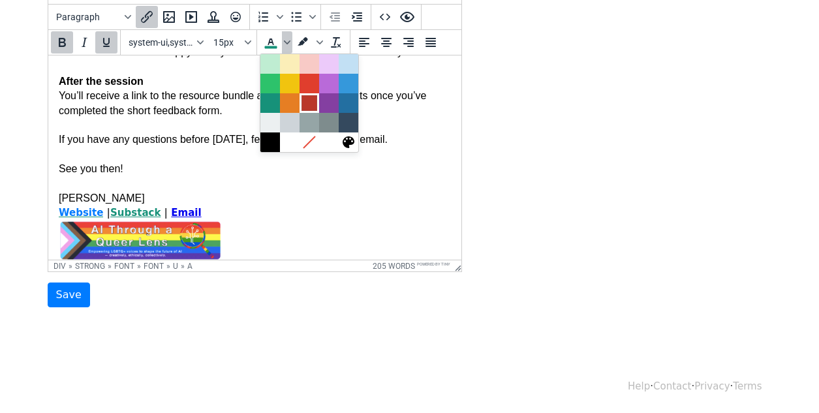
click at [311, 101] on div at bounding box center [309, 103] width 16 height 16
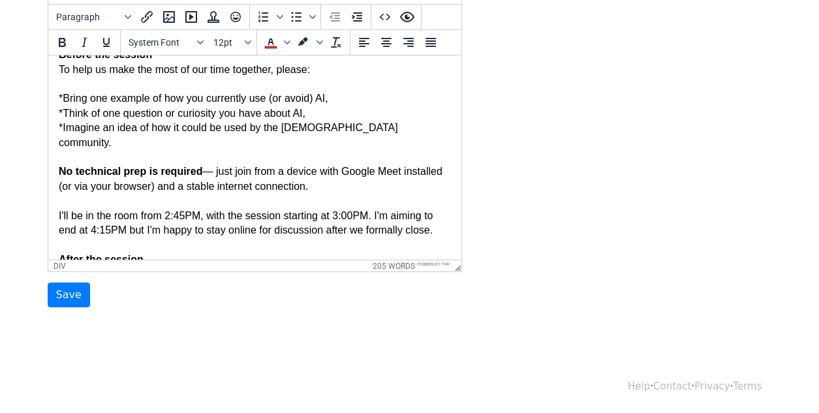
scroll to position [0, 0]
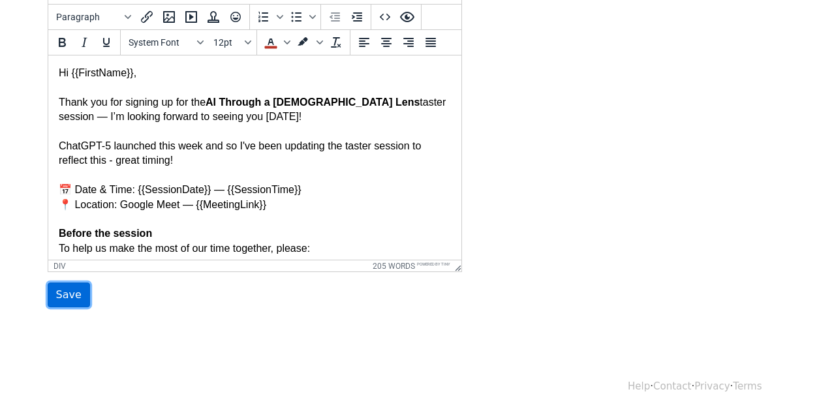
click at [65, 296] on input "Save" at bounding box center [69, 295] width 42 height 25
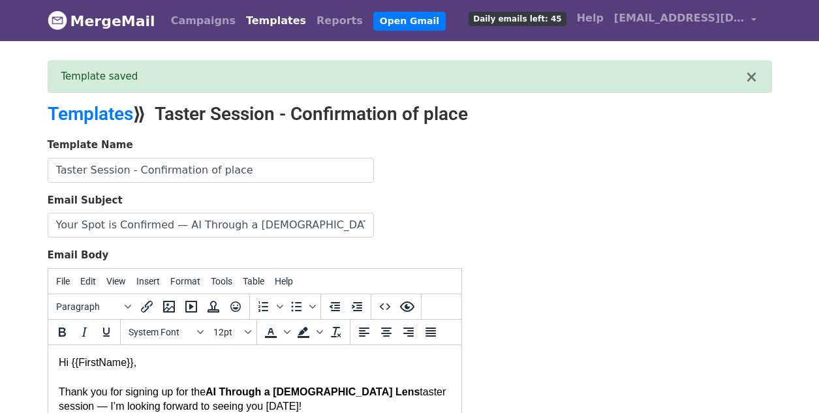
click at [99, 14] on link "MergeMail" at bounding box center [102, 20] width 108 height 27
